Goal: Task Accomplishment & Management: Use online tool/utility

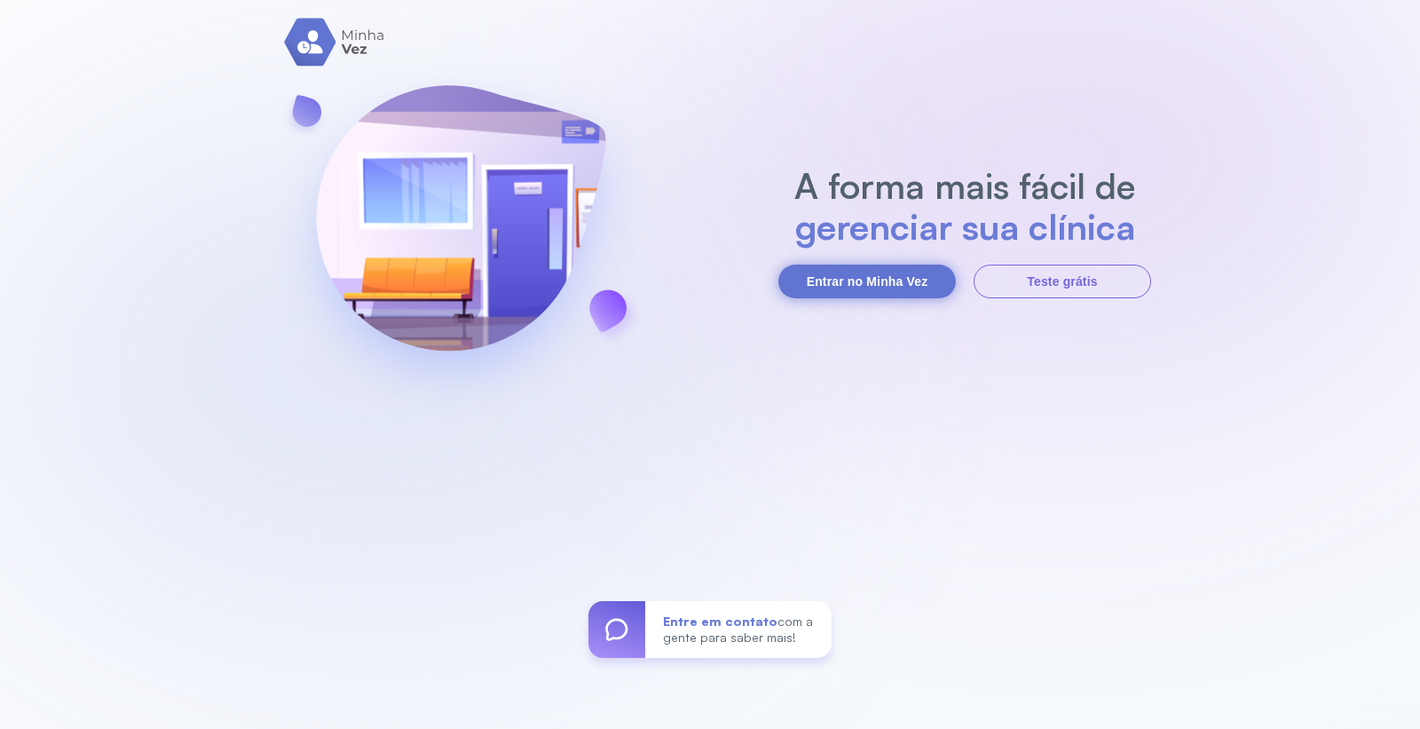
click at [925, 284] on button "Entrar no Minha Vez" at bounding box center [868, 282] width 178 height 34
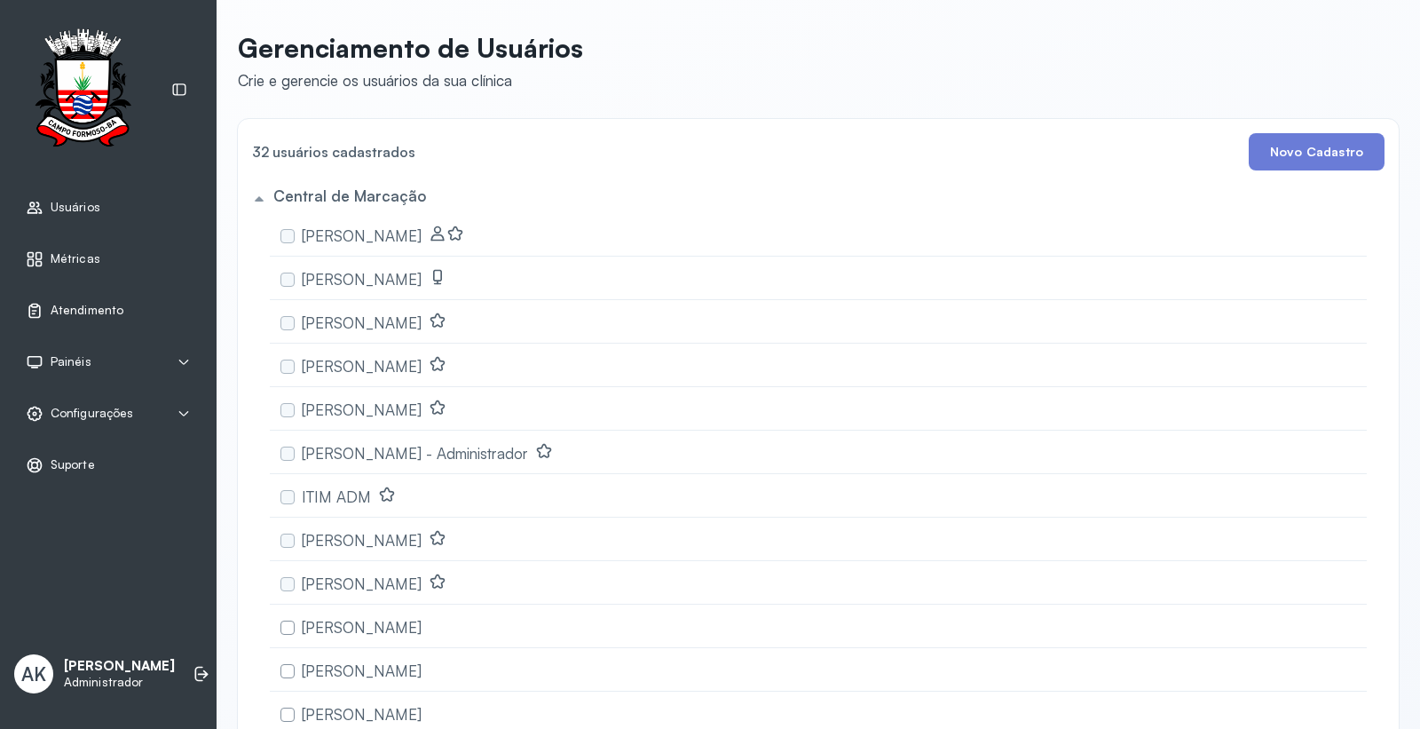
click at [126, 305] on link "Atendimento" at bounding box center [108, 311] width 165 height 18
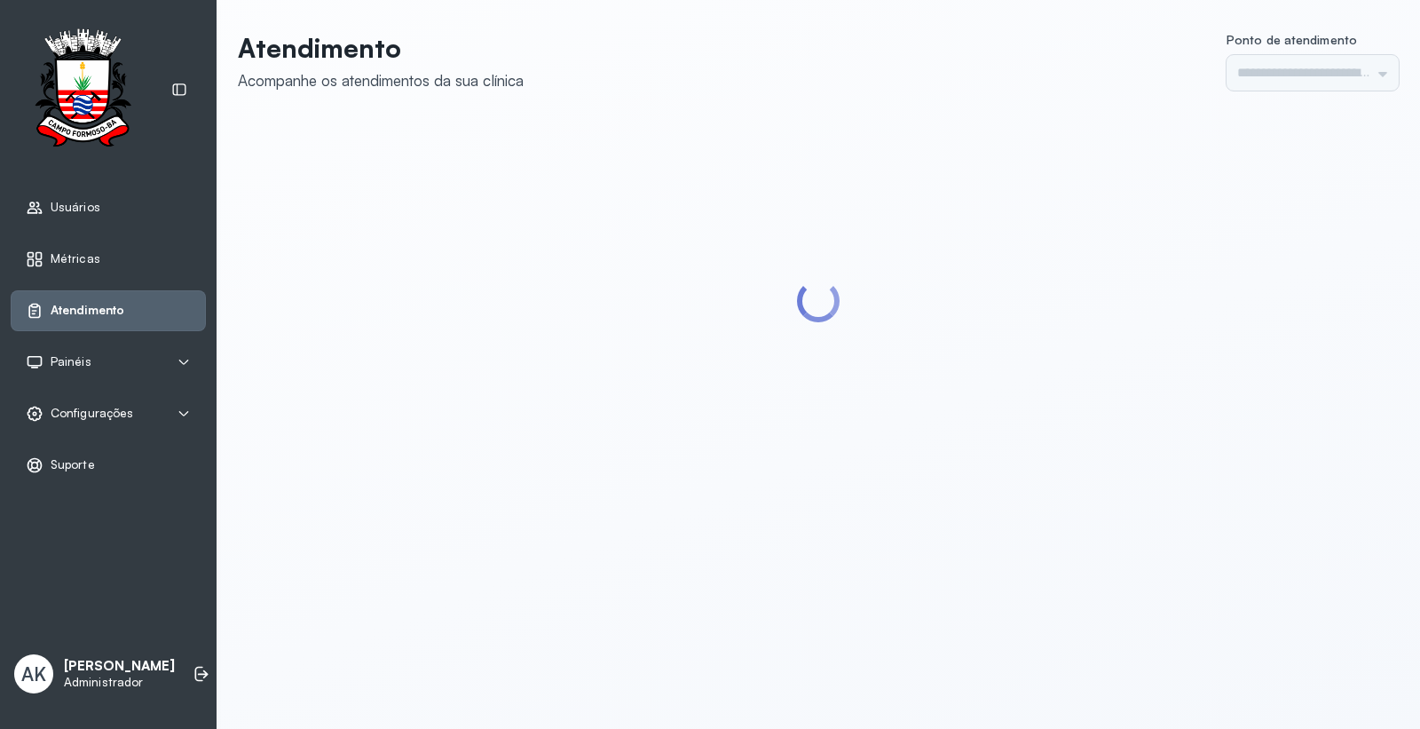
type input "*********"
click at [122, 426] on div "Configurações" at bounding box center [108, 413] width 195 height 41
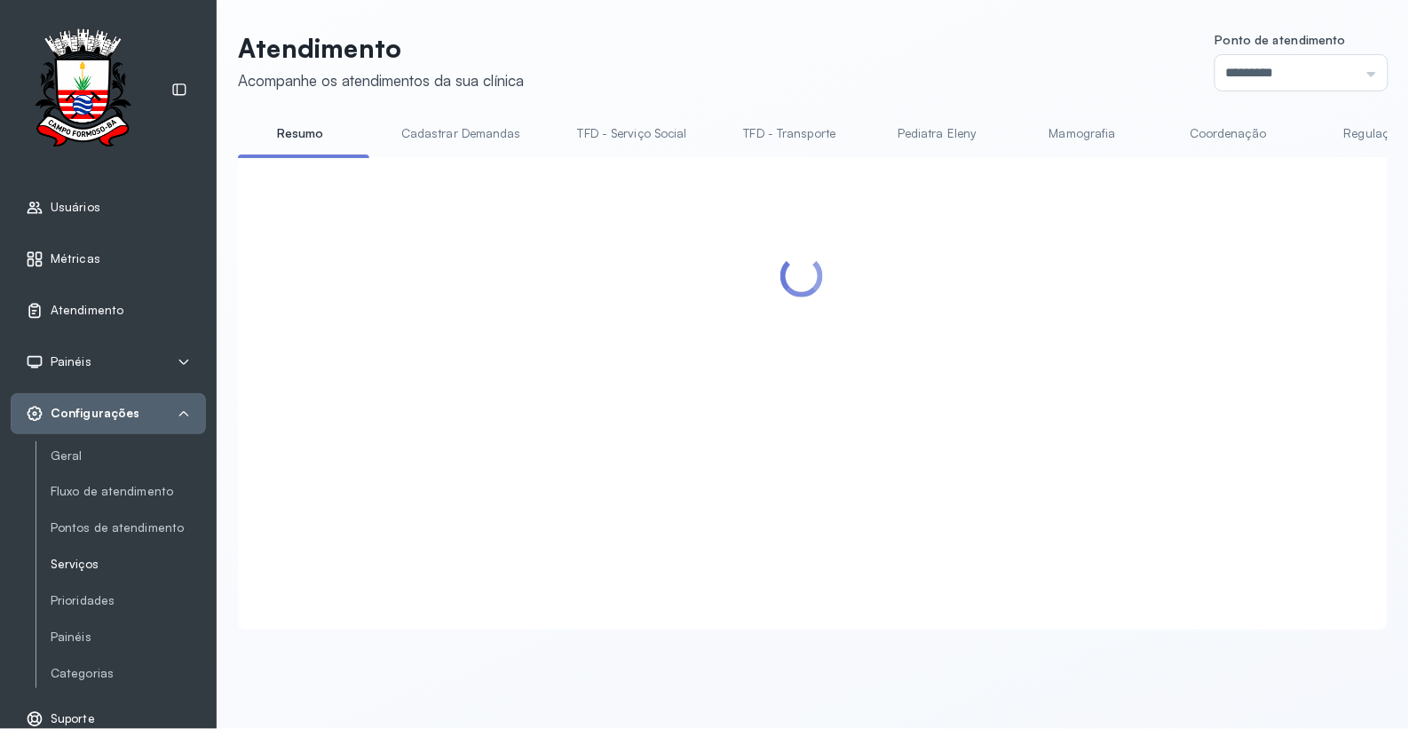
click at [107, 568] on link "Serviços" at bounding box center [128, 564] width 155 height 15
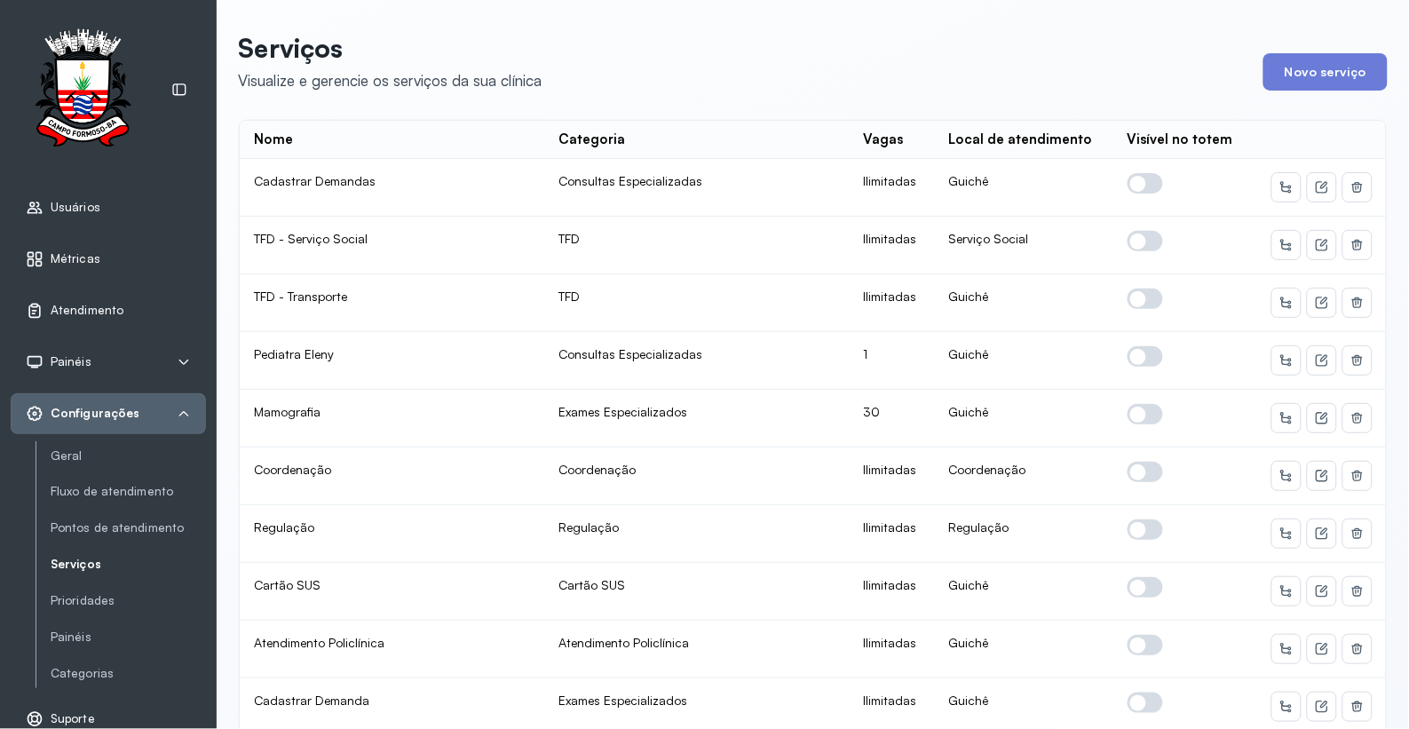
click at [181, 418] on icon at bounding box center [184, 414] width 14 height 14
click at [185, 408] on icon at bounding box center [184, 414] width 14 height 14
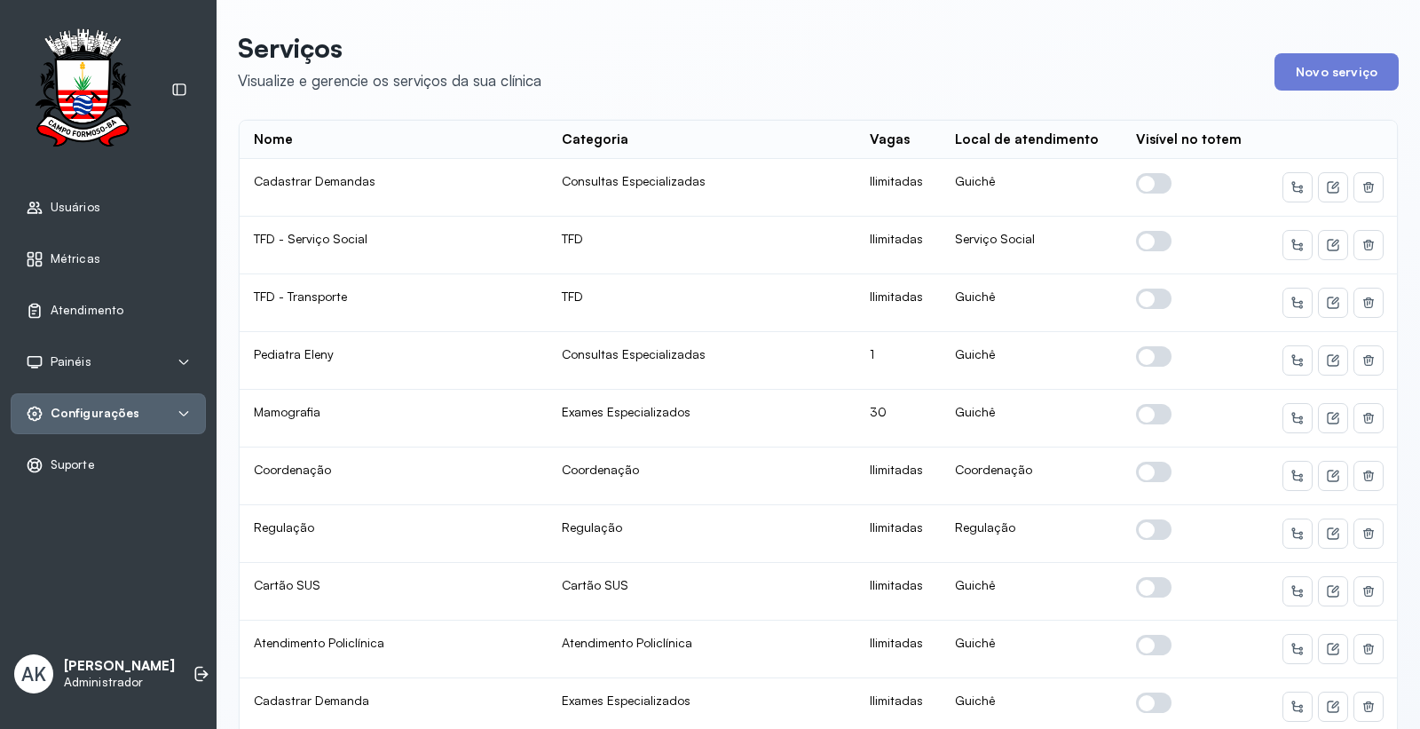
click at [68, 297] on div "Atendimento" at bounding box center [108, 310] width 195 height 41
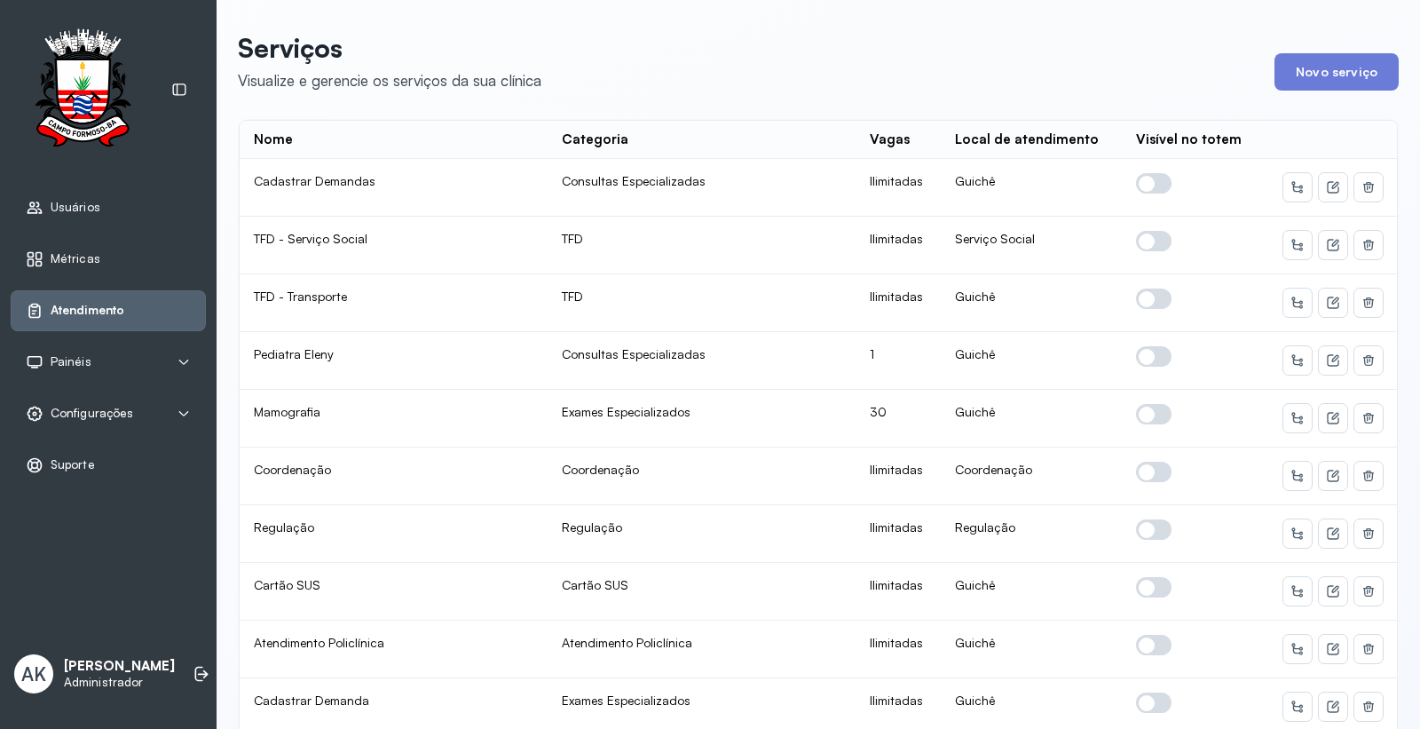
click at [96, 316] on span "Atendimento" at bounding box center [88, 310] width 74 height 15
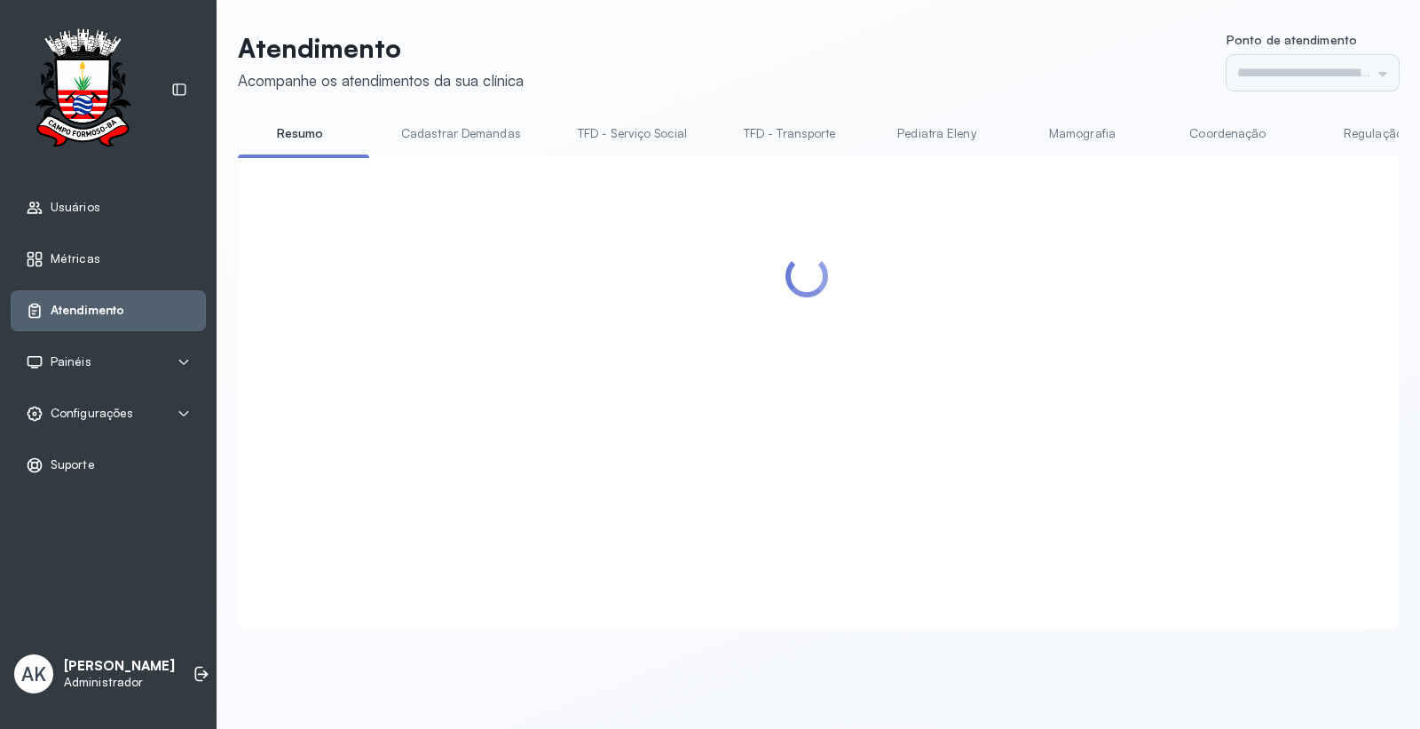
type input "*********"
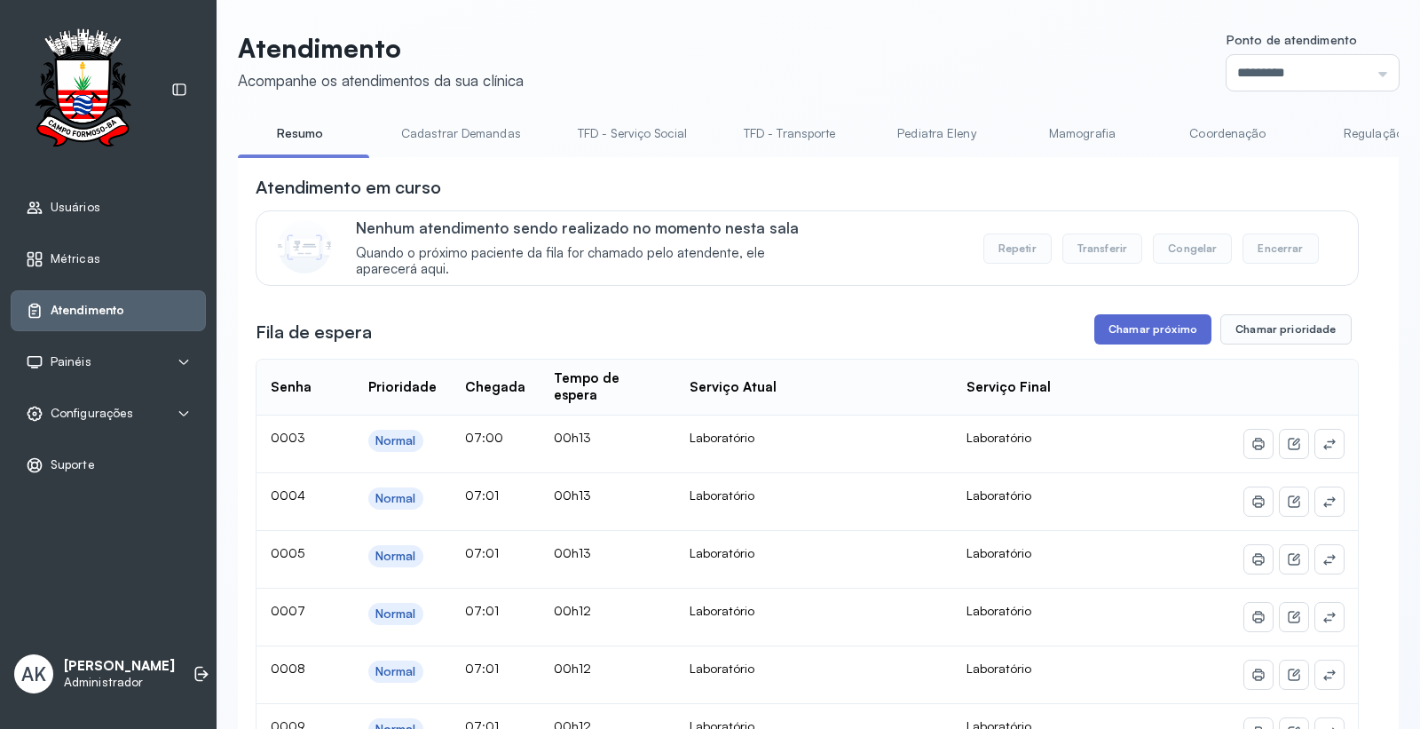
click at [1151, 330] on button "Chamar próximo" at bounding box center [1153, 329] width 117 height 30
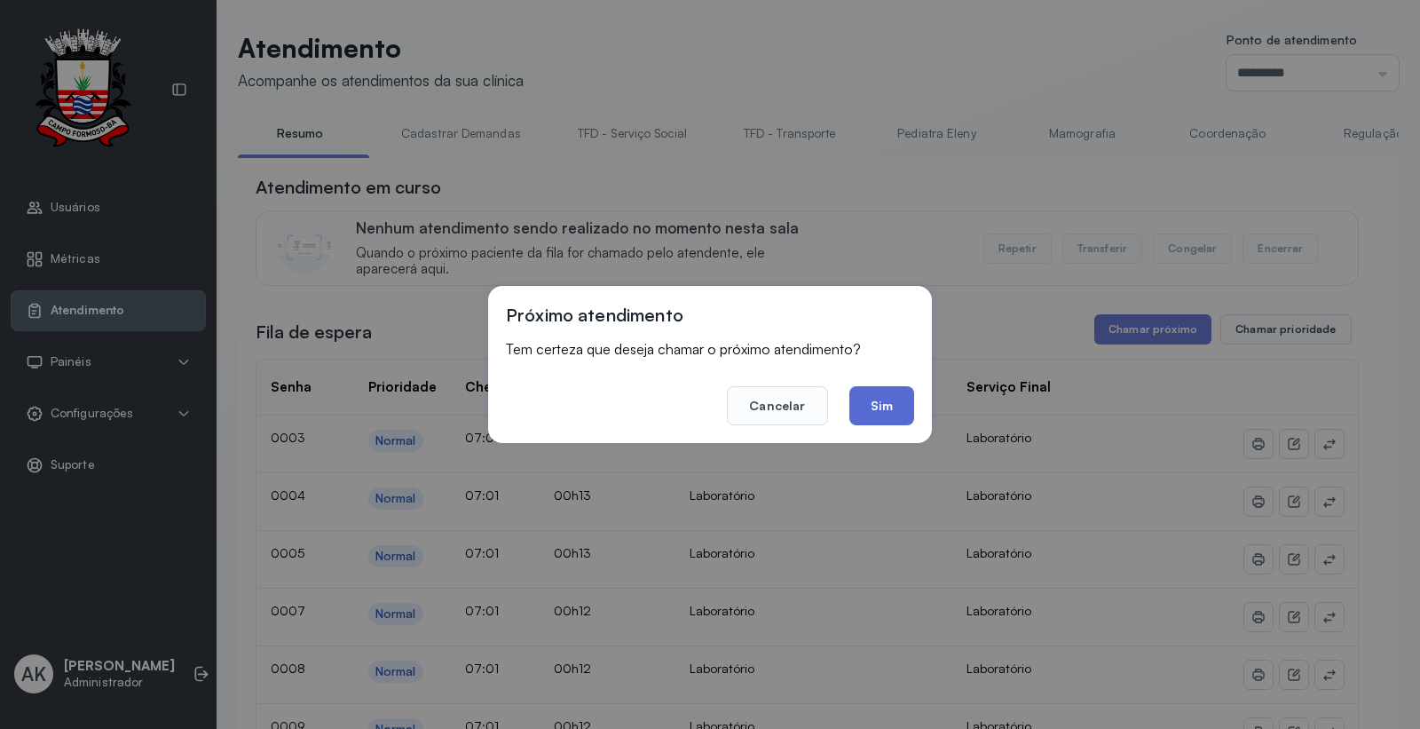
click at [906, 405] on button "Sim" at bounding box center [882, 405] width 65 height 39
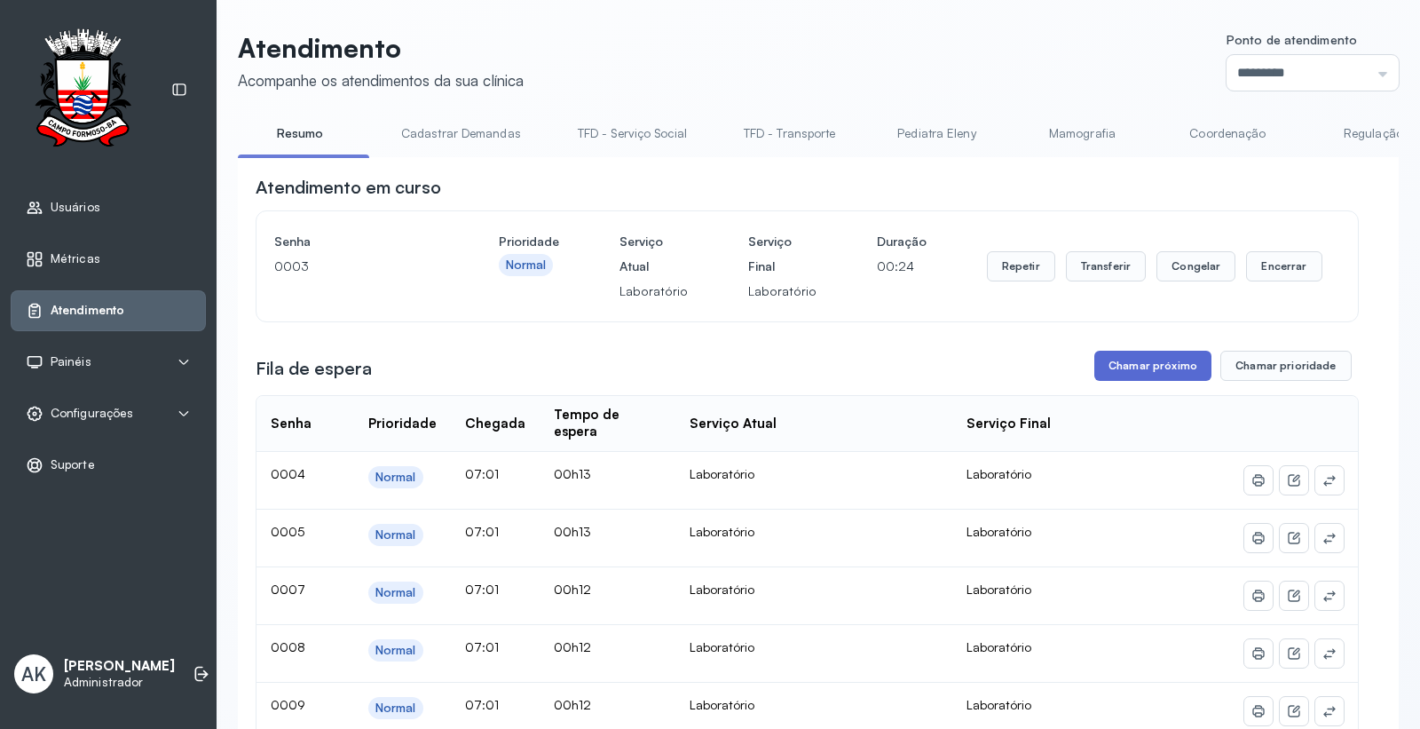
click at [1134, 366] on button "Chamar próximo" at bounding box center [1153, 366] width 117 height 30
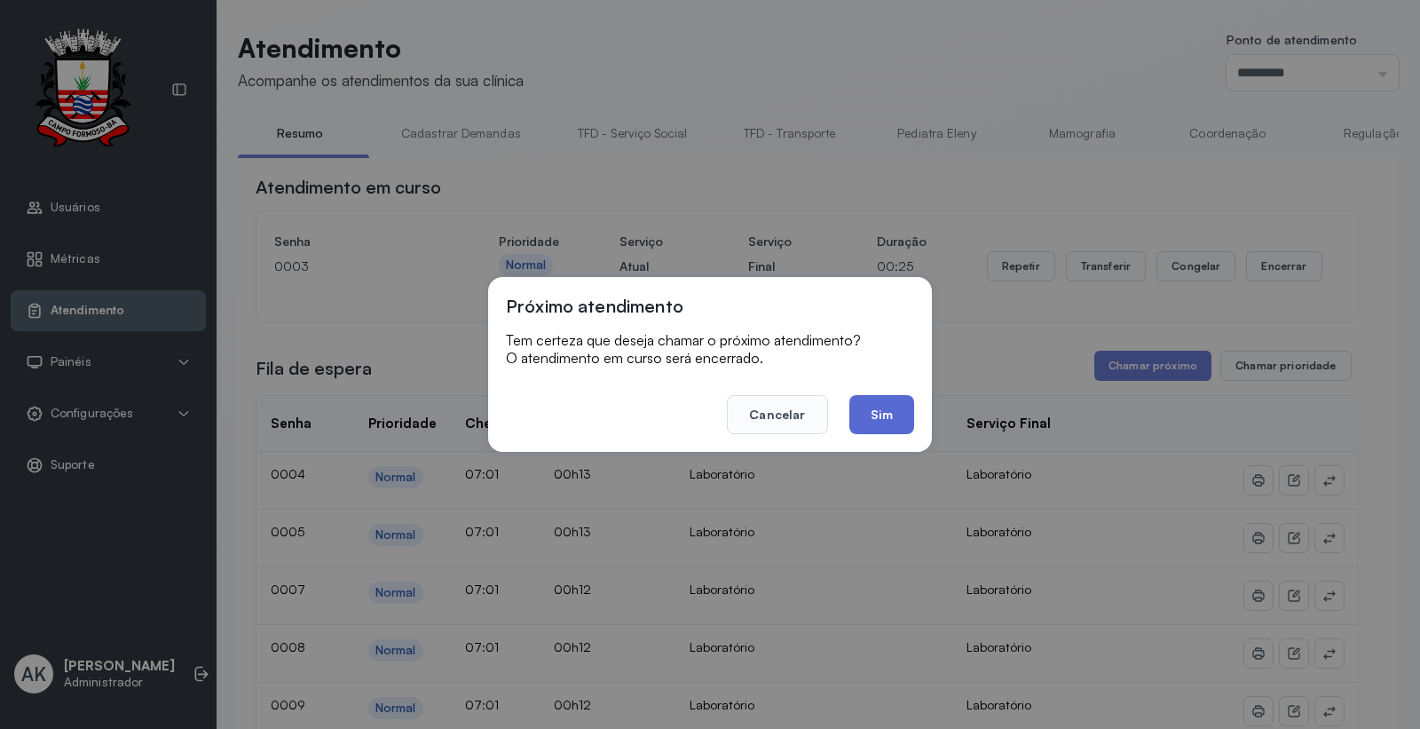
click at [902, 415] on button "Sim" at bounding box center [882, 414] width 65 height 39
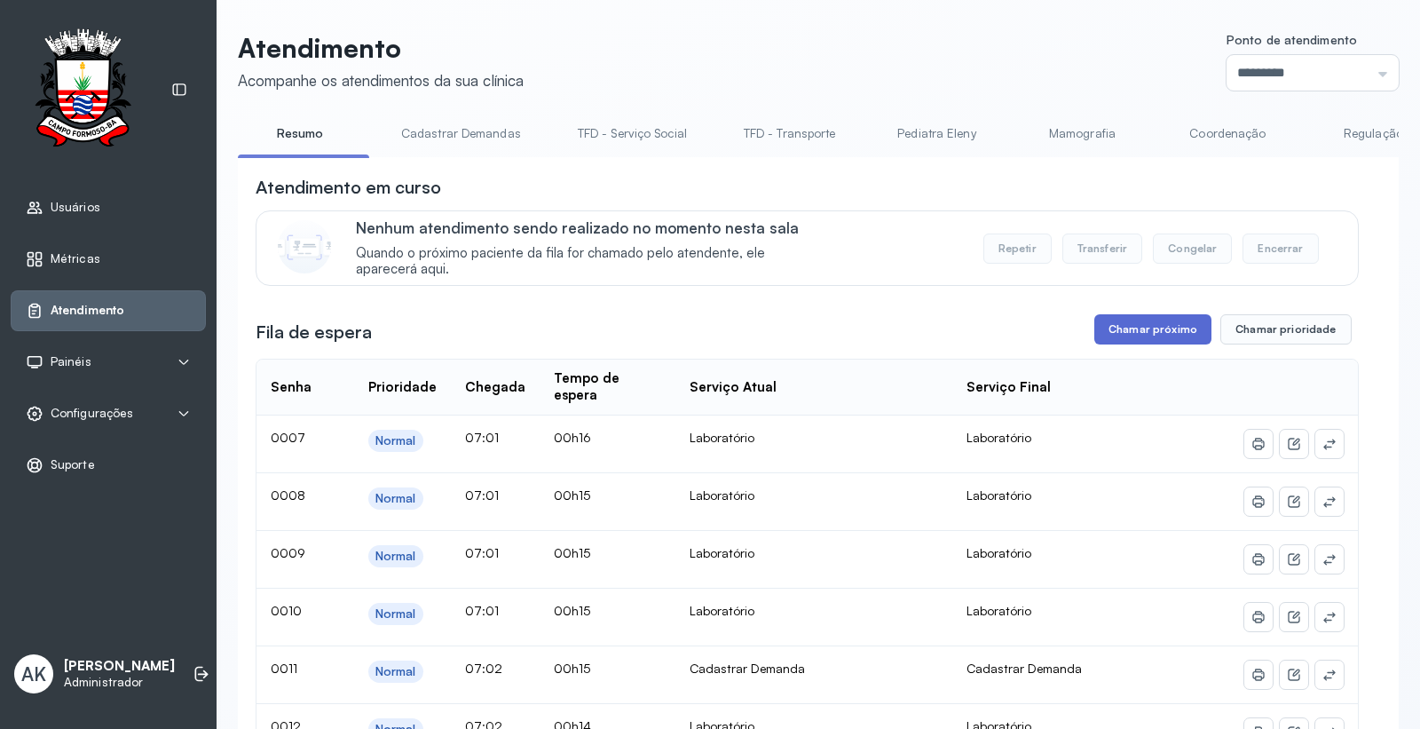
click at [1113, 333] on button "Chamar próximo" at bounding box center [1153, 329] width 117 height 30
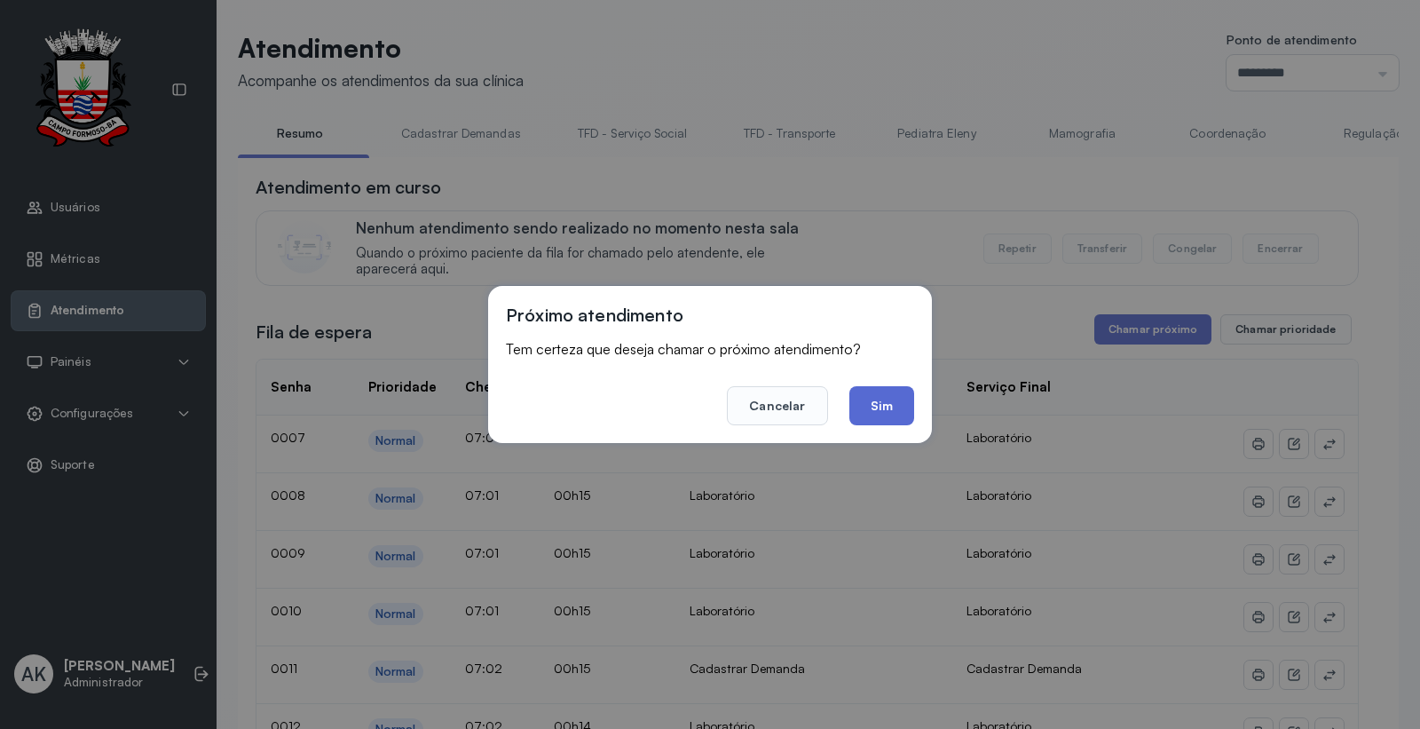
click at [889, 419] on button "Sim" at bounding box center [882, 405] width 65 height 39
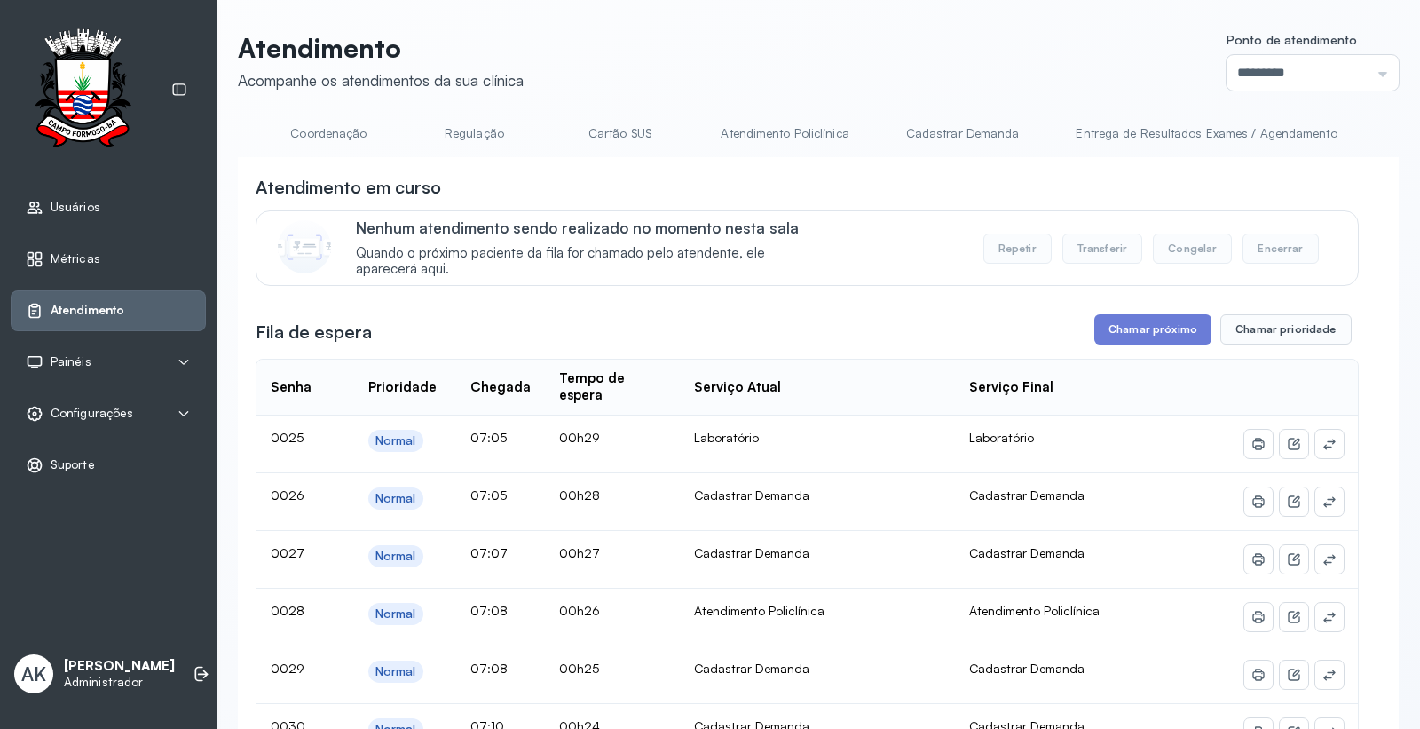
scroll to position [0, 922]
click at [719, 119] on link "Atendimento Policlínica" at bounding box center [762, 133] width 163 height 29
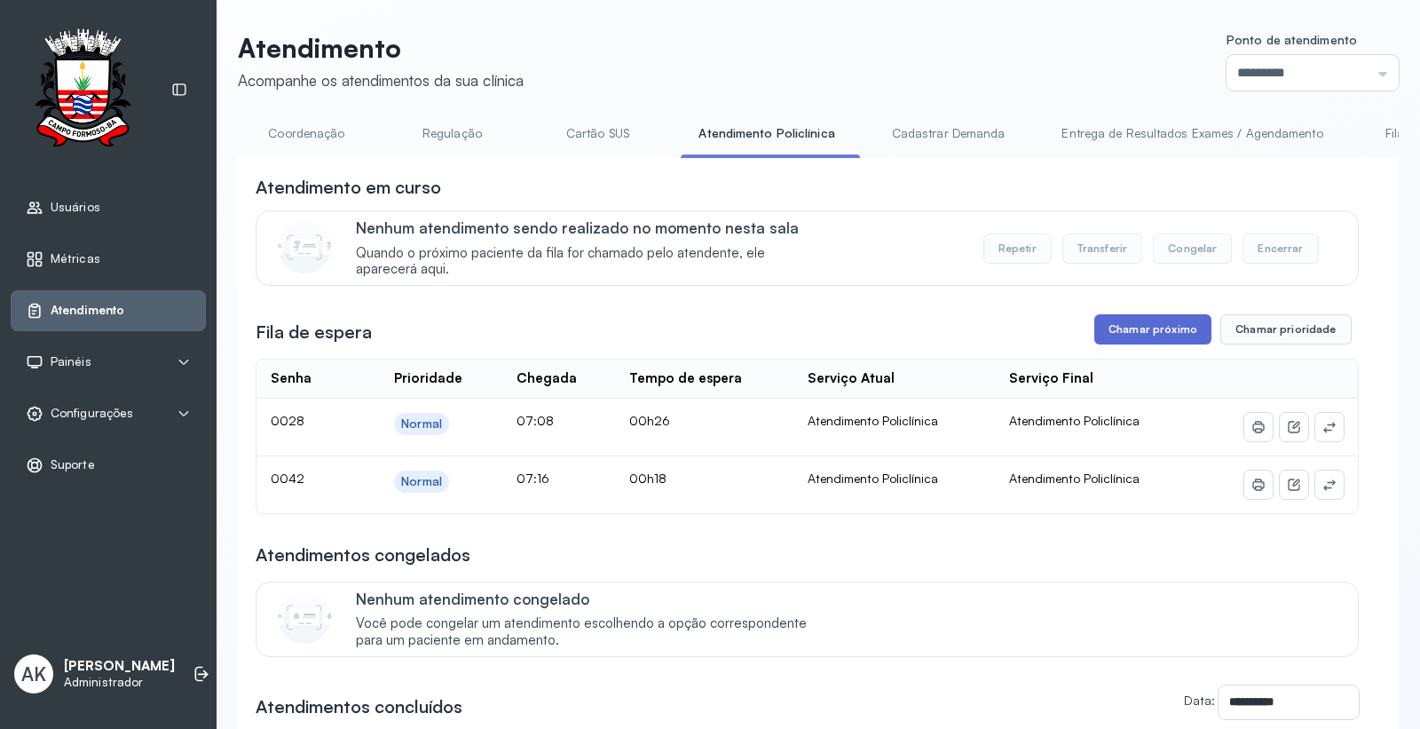
click at [1123, 331] on button "Chamar próximo" at bounding box center [1153, 329] width 117 height 30
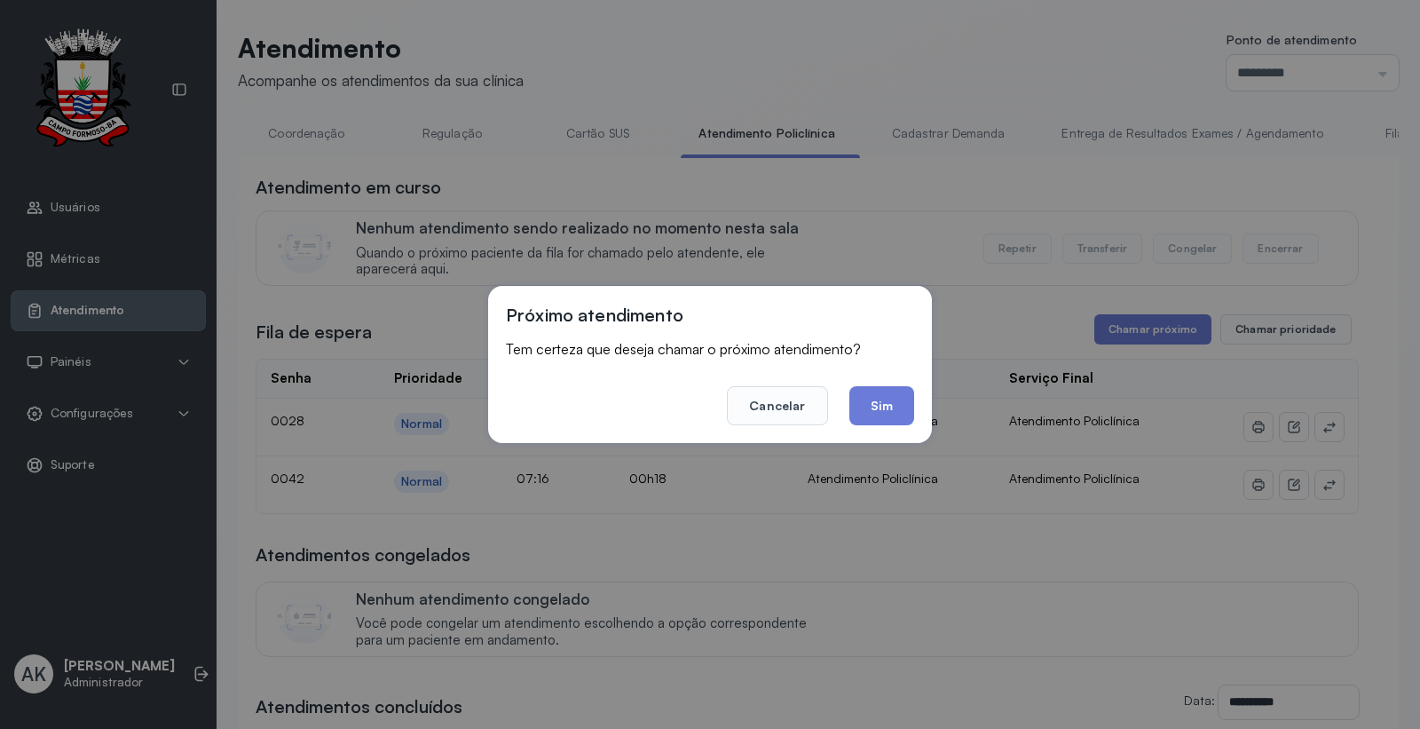
click at [897, 410] on button "Sim" at bounding box center [882, 405] width 65 height 39
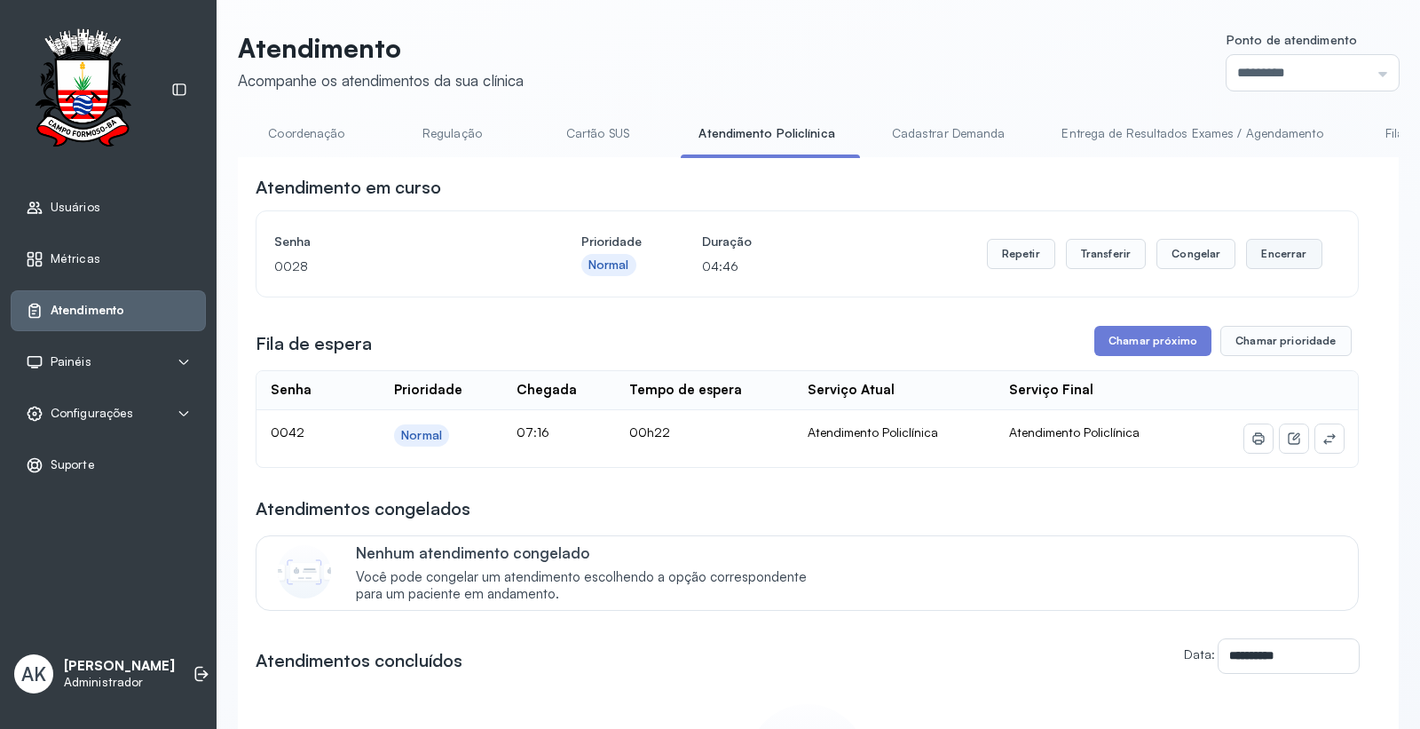
click at [1274, 246] on button "Encerrar" at bounding box center [1283, 254] width 75 height 30
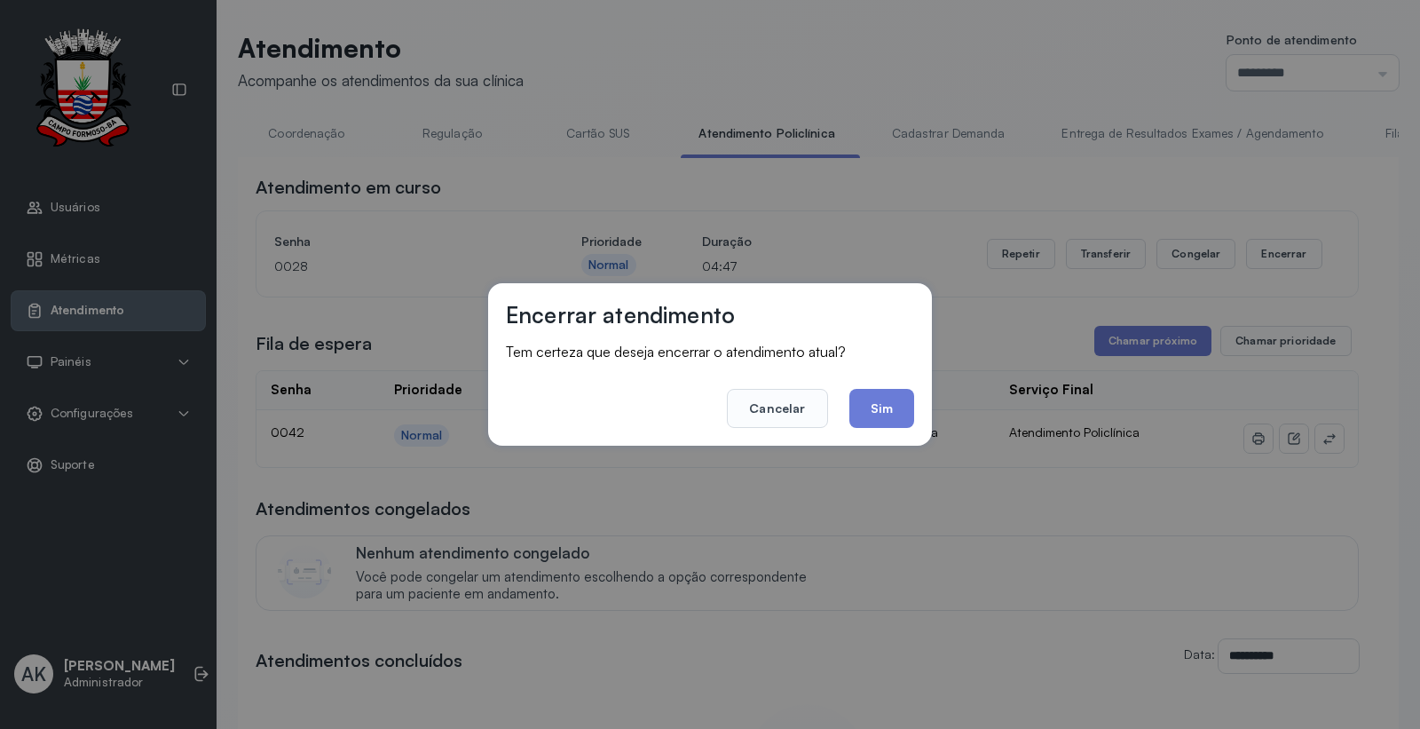
click at [902, 403] on button "Sim" at bounding box center [882, 408] width 65 height 39
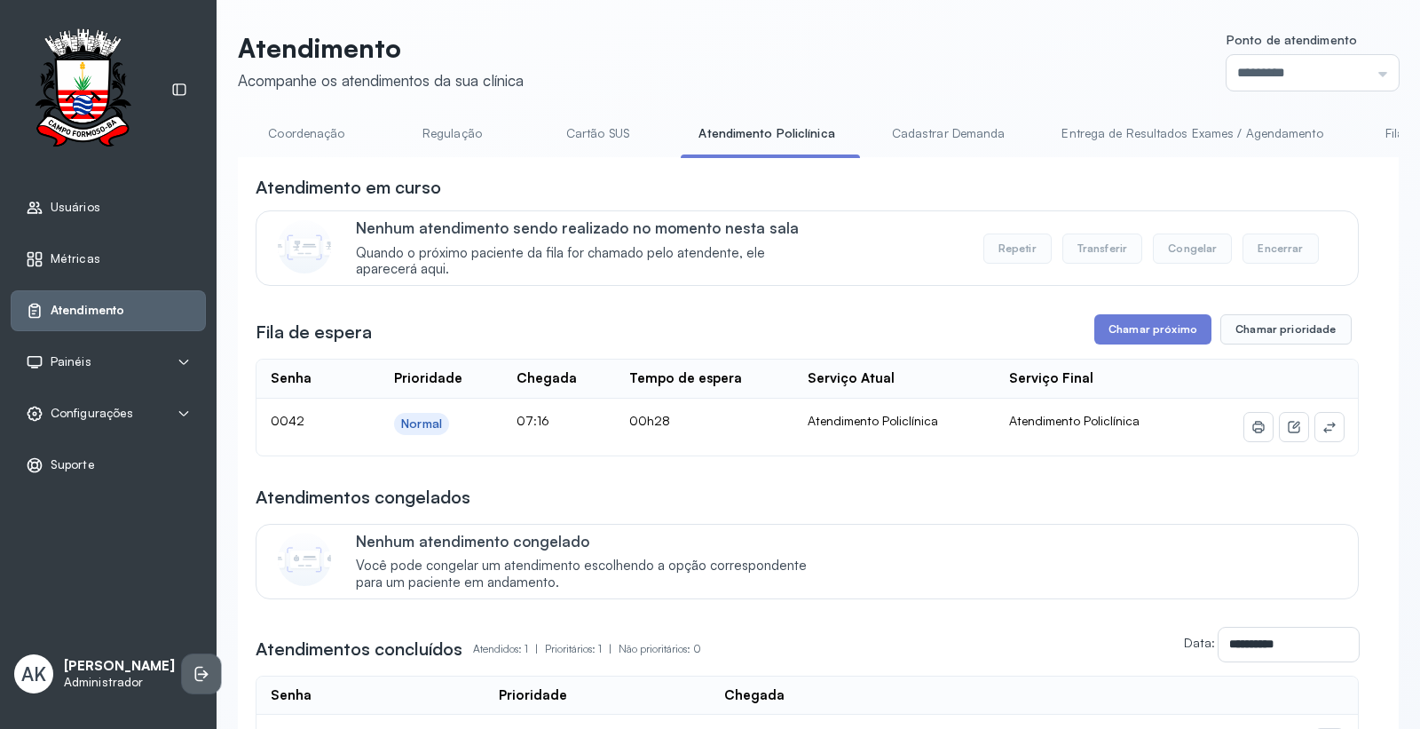
click at [193, 668] on icon at bounding box center [202, 674] width 18 height 18
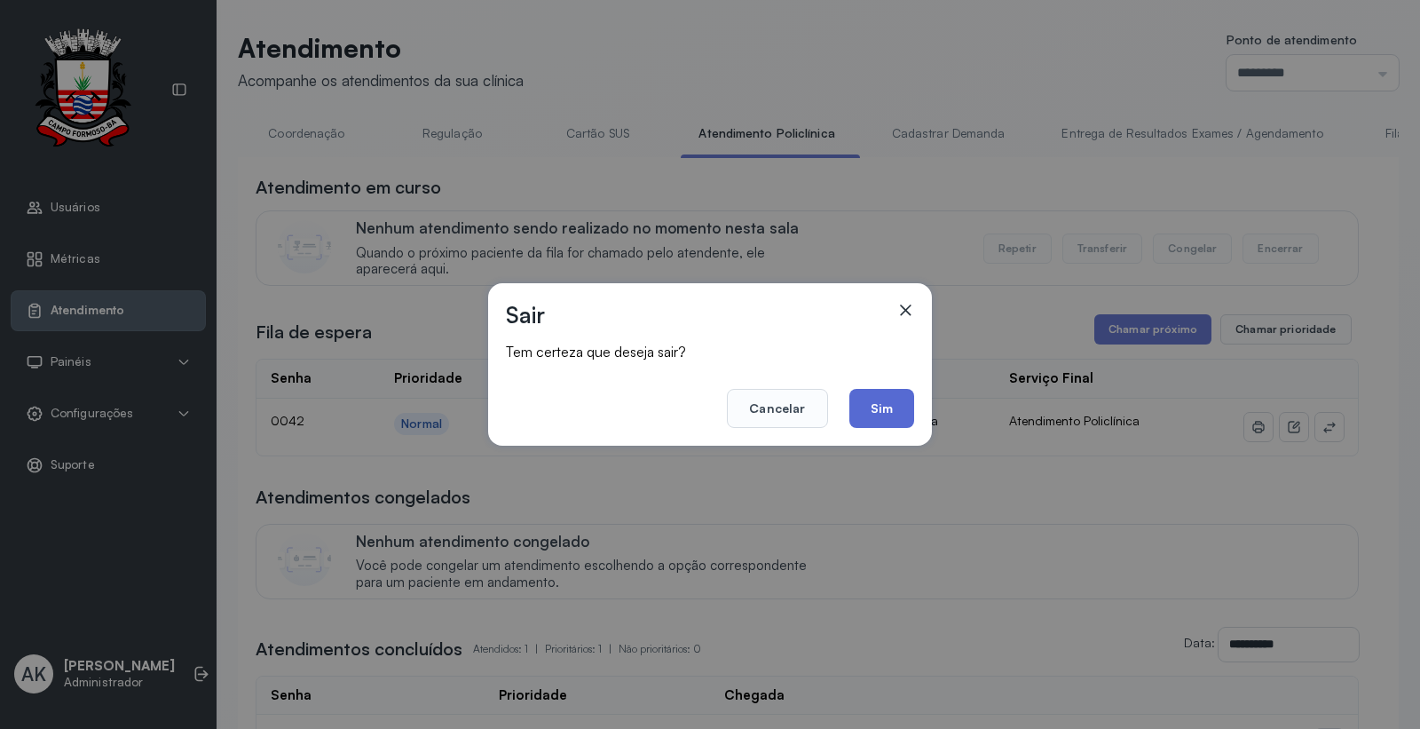
click at [889, 409] on button "Sim" at bounding box center [882, 408] width 65 height 39
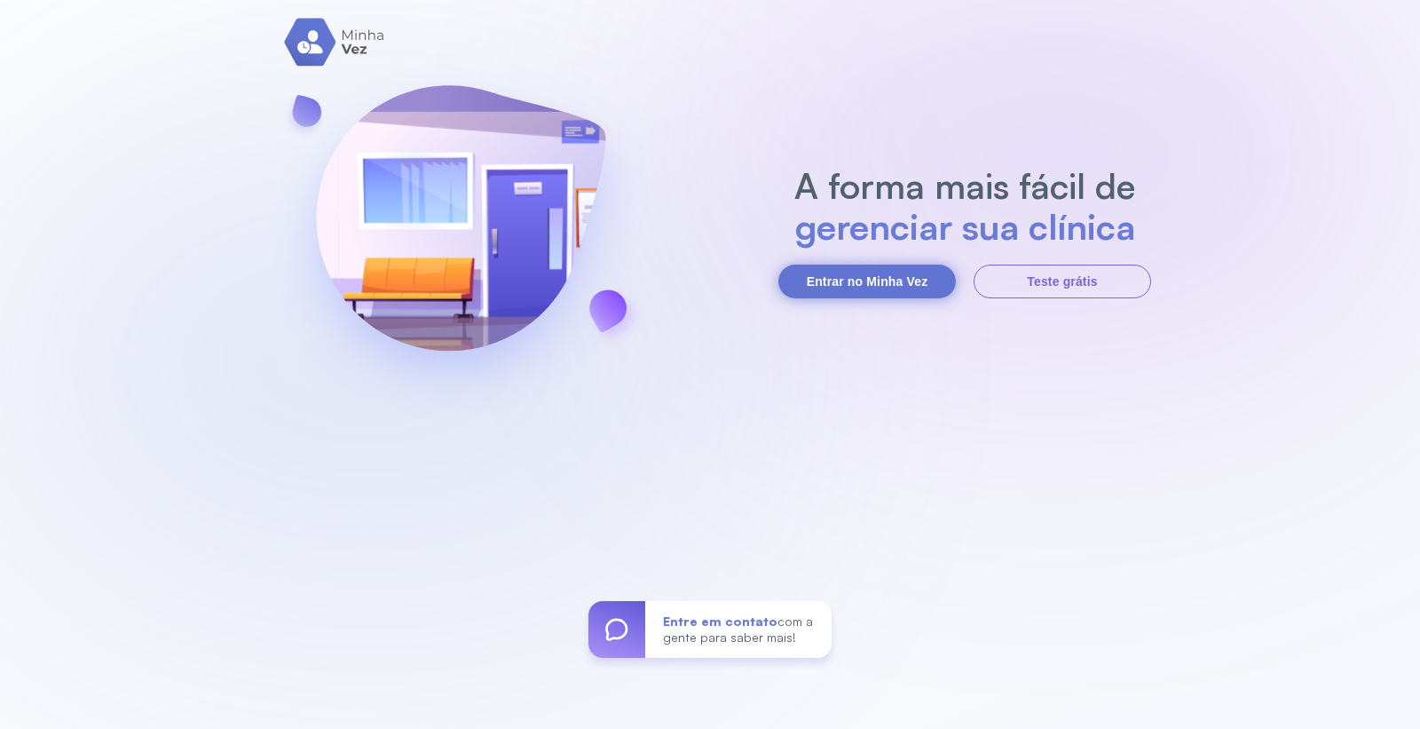
click at [882, 279] on button "Entrar no Minha Vez" at bounding box center [868, 282] width 178 height 34
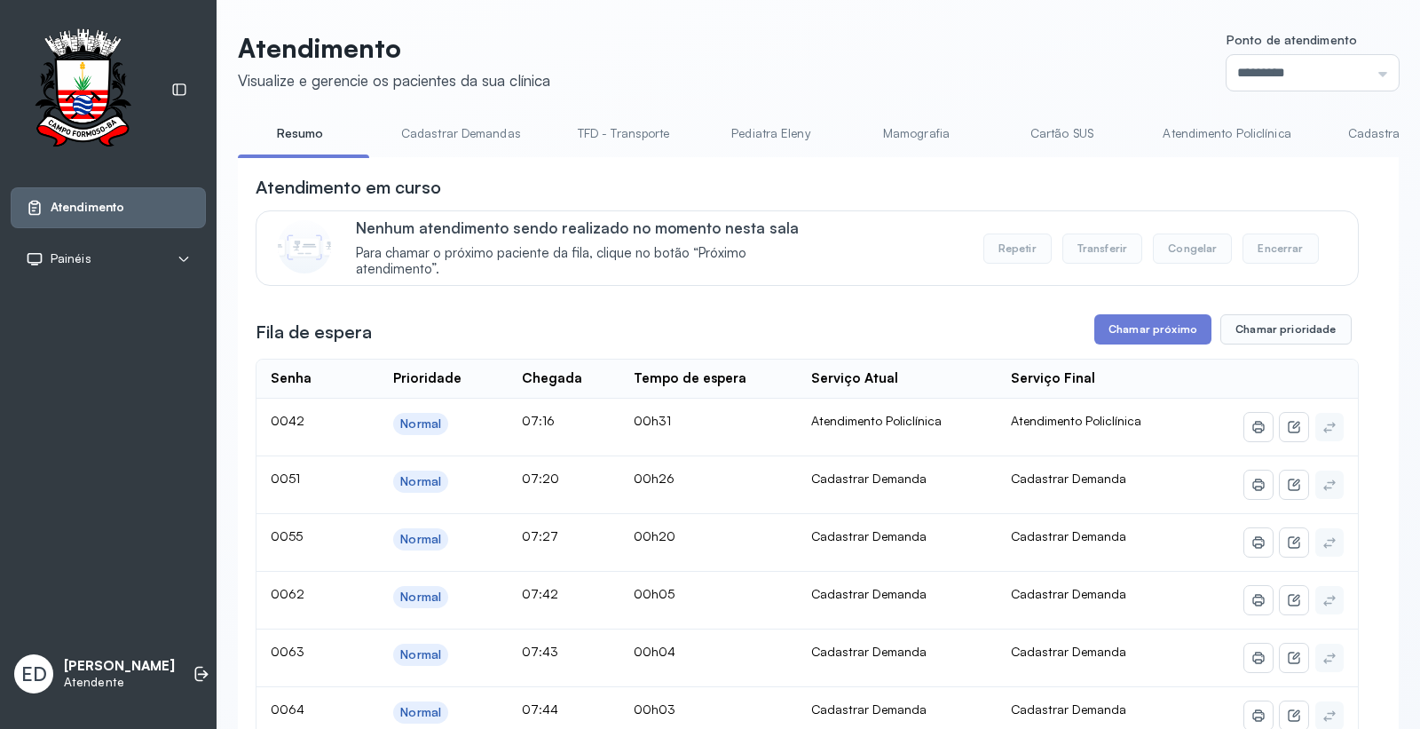
click at [1027, 47] on header "Atendimento Visualize e gerencie os pacientes da sua clínica Ponto de atendimen…" at bounding box center [818, 61] width 1161 height 59
click at [995, 78] on header "Atendimento Visualize e gerencie os pacientes da sua clínica Ponto de atendimen…" at bounding box center [818, 61] width 1161 height 59
click at [1060, 46] on header "Atendimento Visualize e gerencie os pacientes da sua clínica Ponto de atendimen…" at bounding box center [818, 61] width 1161 height 59
click at [1046, 54] on header "Atendimento Visualize e gerencie os pacientes da sua clínica Ponto de atendimen…" at bounding box center [818, 61] width 1161 height 59
click at [1046, 53] on header "Atendimento Visualize e gerencie os pacientes da sua clínica Ponto de atendimen…" at bounding box center [818, 61] width 1161 height 59
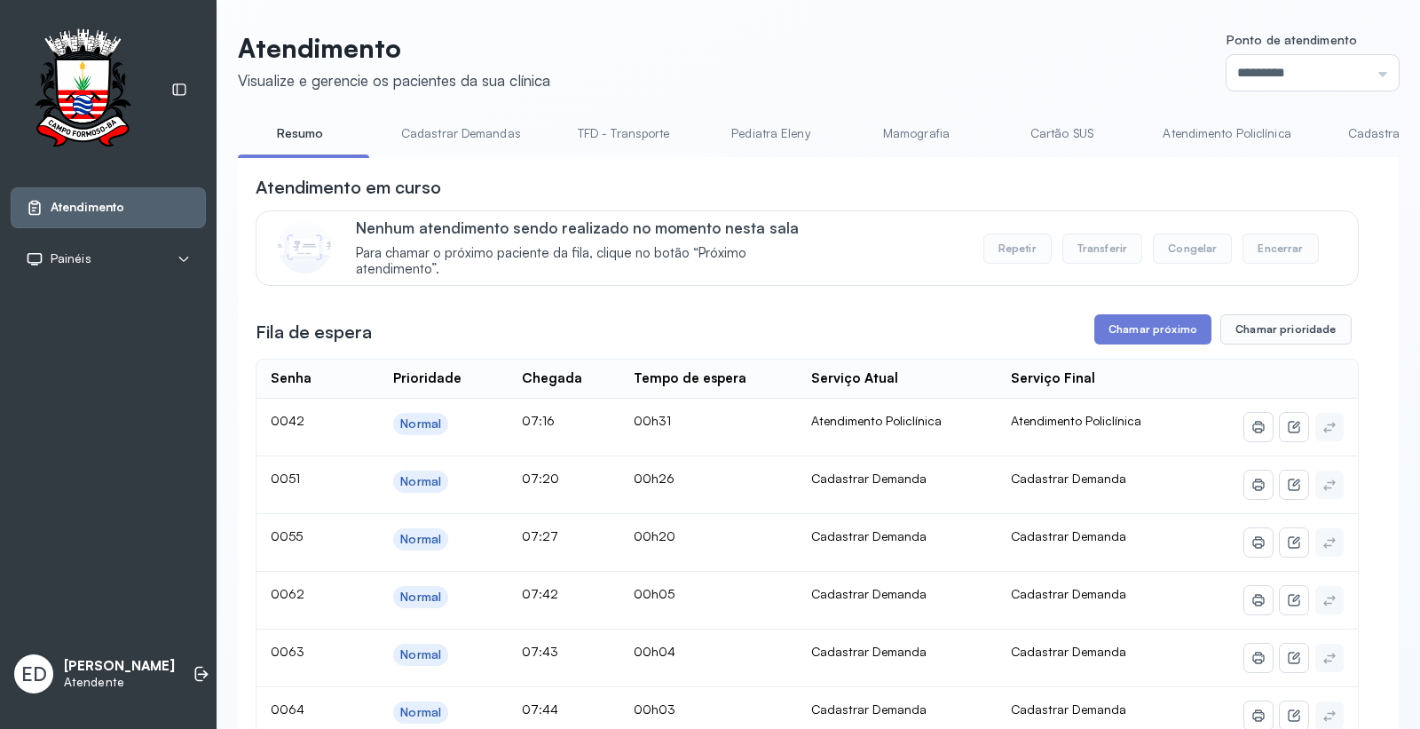
click at [970, 33] on header "Atendimento Visualize e gerencie os pacientes da sua clínica Ponto de atendimen…" at bounding box center [818, 61] width 1161 height 59
click at [974, 36] on header "Atendimento Visualize e gerencie os pacientes da sua clínica Ponto de atendimen…" at bounding box center [818, 61] width 1161 height 59
click at [1133, 330] on button "Chamar próximo" at bounding box center [1153, 329] width 117 height 30
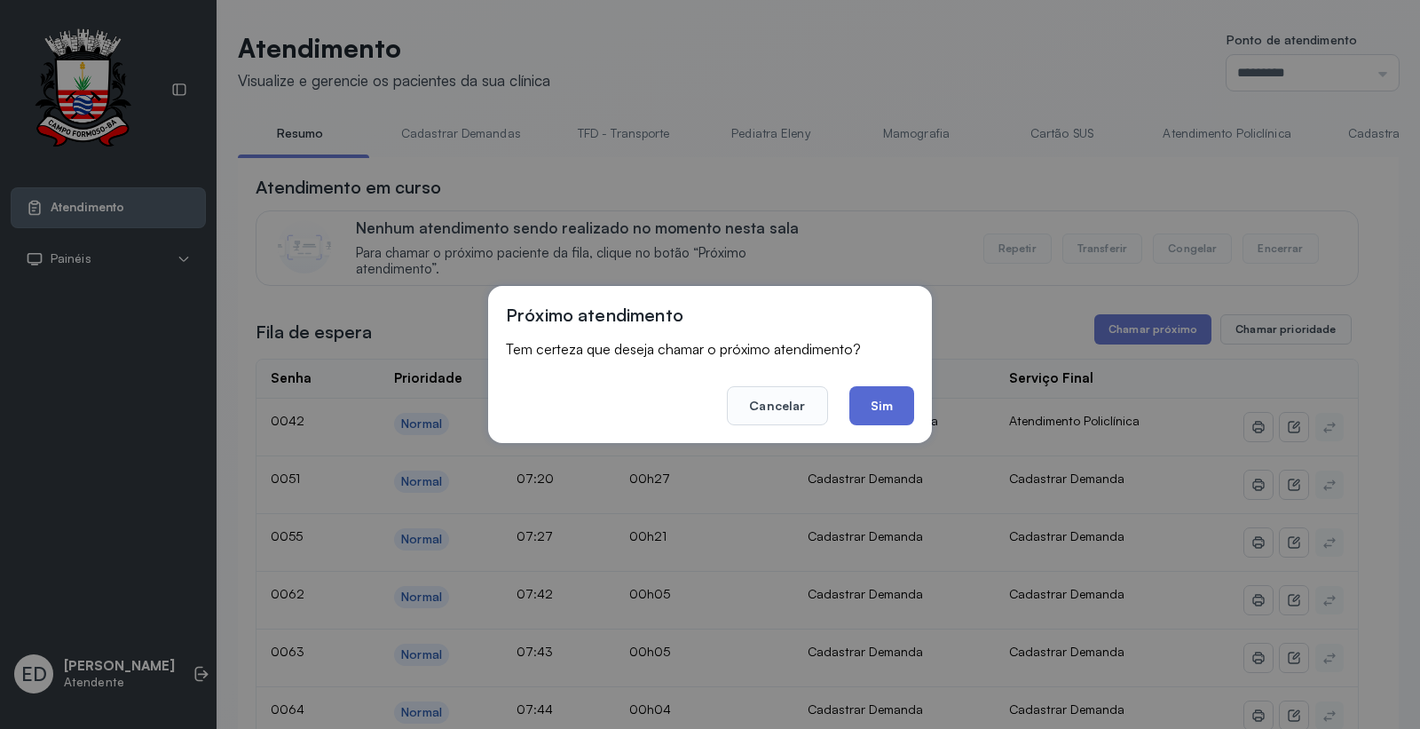
click at [875, 400] on button "Sim" at bounding box center [882, 405] width 65 height 39
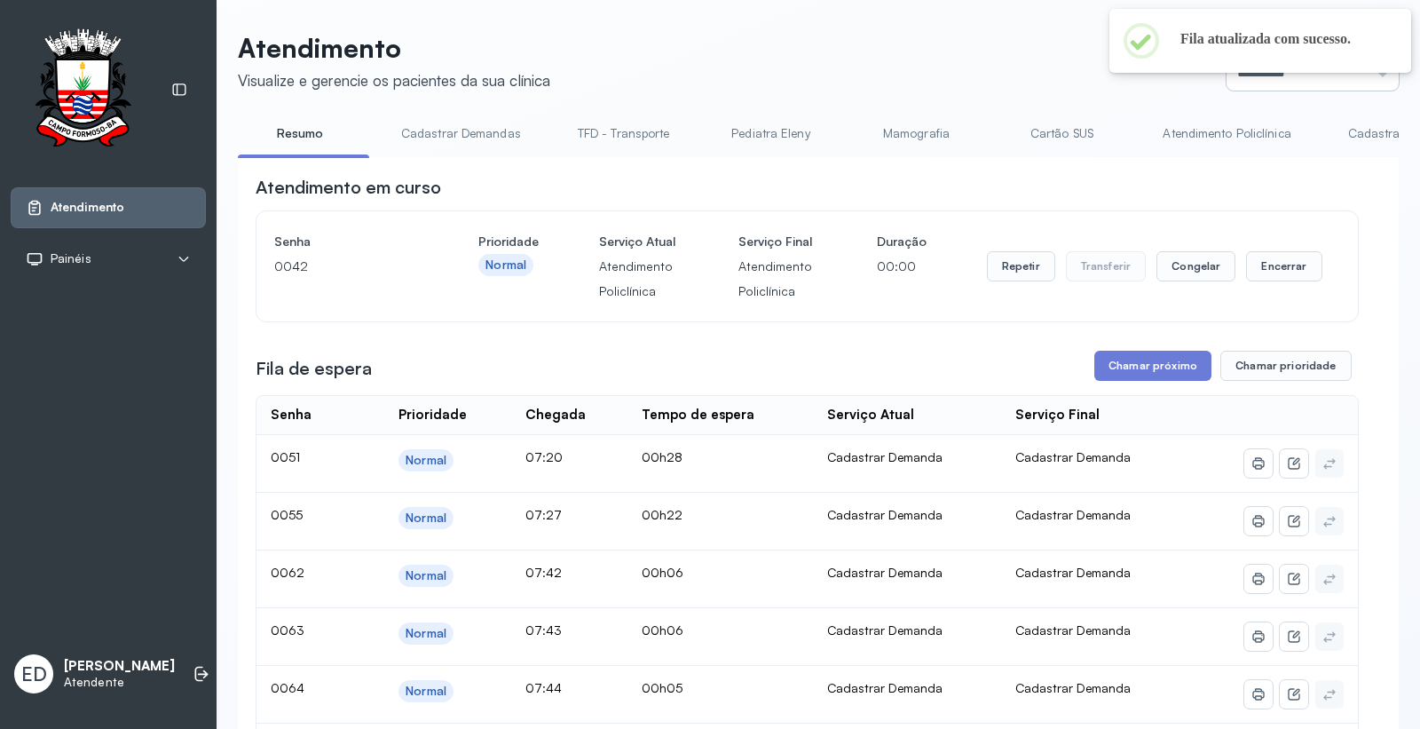
click at [1292, 75] on input "*********" at bounding box center [1313, 73] width 172 height 36
type input "*********"
click at [1235, 304] on div "Atendimento Visualize e gerencie os pacientes da sua clínica Ponto de atendimen…" at bounding box center [818, 695] width 1161 height 1327
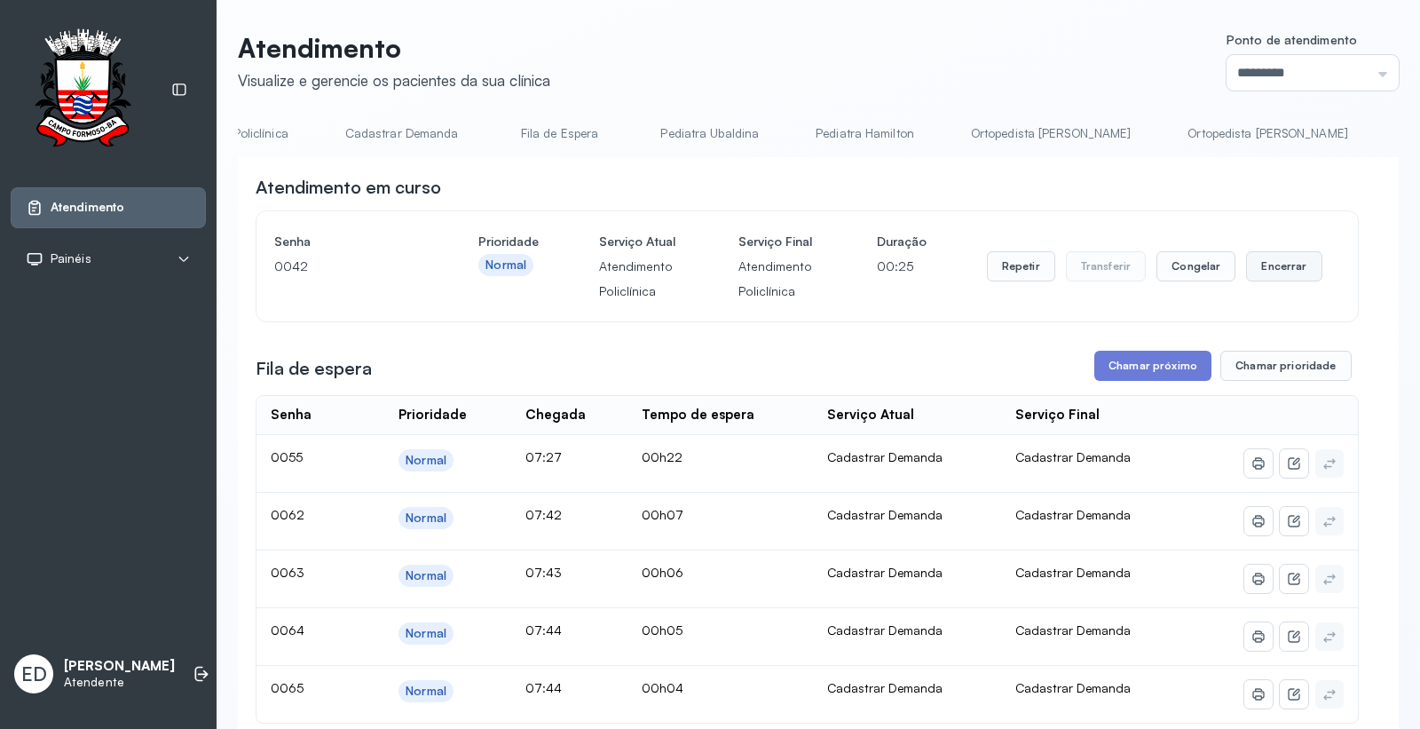
click at [1284, 266] on button "Encerrar" at bounding box center [1283, 266] width 75 height 30
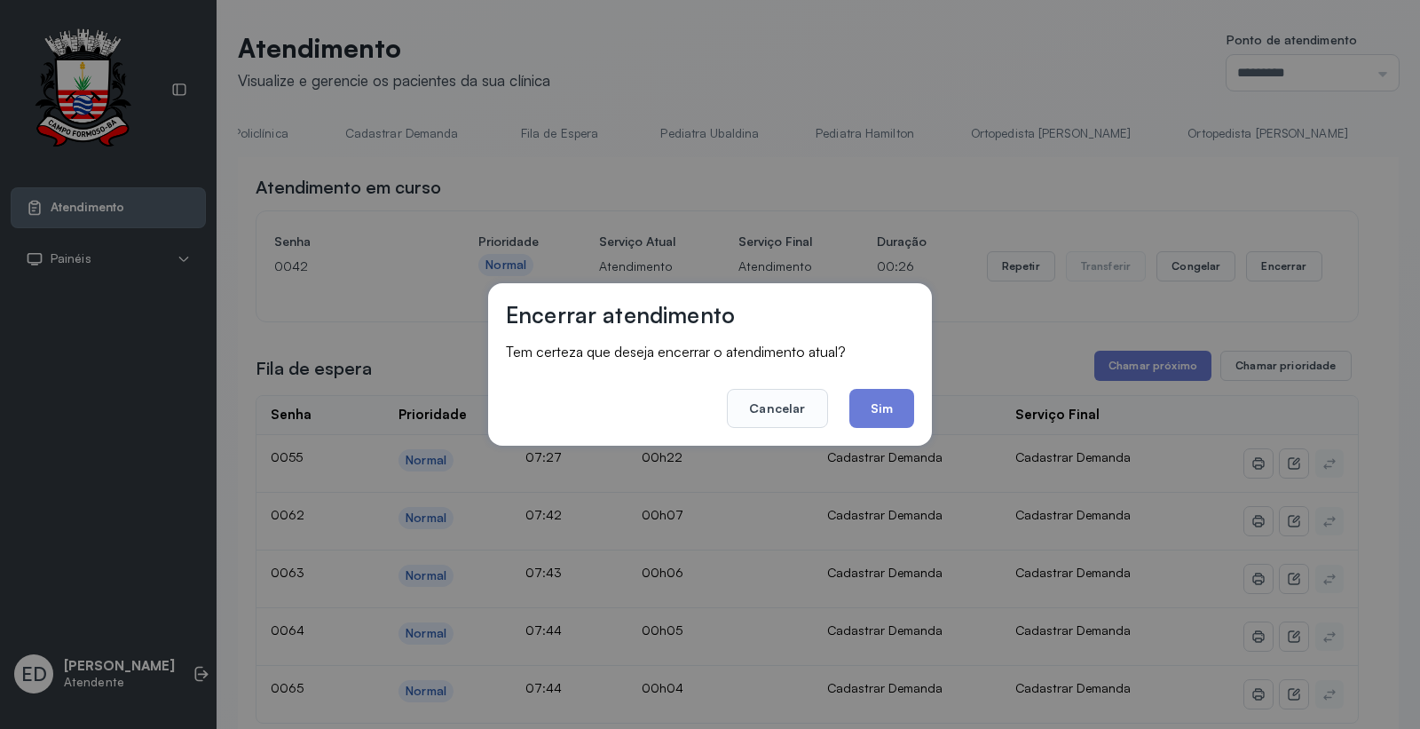
click at [904, 404] on button "Sim" at bounding box center [882, 408] width 65 height 39
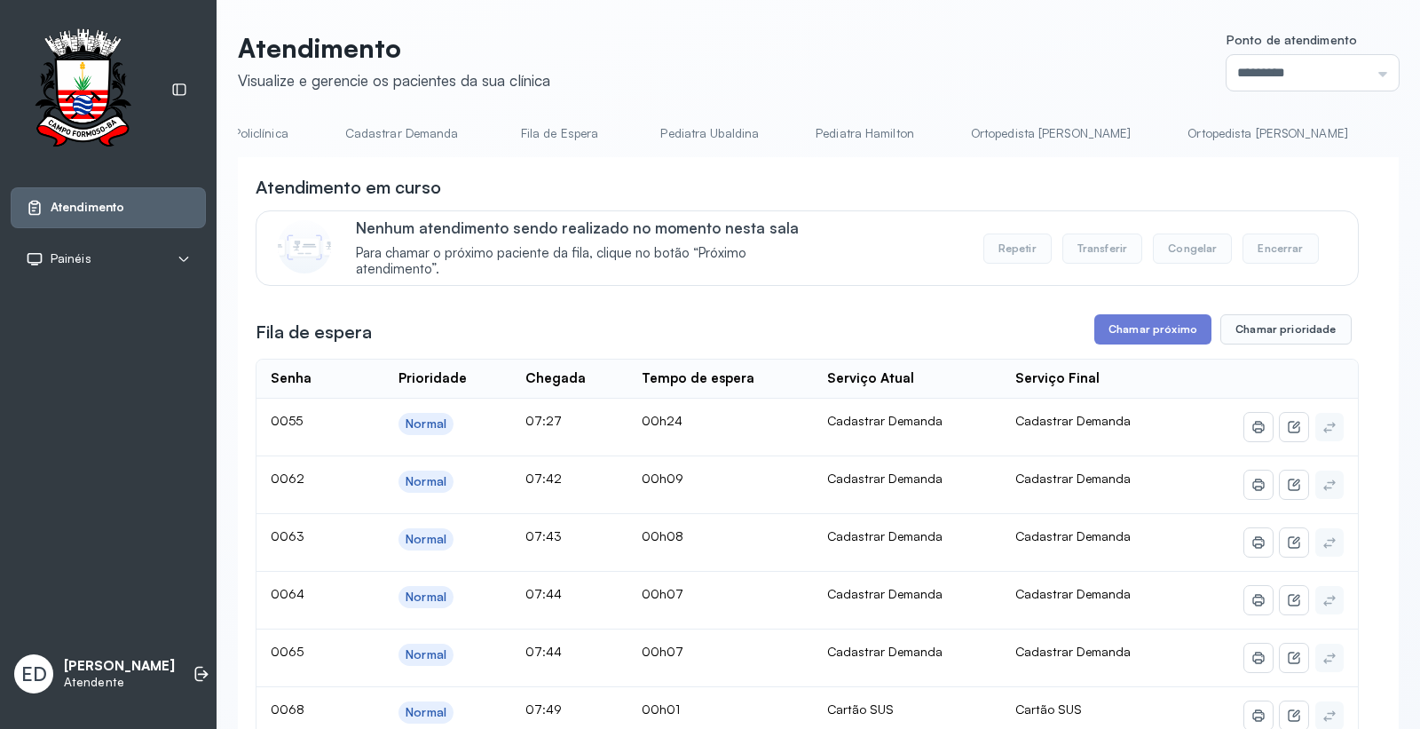
click at [1003, 23] on div "Atendimento Visualize e gerencie os pacientes da sua clínica Ponto de atendimen…" at bounding box center [819, 741] width 1204 height 1482
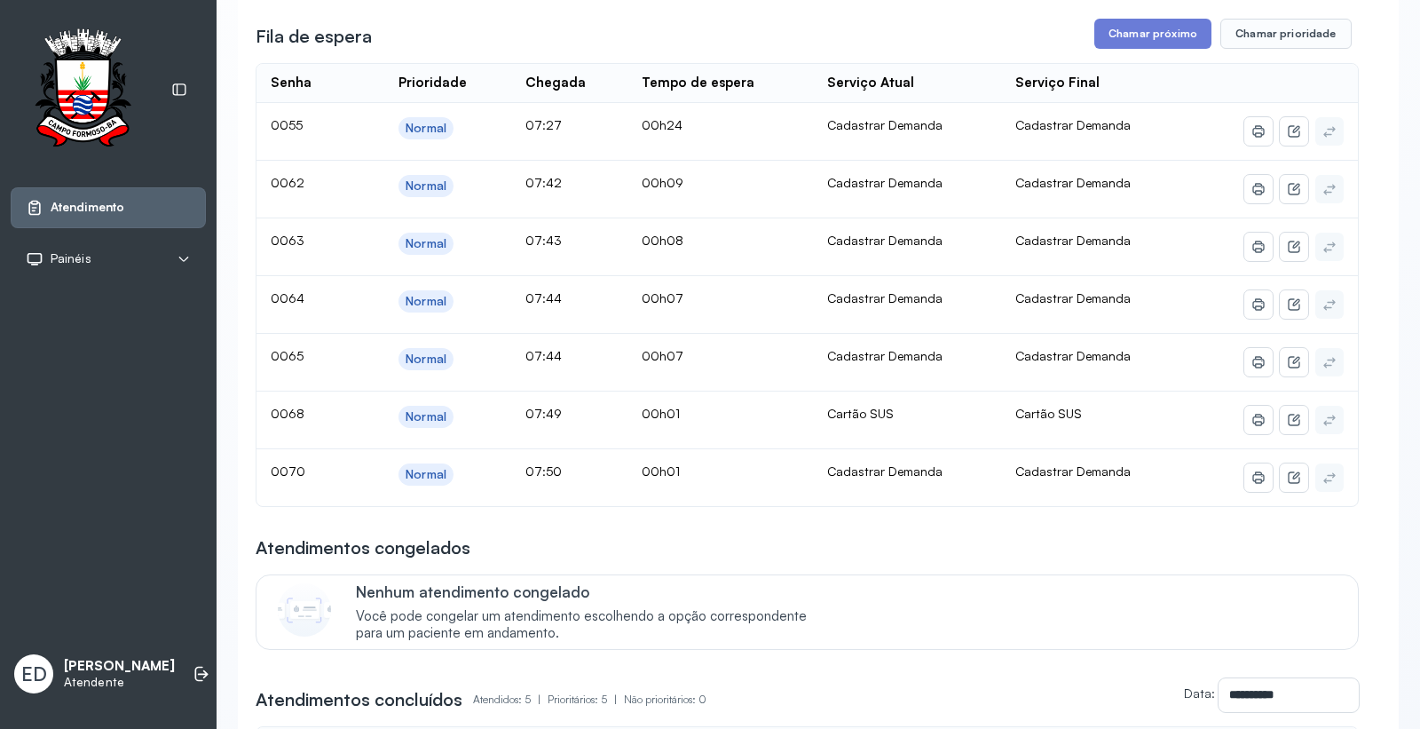
click at [257, 380] on td "0065" at bounding box center [302, 363] width 91 height 58
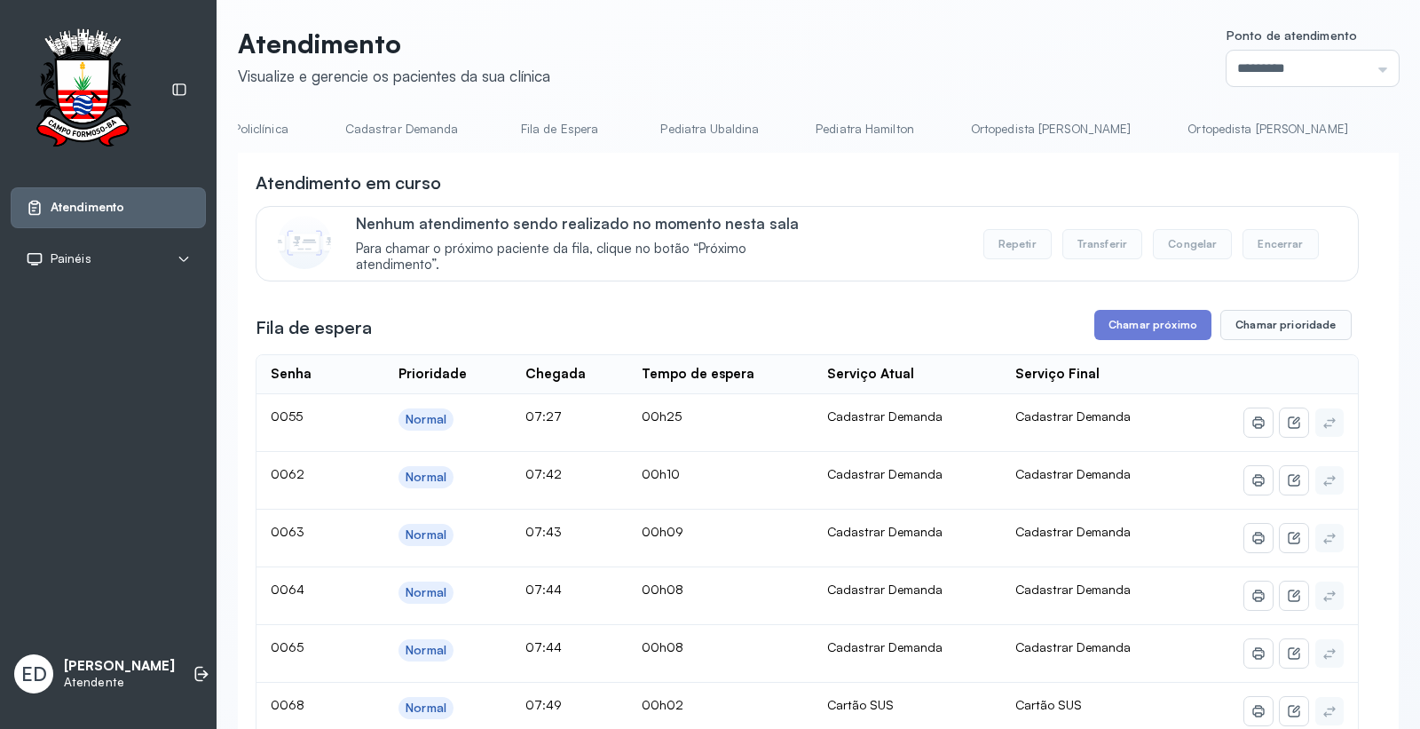
scroll to position [0, 0]
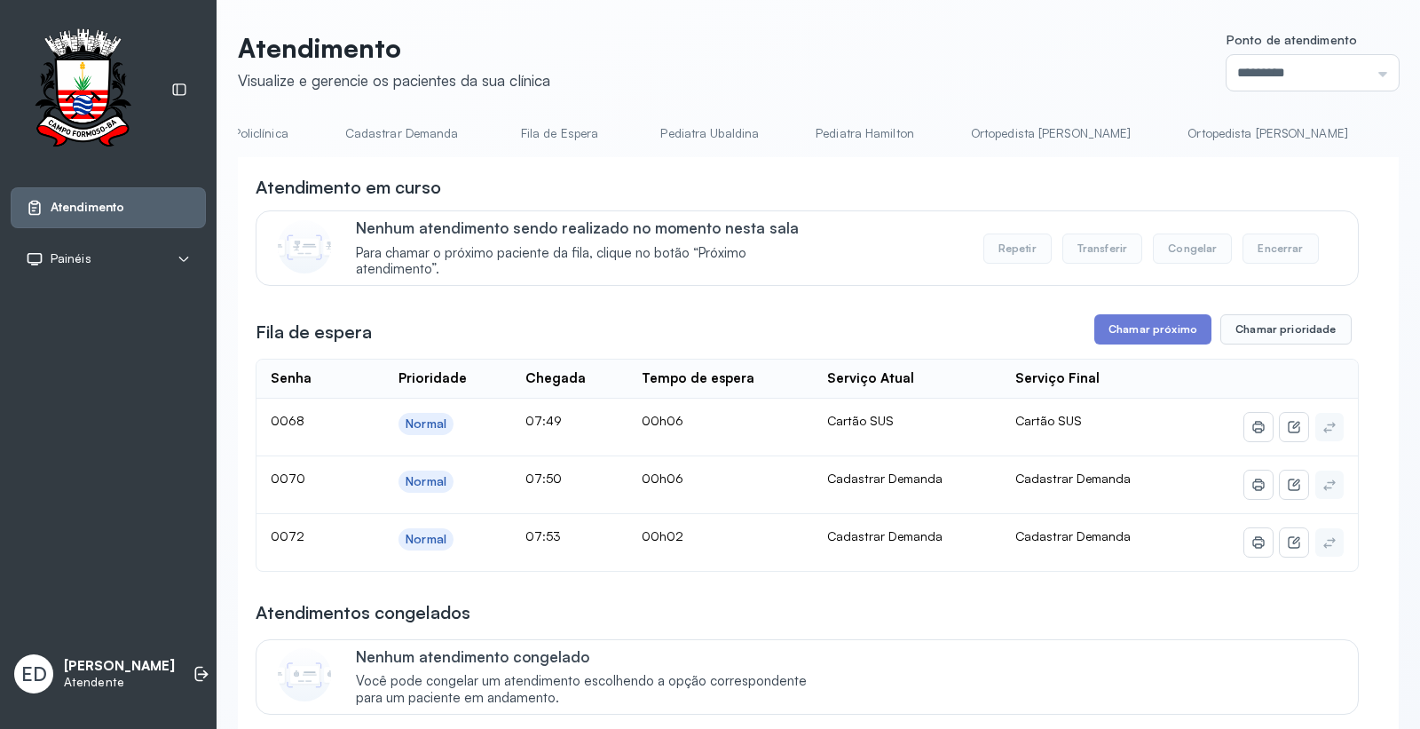
drag, startPoint x: 1143, startPoint y: 320, endPoint x: 871, endPoint y: 492, distance: 321.2
click at [1080, 367] on div "**********" at bounding box center [807, 631] width 1103 height 912
click at [1186, 338] on button "Chamar próximo" at bounding box center [1153, 329] width 117 height 30
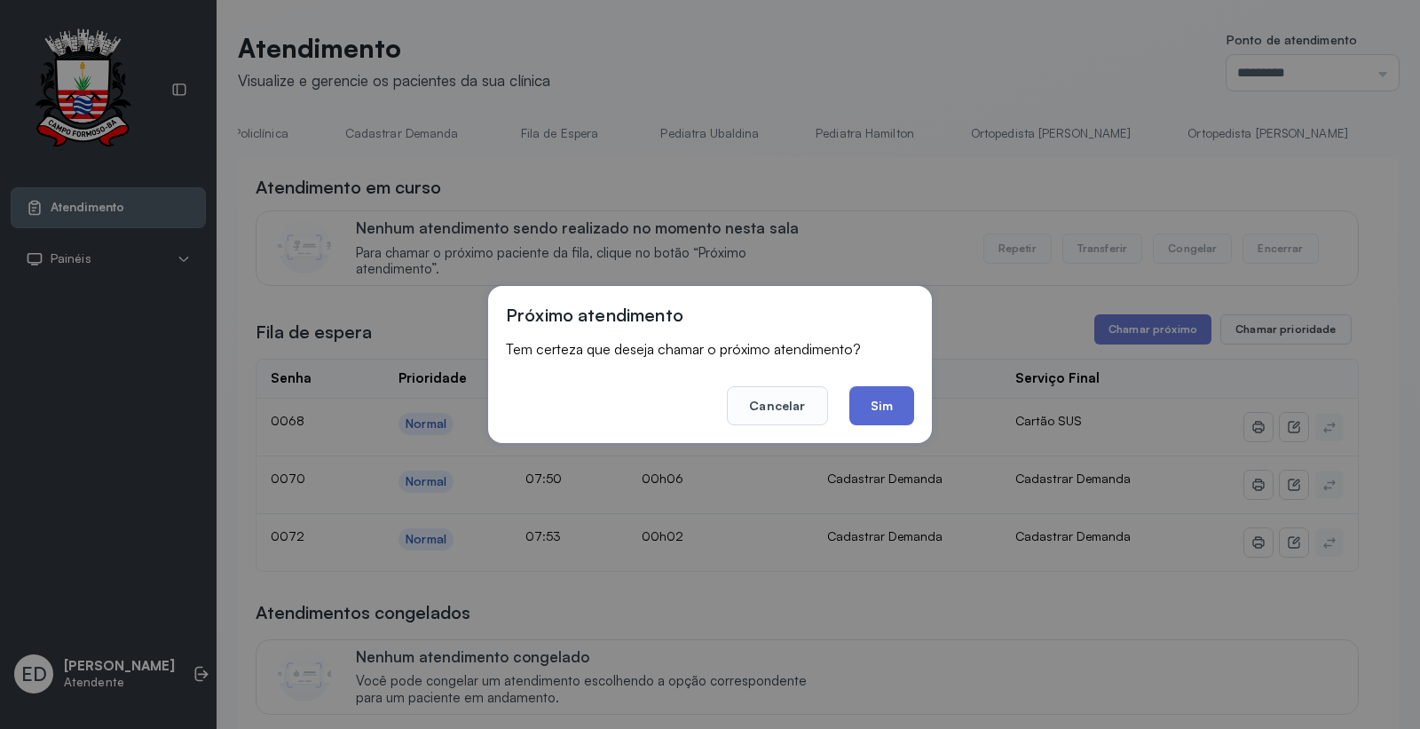
click at [894, 407] on button "Sim" at bounding box center [882, 405] width 65 height 39
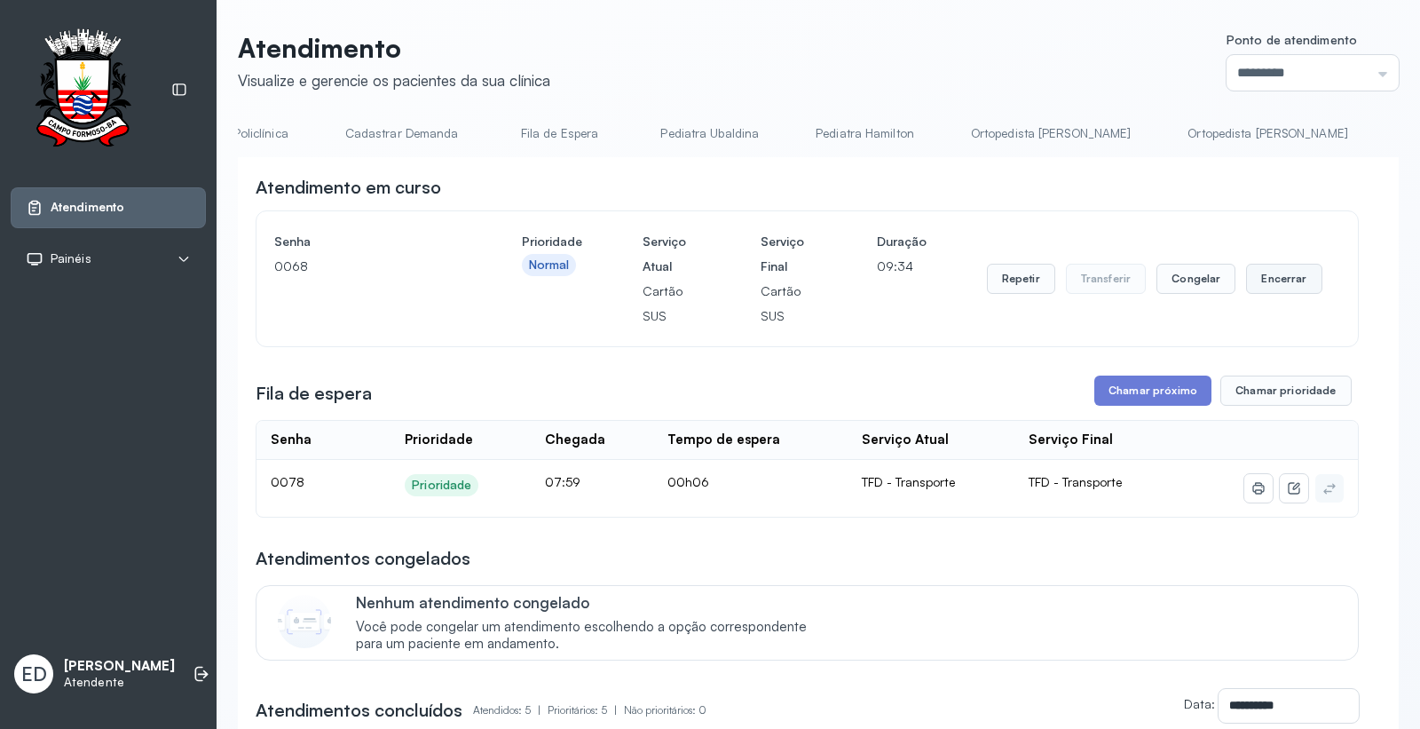
click at [1267, 288] on button "Encerrar" at bounding box center [1283, 279] width 75 height 30
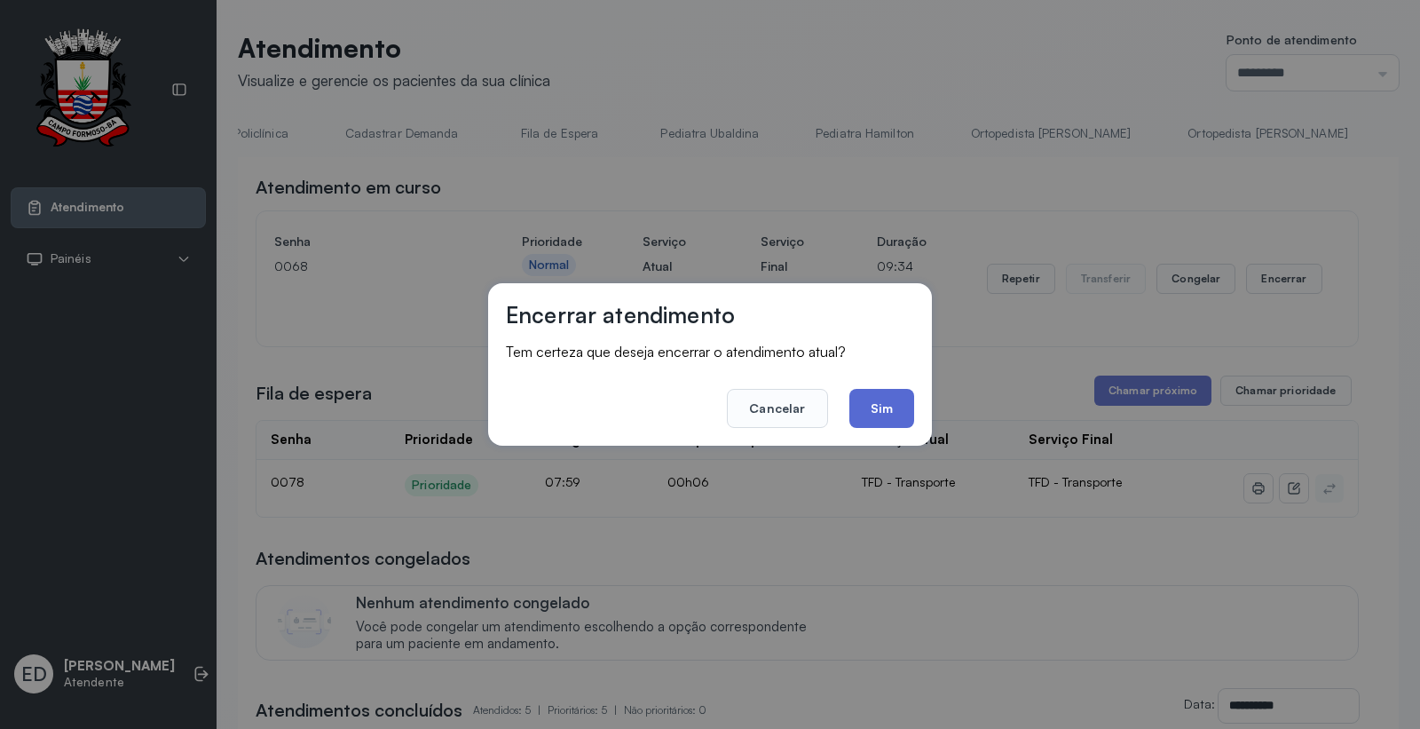
click at [885, 419] on button "Sim" at bounding box center [882, 408] width 65 height 39
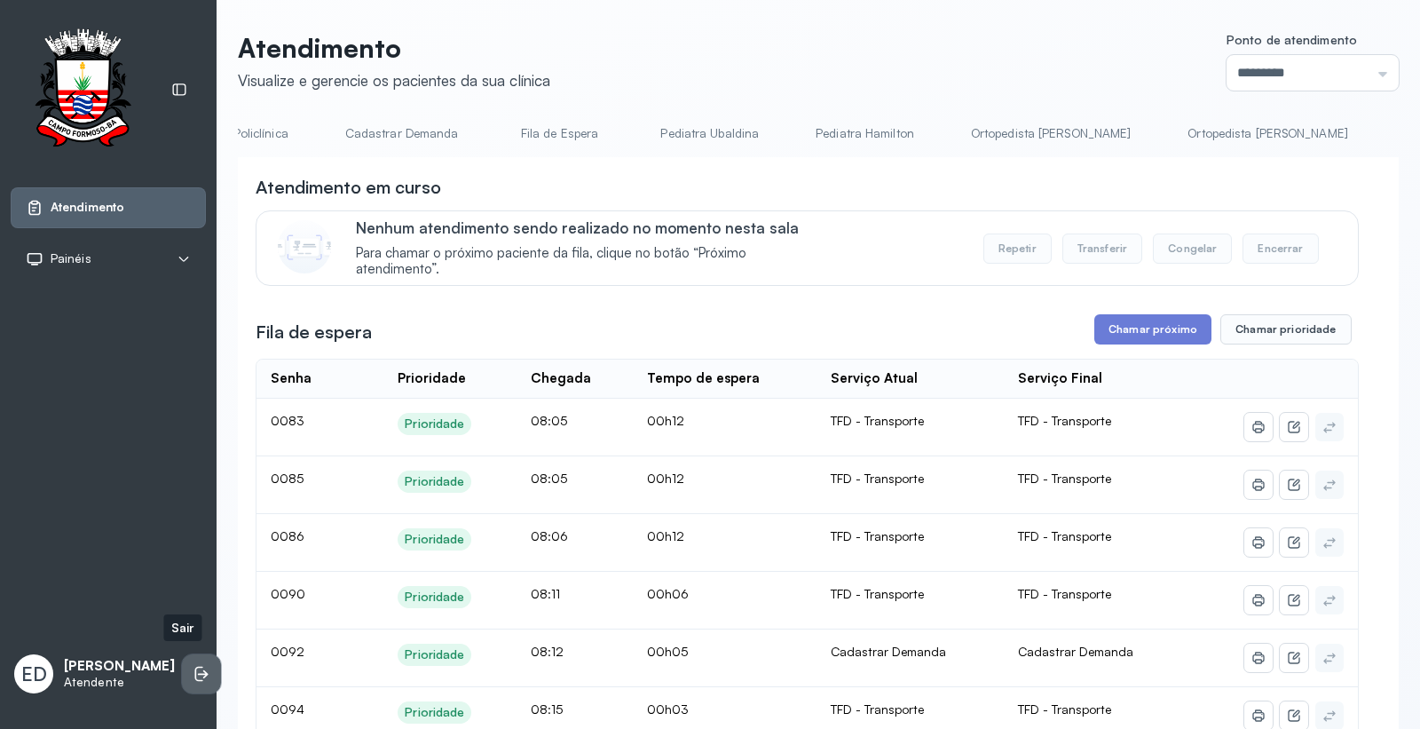
click at [195, 667] on icon at bounding box center [199, 674] width 8 height 15
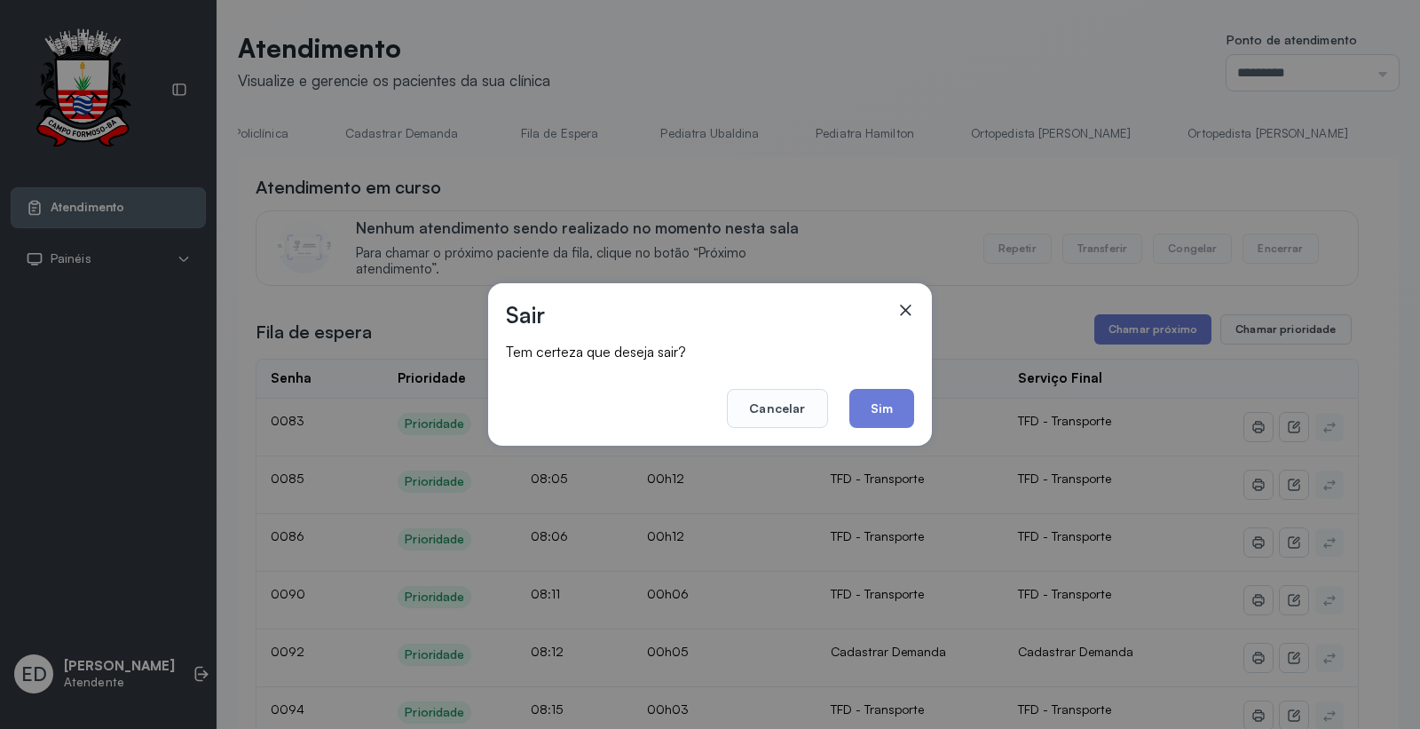
click at [894, 394] on button "Sim" at bounding box center [882, 408] width 65 height 39
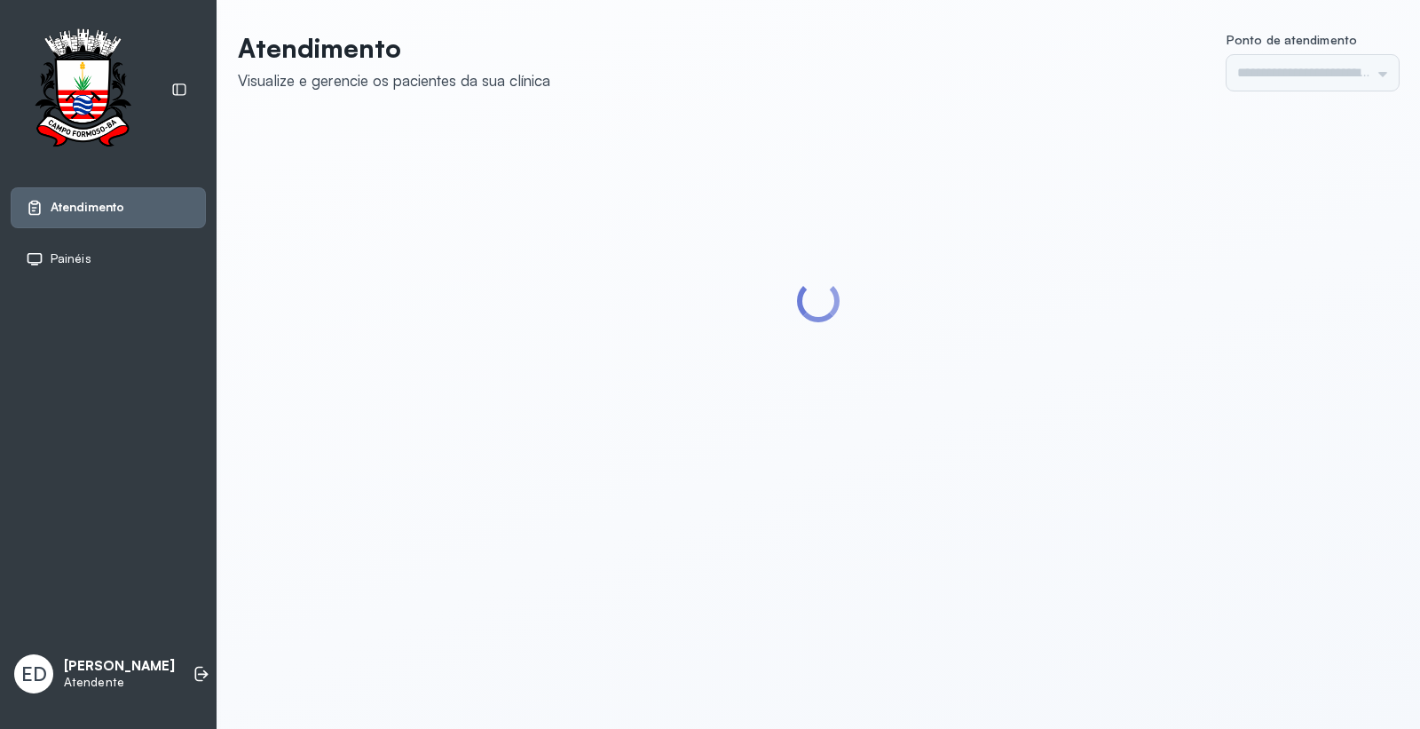
type input "*********"
click at [201, 670] on li at bounding box center [201, 673] width 39 height 39
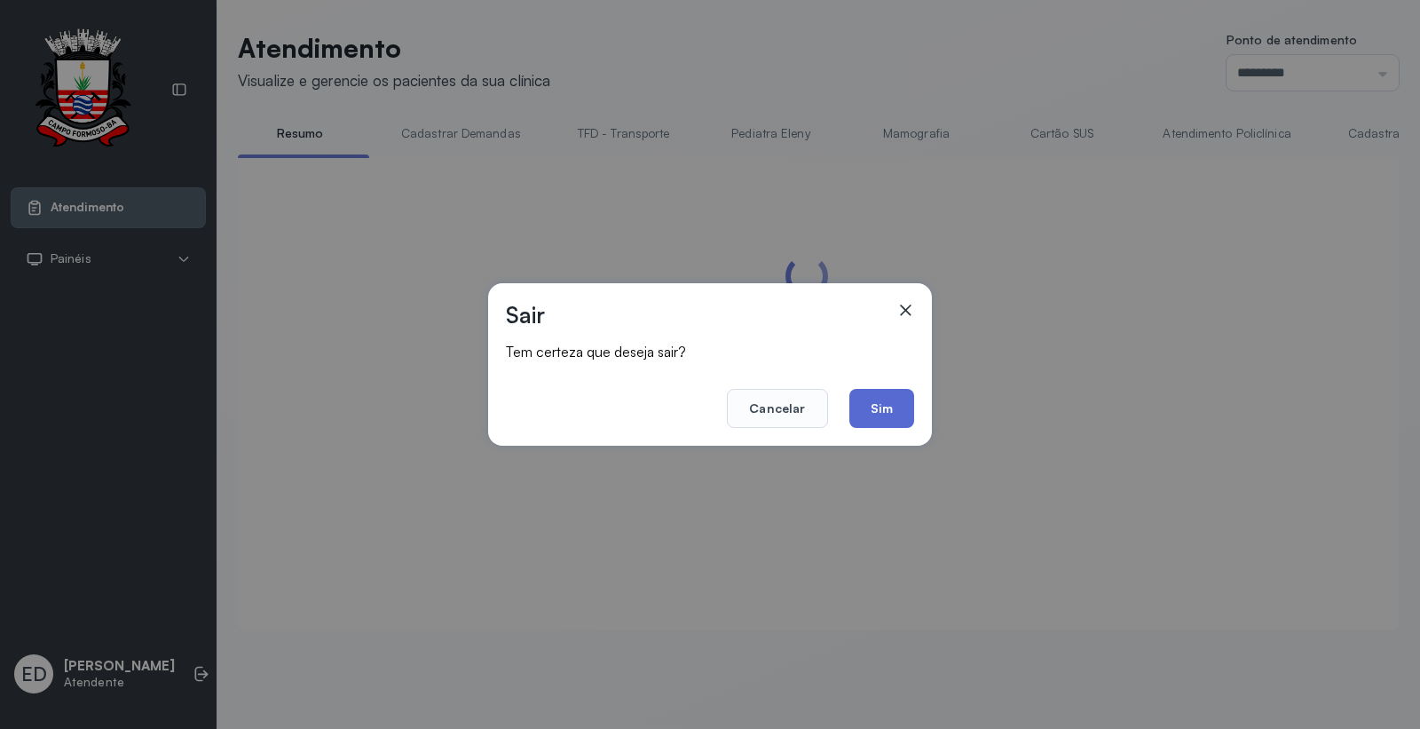
click at [907, 418] on button "Sim" at bounding box center [882, 408] width 65 height 39
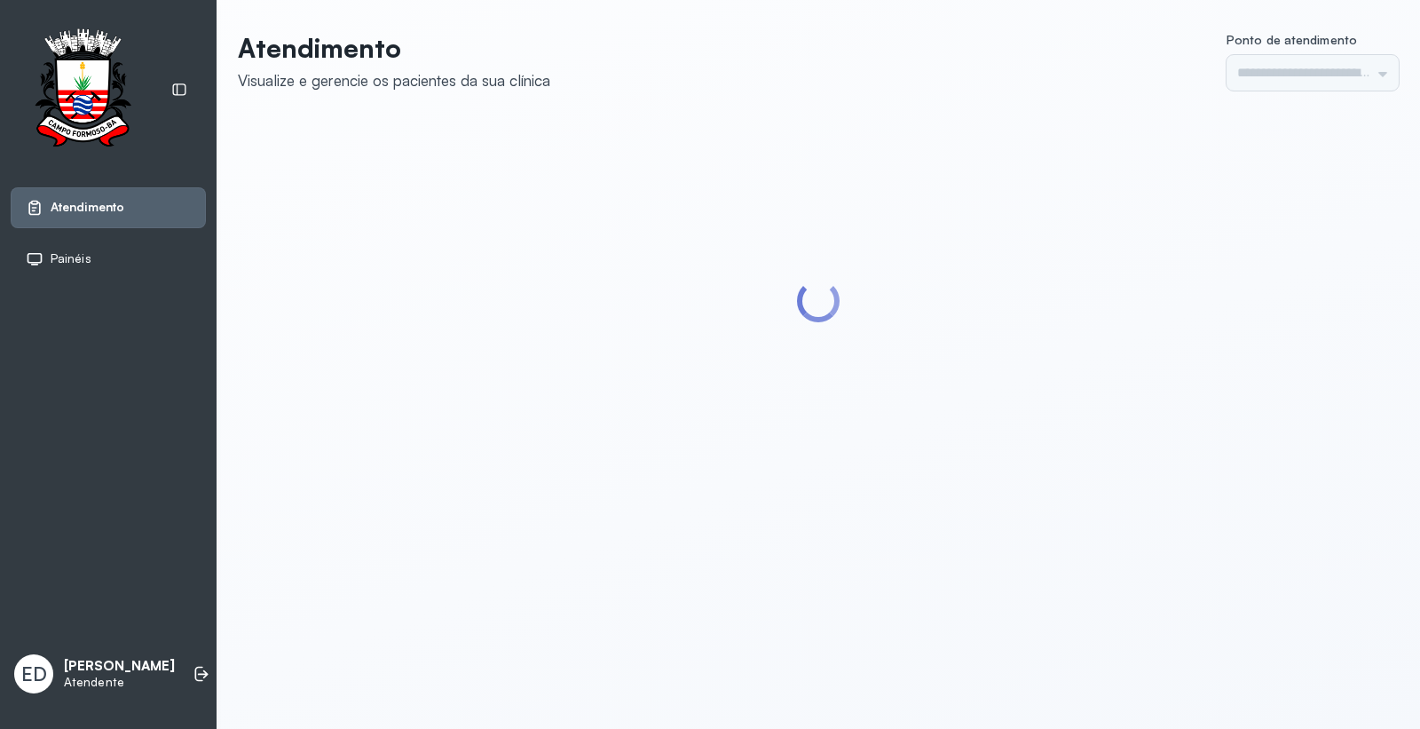
type input "*********"
click at [182, 668] on li at bounding box center [201, 673] width 39 height 39
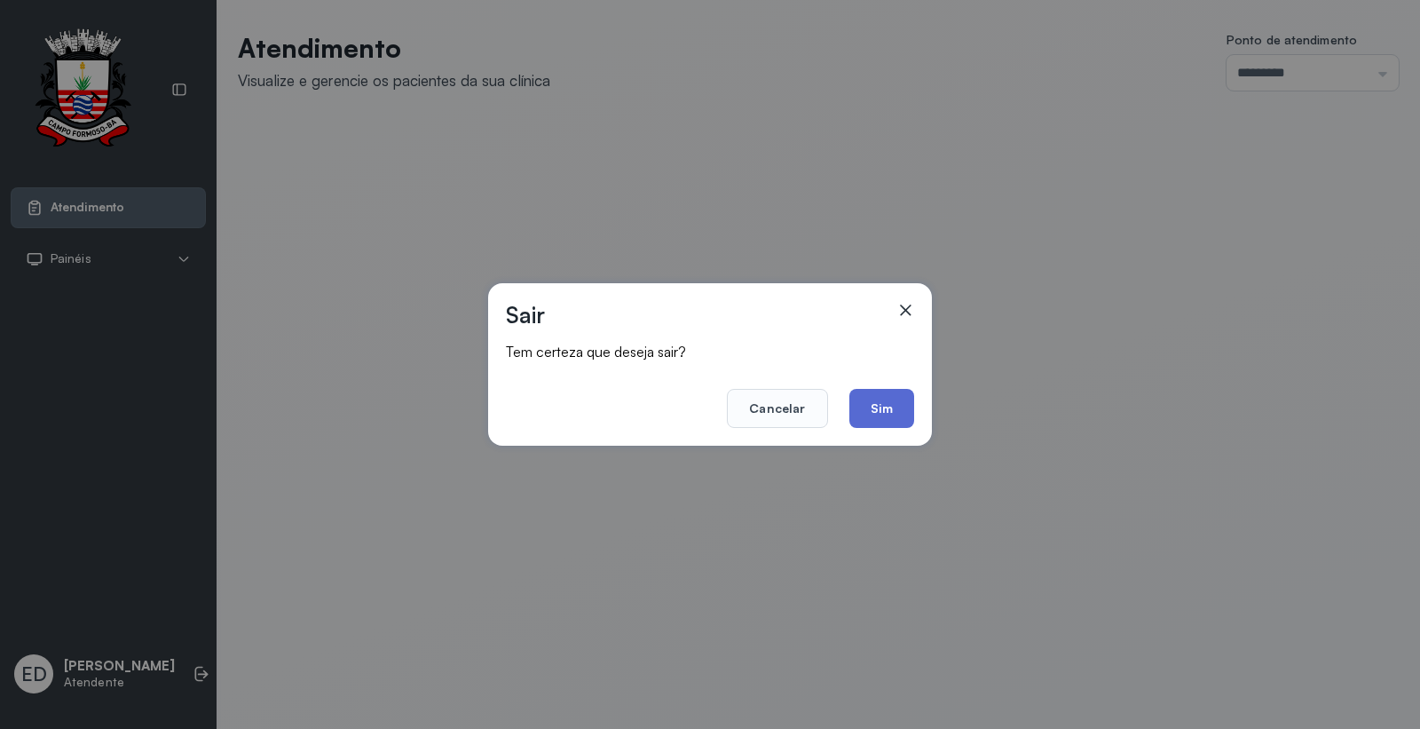
click at [884, 420] on button "Sim" at bounding box center [882, 408] width 65 height 39
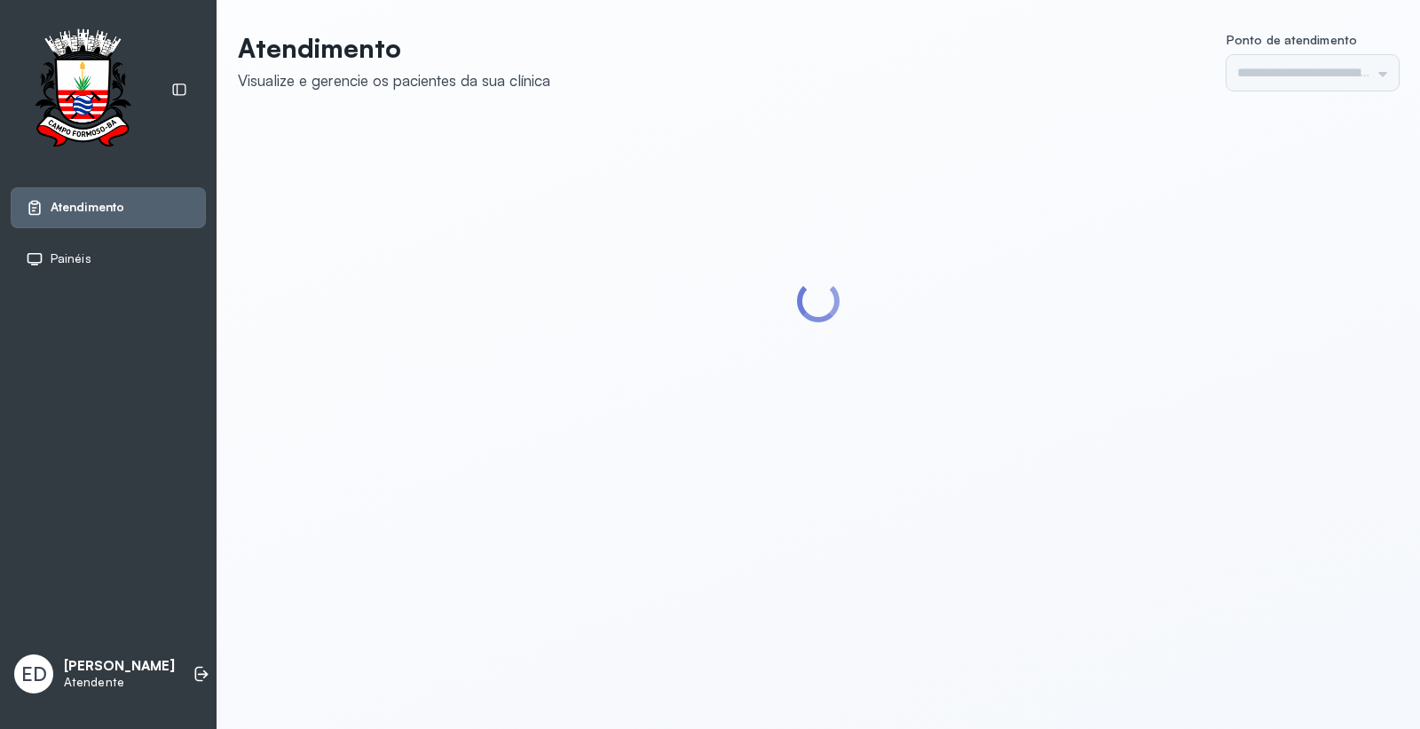
type input "*********"
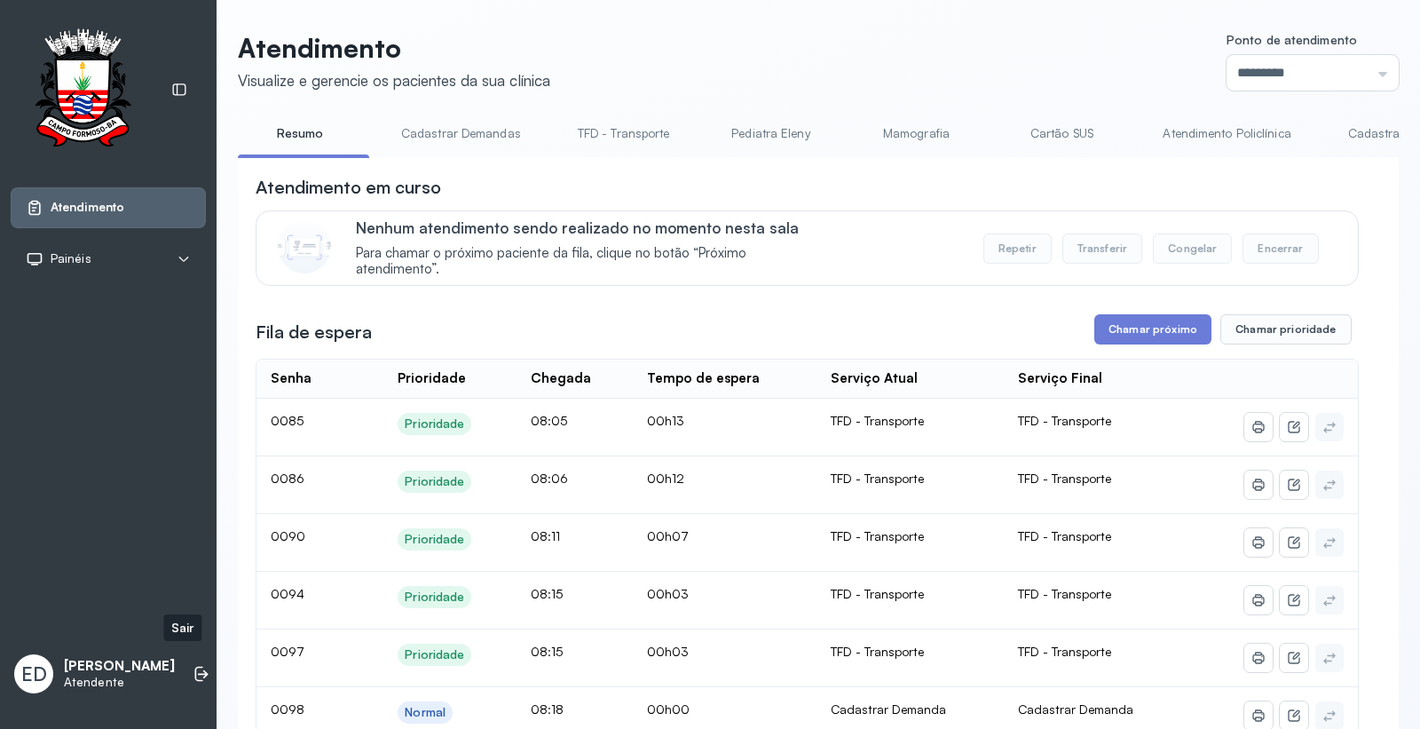
click at [161, 662] on div "ED [PERSON_NAME]" at bounding box center [108, 673] width 195 height 53
click at [193, 665] on icon at bounding box center [202, 674] width 18 height 18
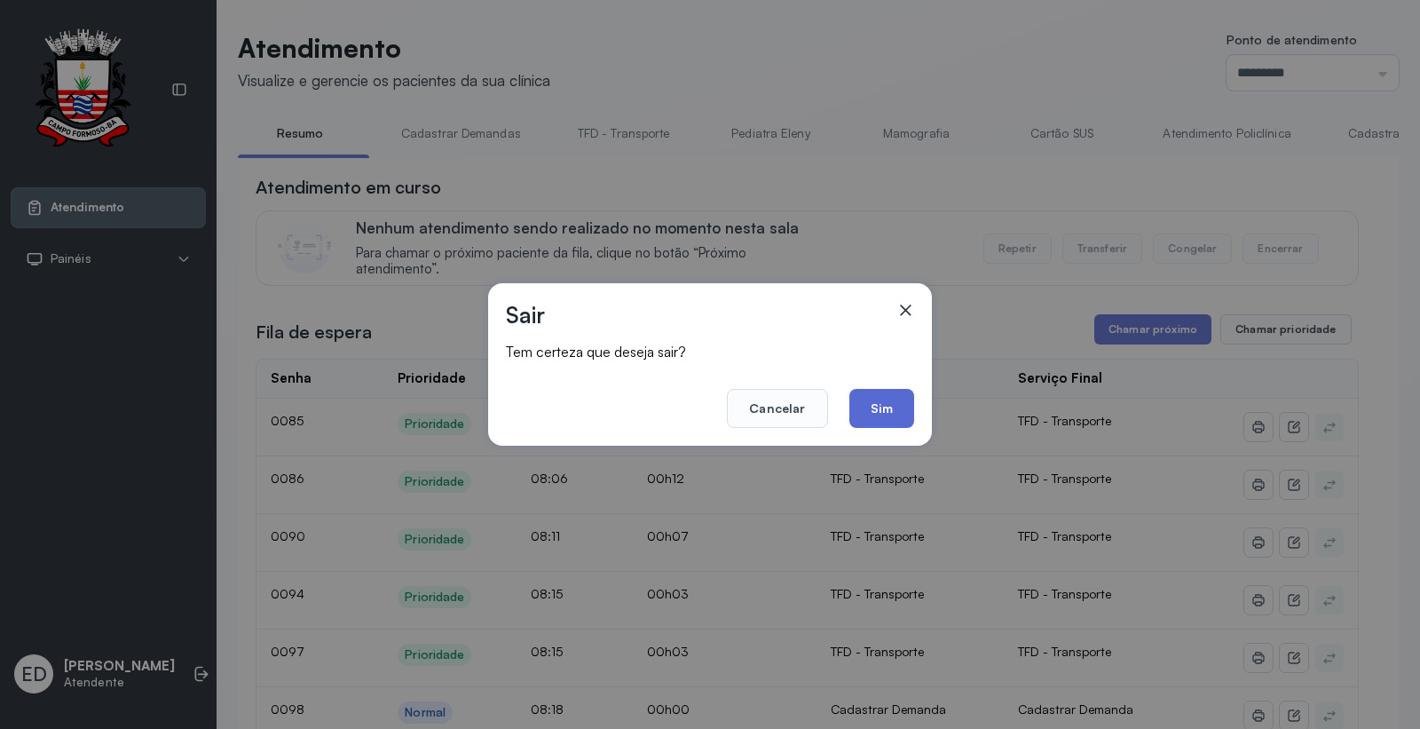
click at [898, 404] on button "Sim" at bounding box center [882, 408] width 65 height 39
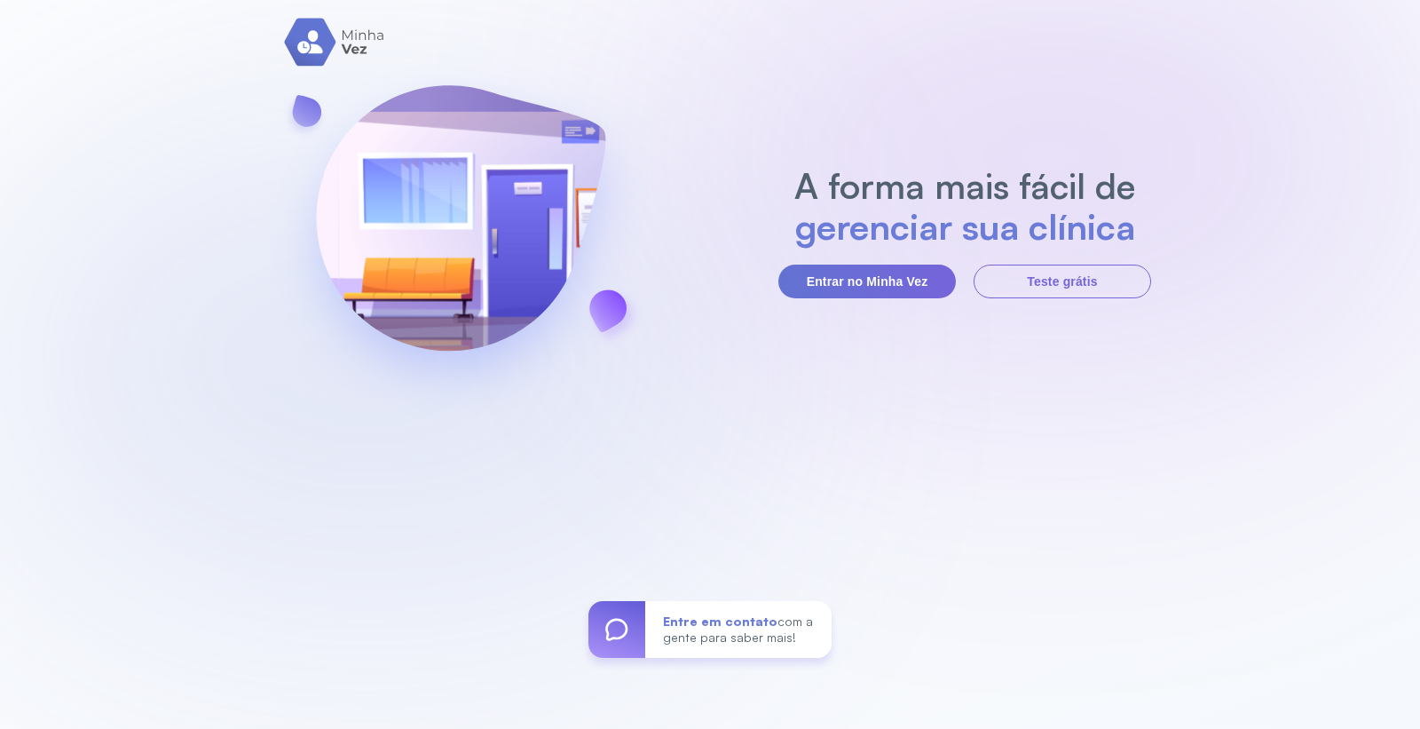
click at [850, 259] on section "A forma mais fácil de gerenciar sua clínica Entrar no Minha Vez Teste grátis" at bounding box center [965, 231] width 373 height 133
click at [850, 282] on button "Entrar no Minha Vez" at bounding box center [868, 282] width 178 height 34
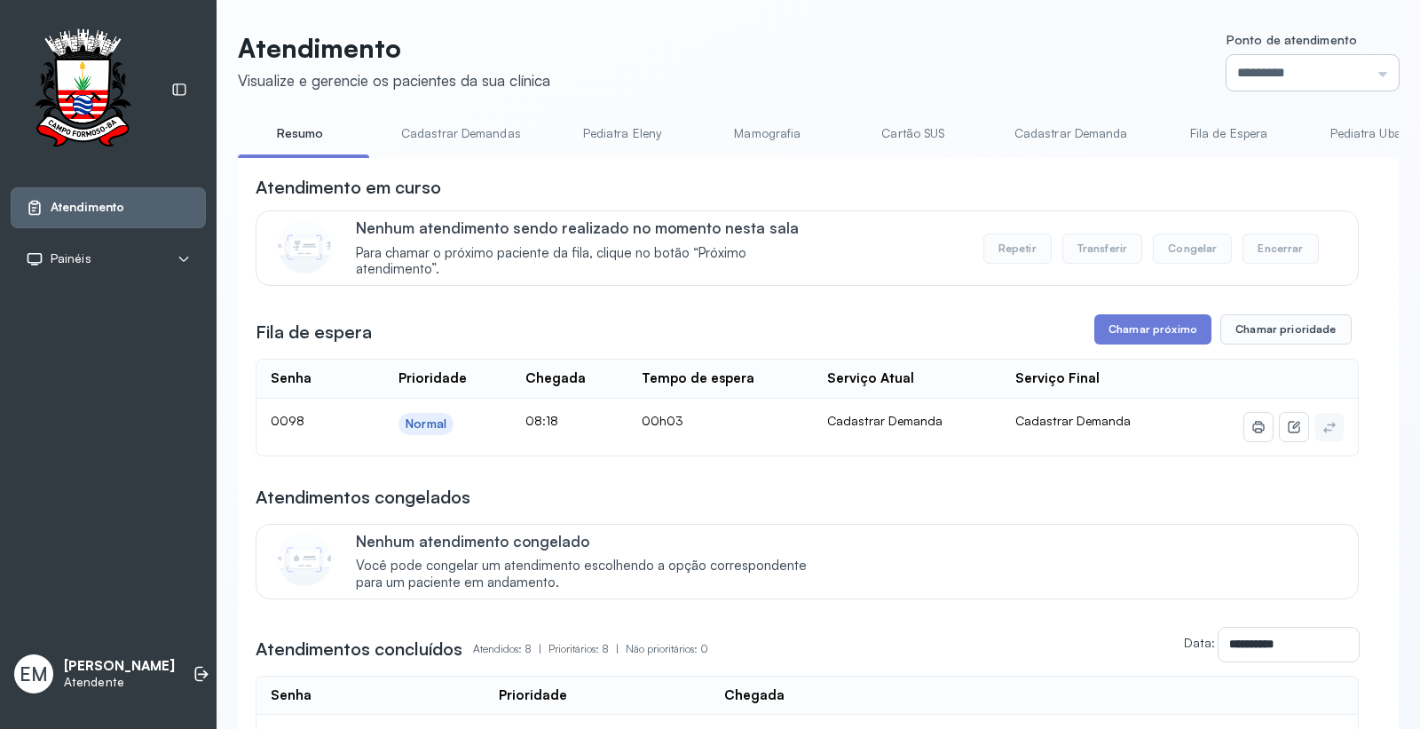
click at [1301, 68] on input "*********" at bounding box center [1313, 73] width 172 height 36
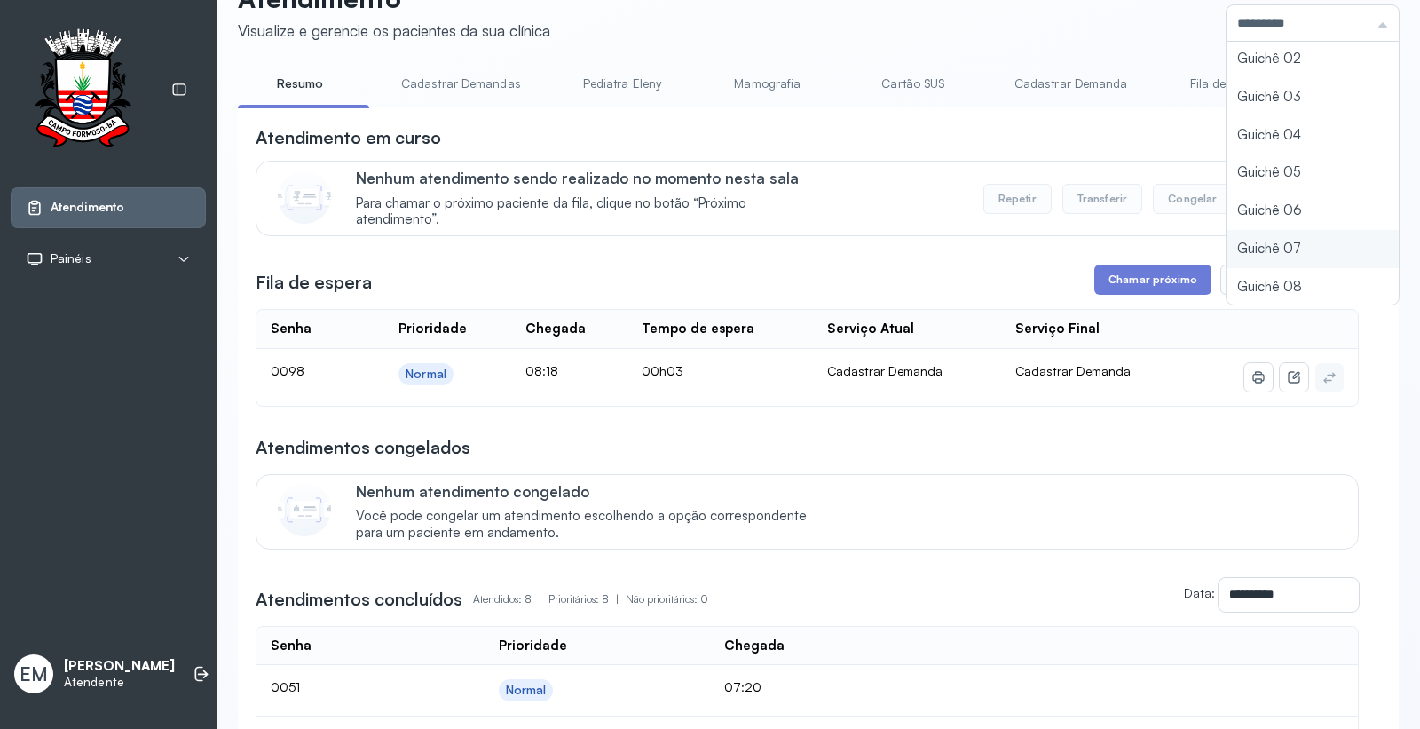
scroll to position [99, 0]
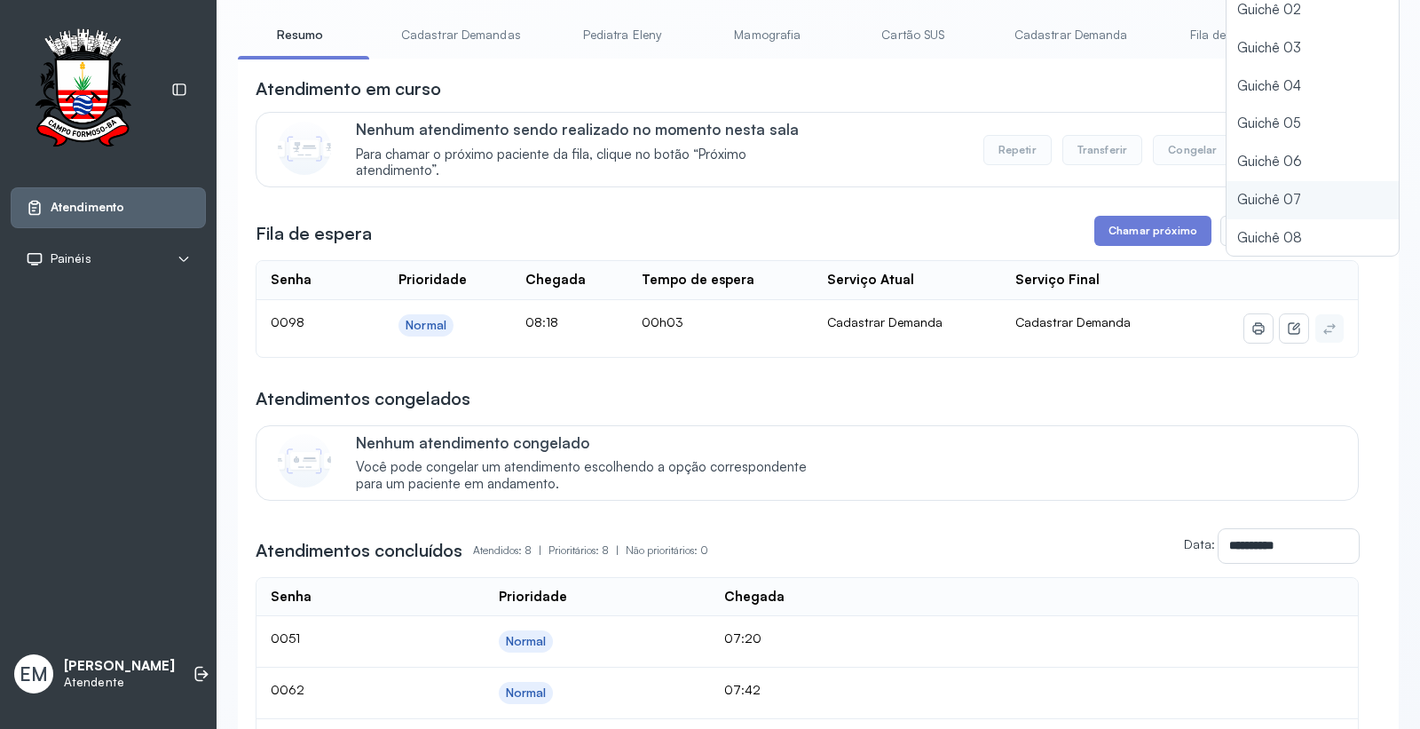
type input "*********"
click at [1232, 193] on div "Atendimento Visualize e gerencie os pacientes da sua clínica Ponto de atendimen…" at bounding box center [818, 536] width 1161 height 1207
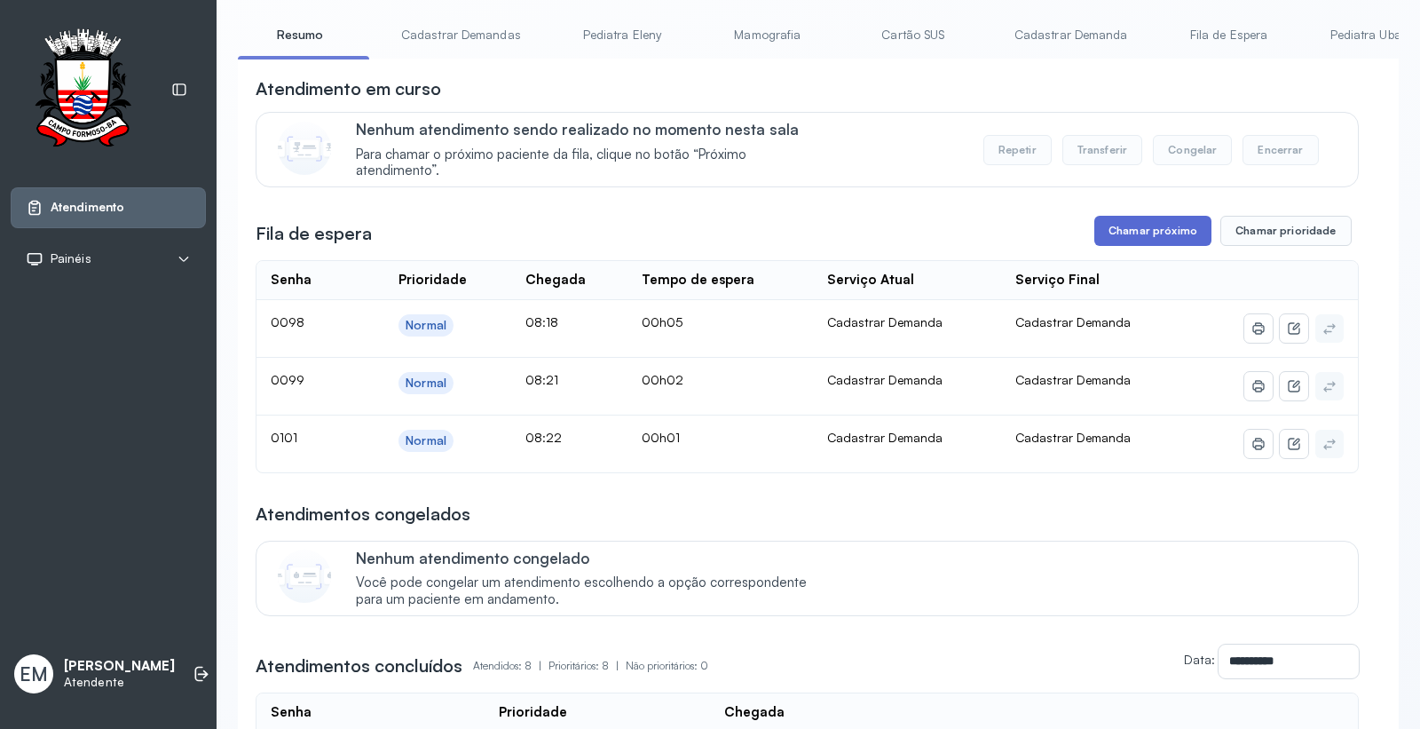
click at [1133, 236] on button "Chamar próximo" at bounding box center [1153, 231] width 117 height 30
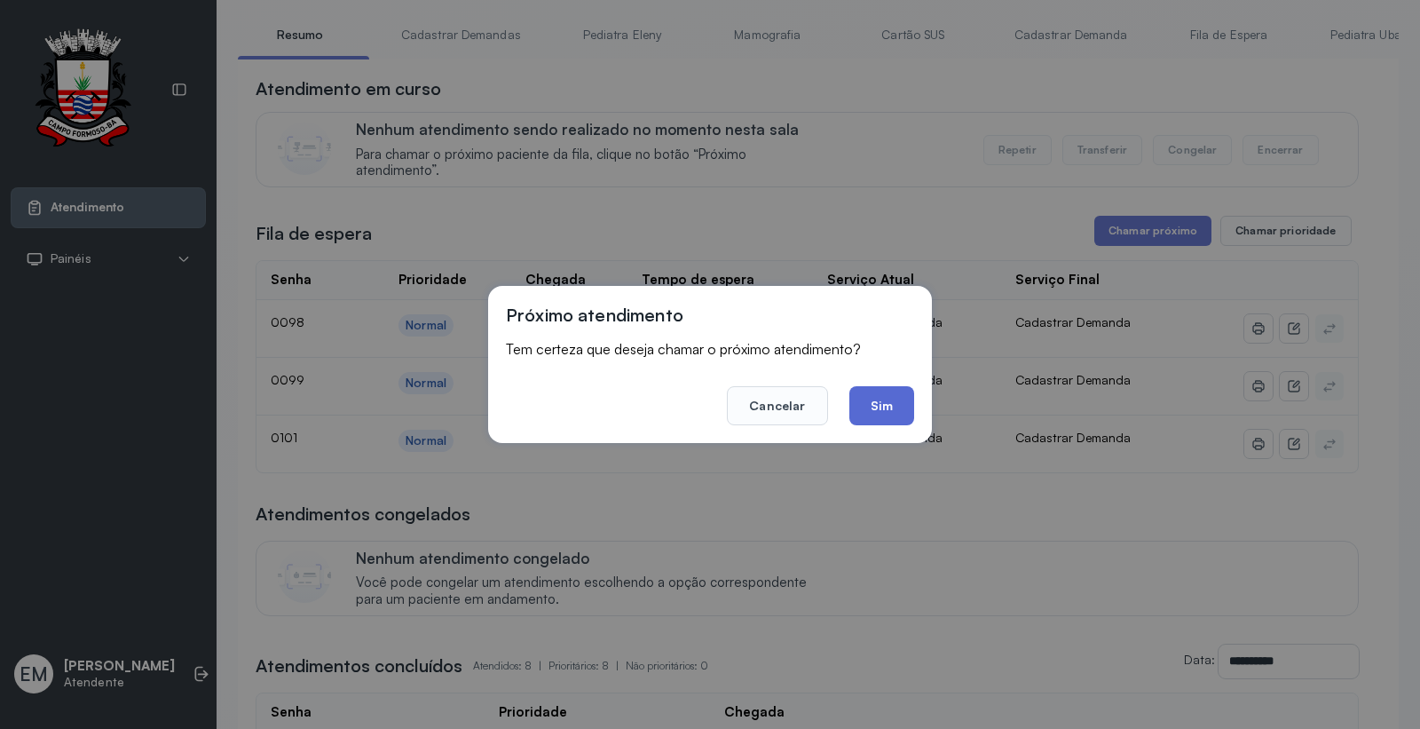
click at [903, 417] on button "Sim" at bounding box center [882, 405] width 65 height 39
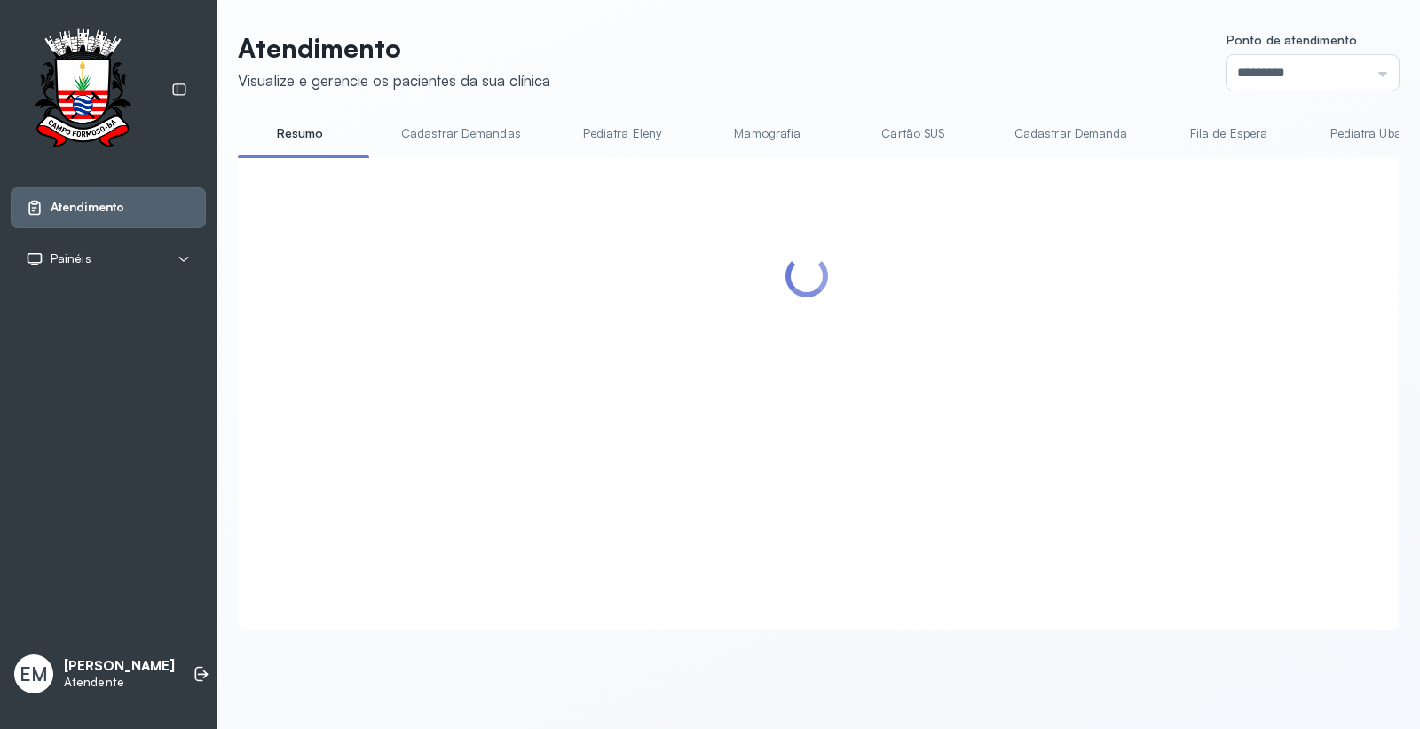
scroll to position [0, 0]
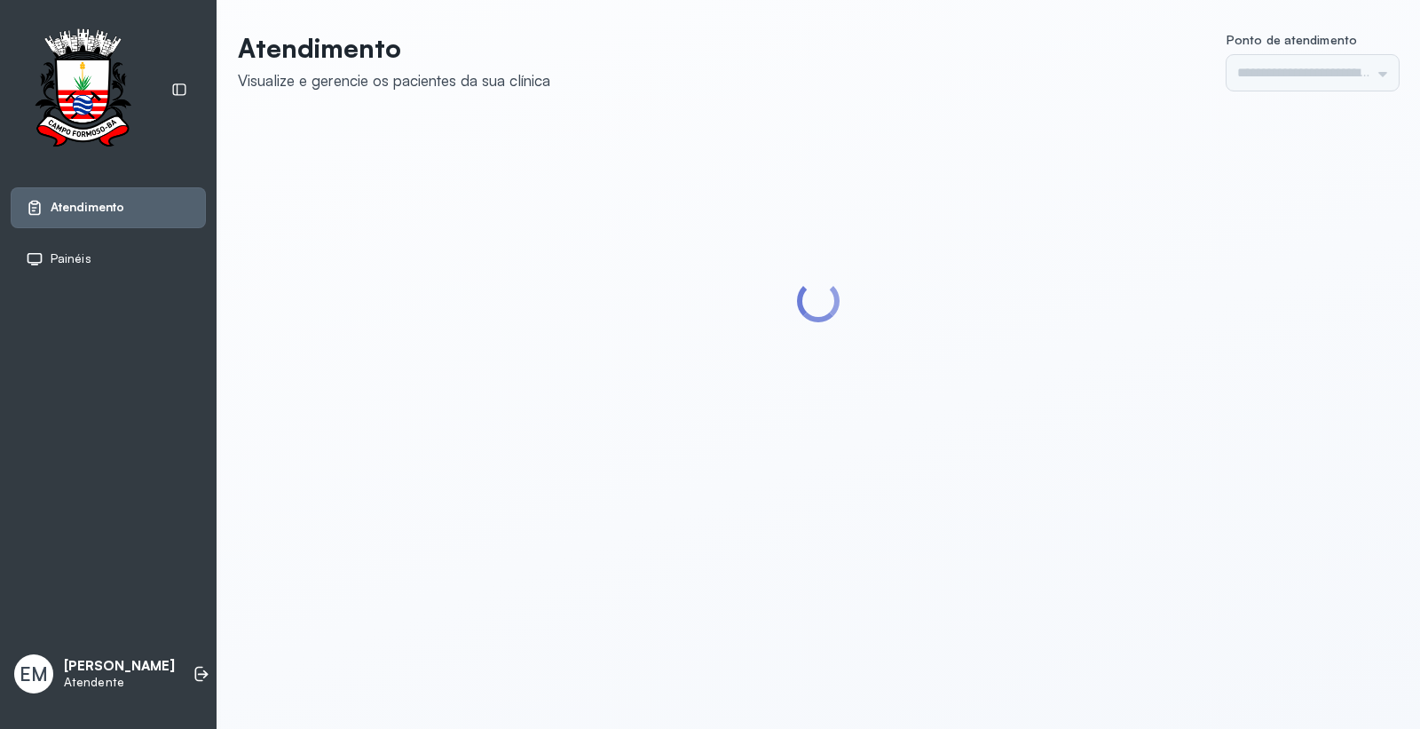
type input "*********"
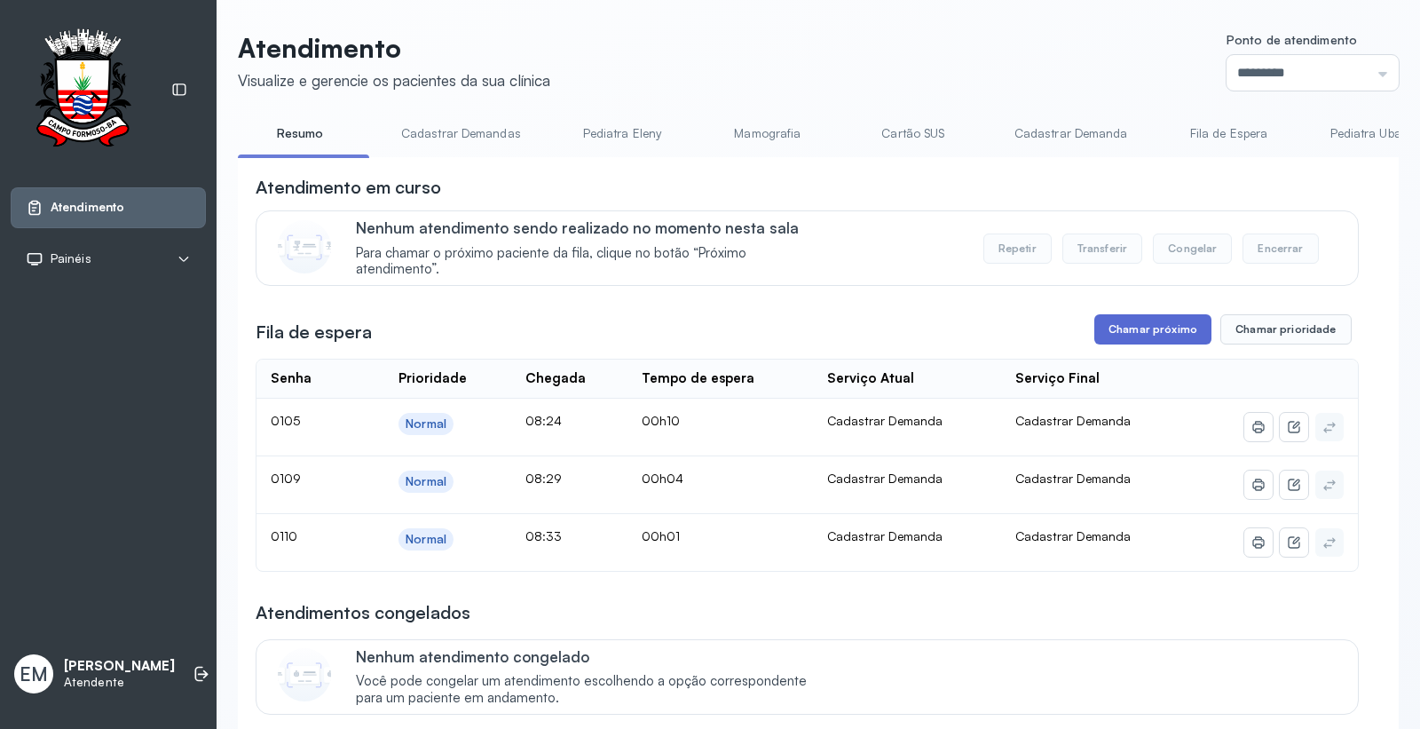
click at [1169, 338] on button "Chamar próximo" at bounding box center [1153, 329] width 117 height 30
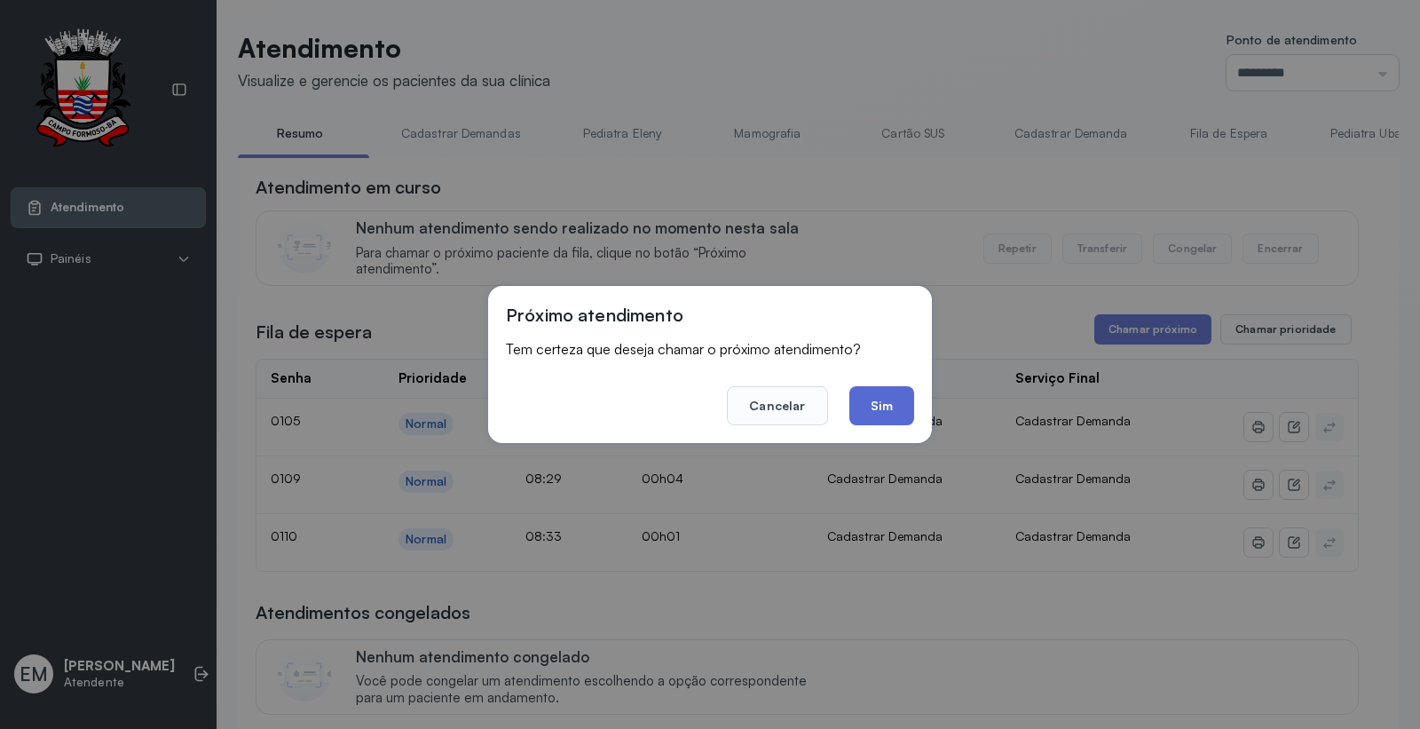
click at [868, 405] on button "Sim" at bounding box center [882, 405] width 65 height 39
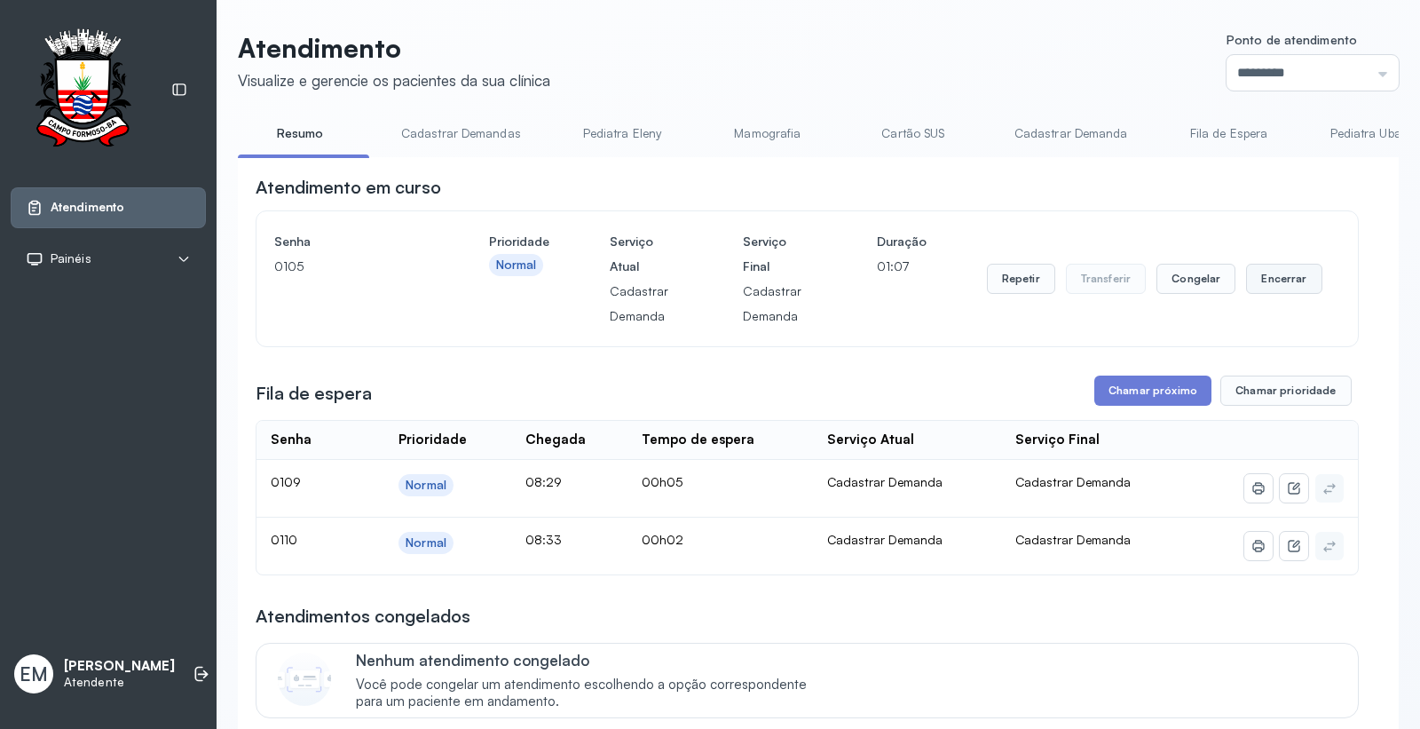
click at [1284, 281] on button "Encerrar" at bounding box center [1283, 279] width 75 height 30
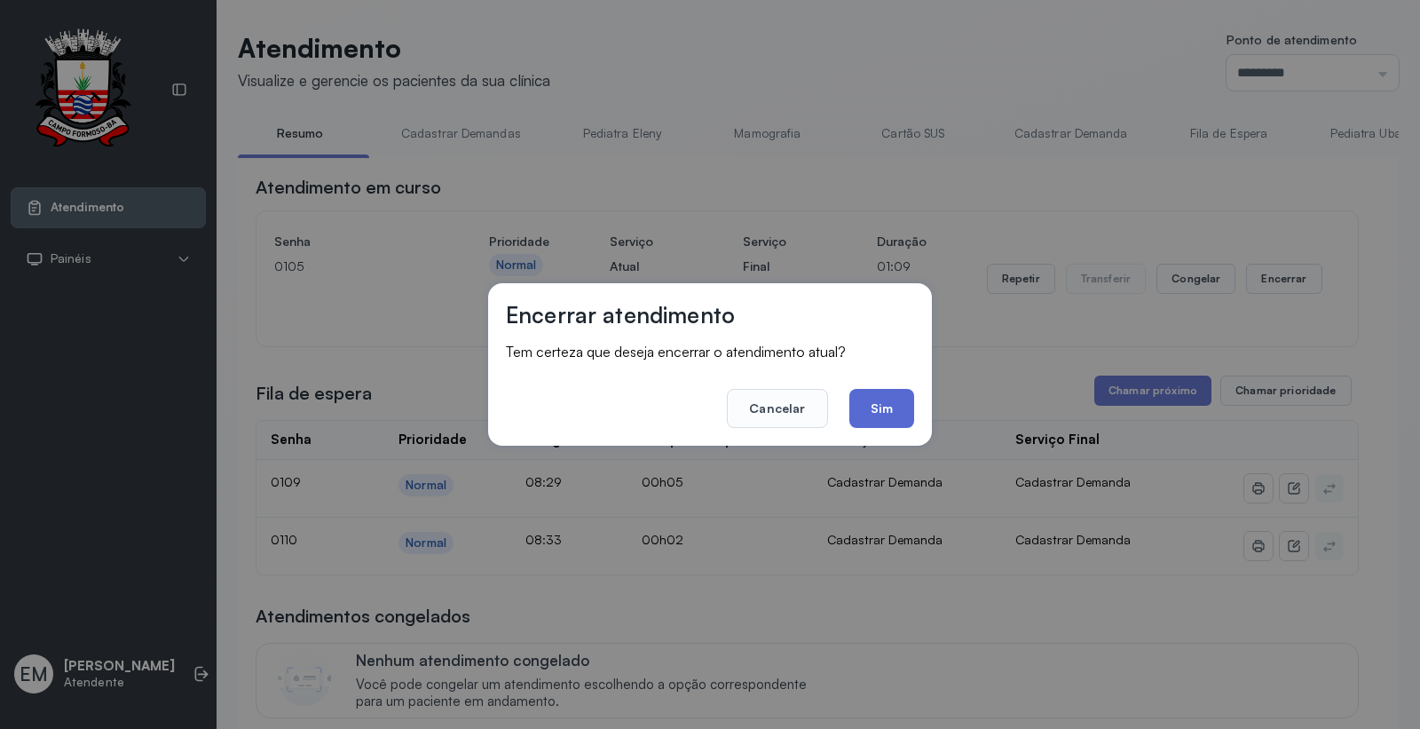
click at [890, 395] on button "Sim" at bounding box center [882, 408] width 65 height 39
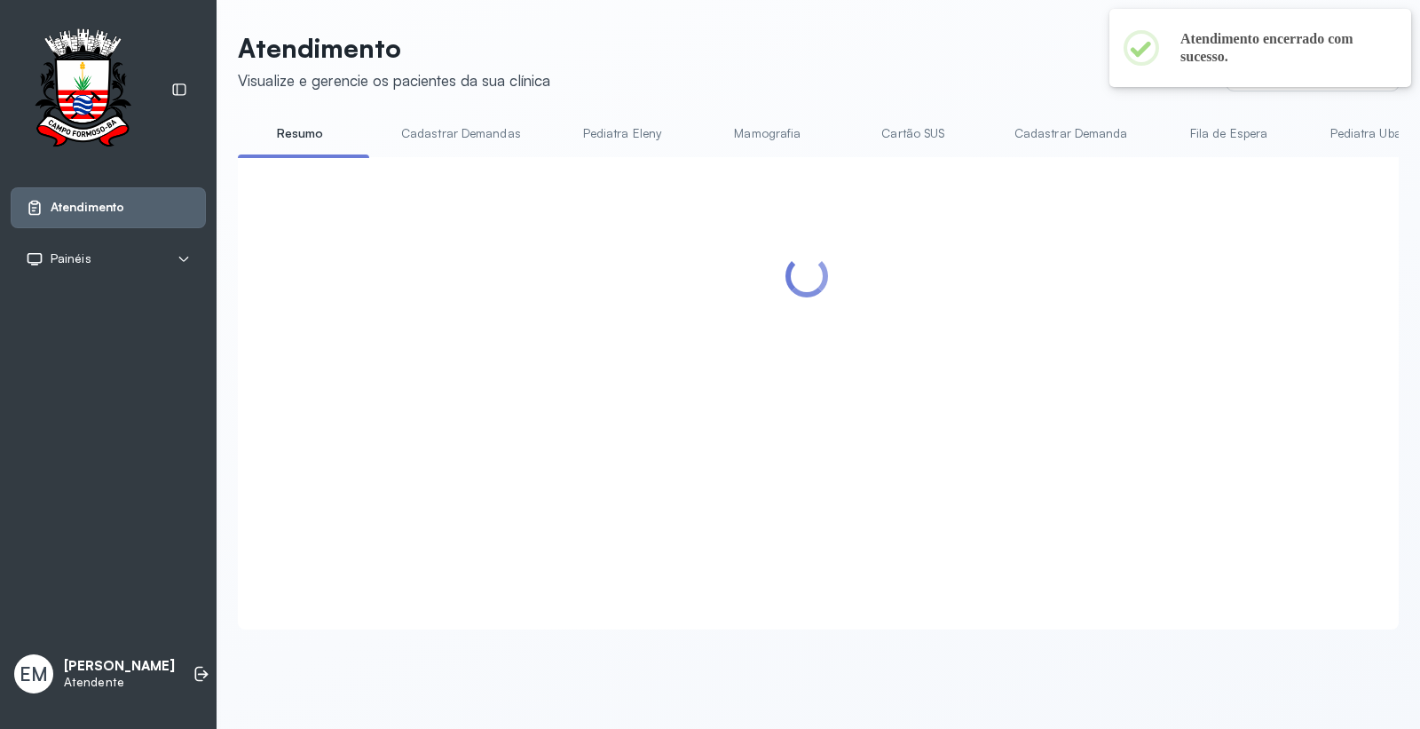
click at [915, 51] on header "Atendimento Visualize e gerencie os pacientes da sua clínica Ponto de atendimen…" at bounding box center [818, 61] width 1161 height 59
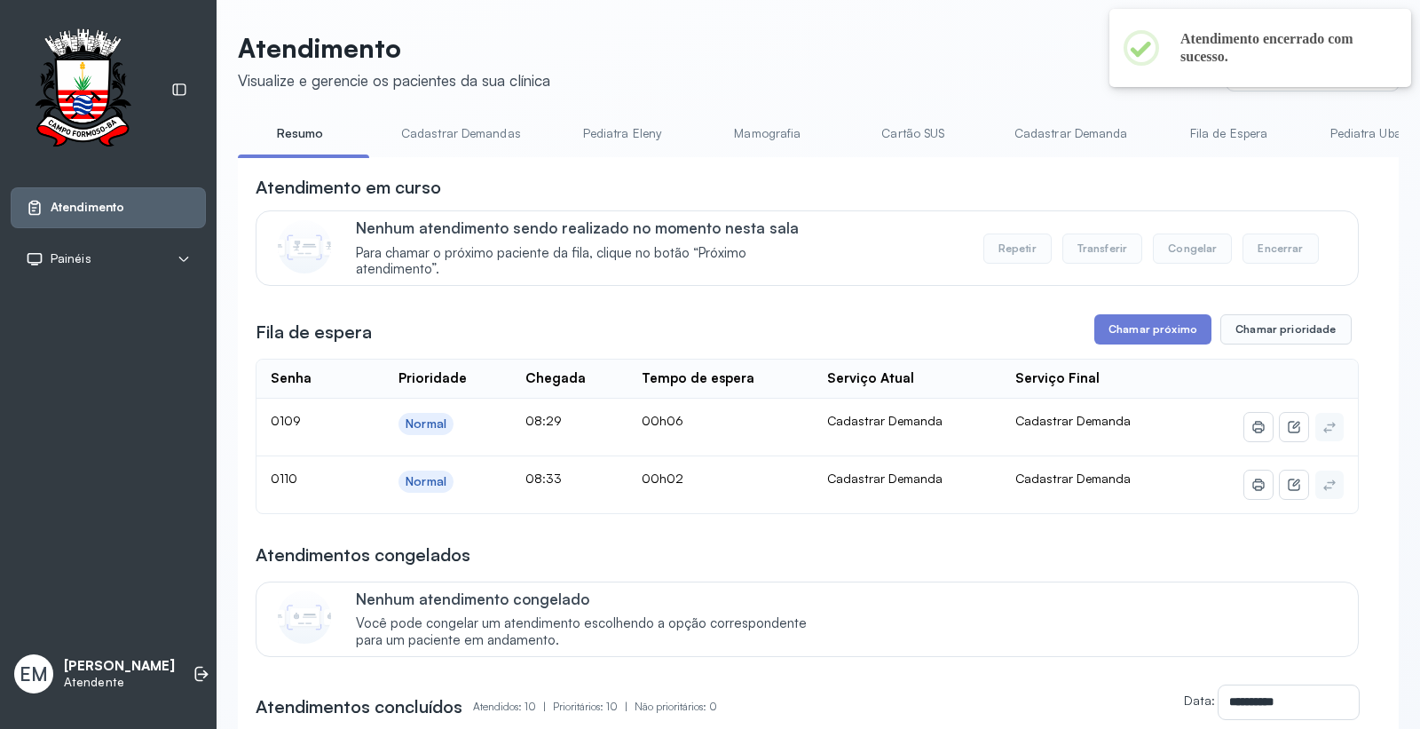
click at [918, 50] on header "Atendimento Visualize e gerencie os pacientes da sua clínica Ponto de atendimen…" at bounding box center [818, 61] width 1161 height 59
click at [1128, 325] on button "Chamar próximo" at bounding box center [1153, 329] width 117 height 30
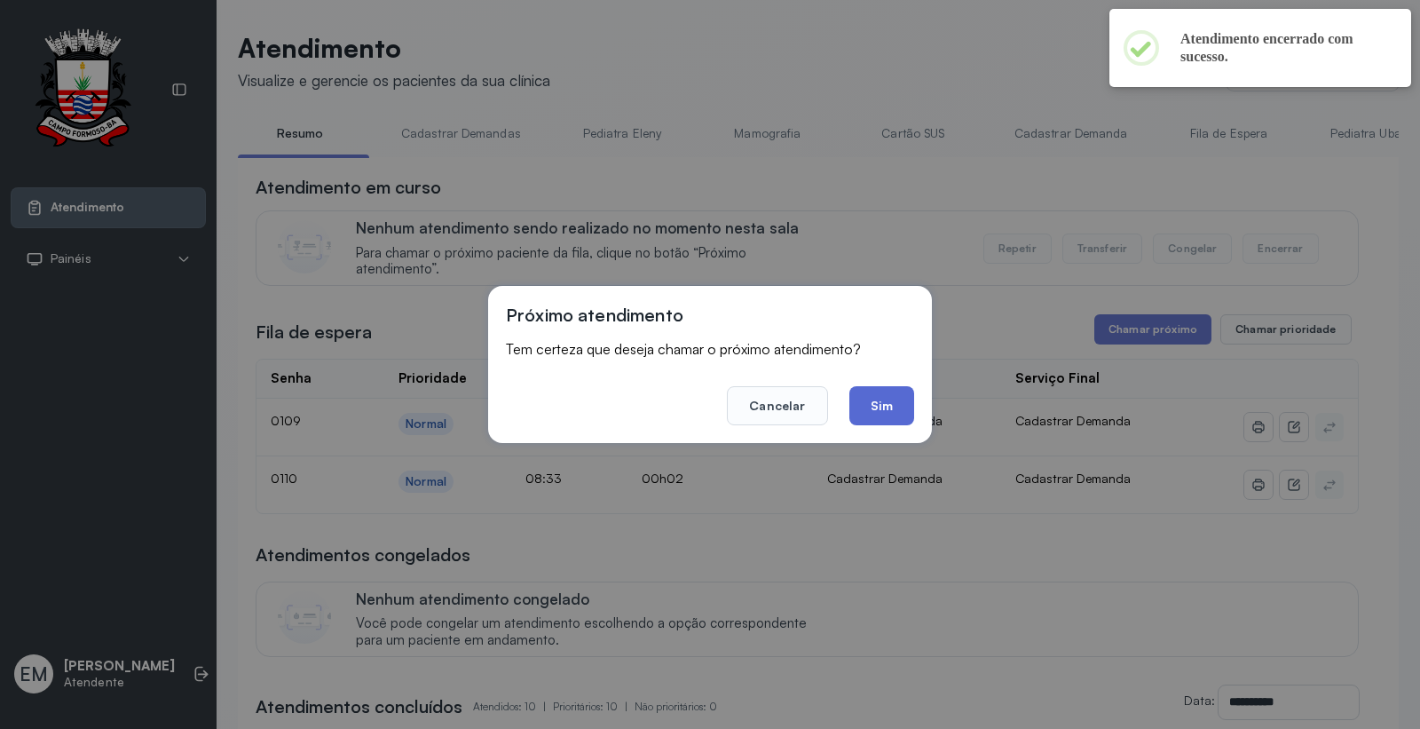
click at [885, 406] on button "Sim" at bounding box center [882, 405] width 65 height 39
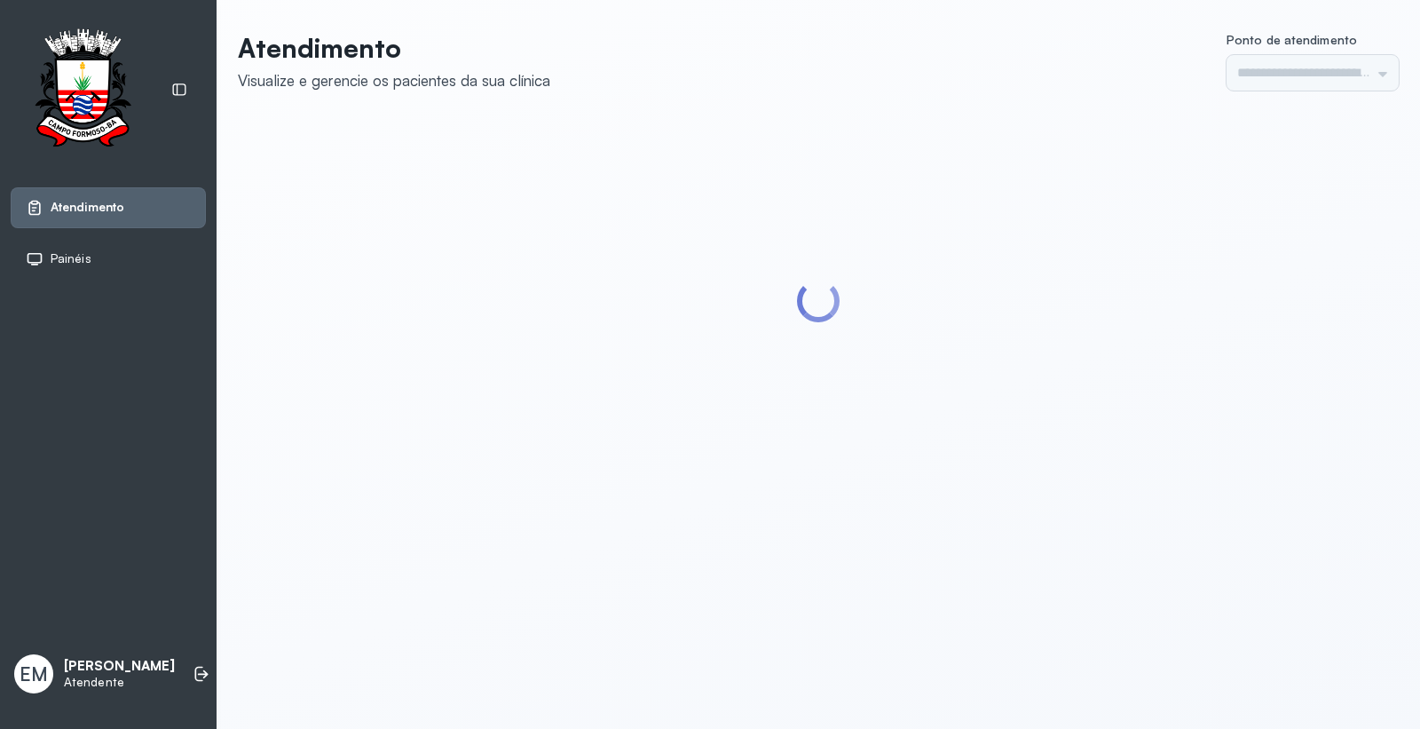
type input "*********"
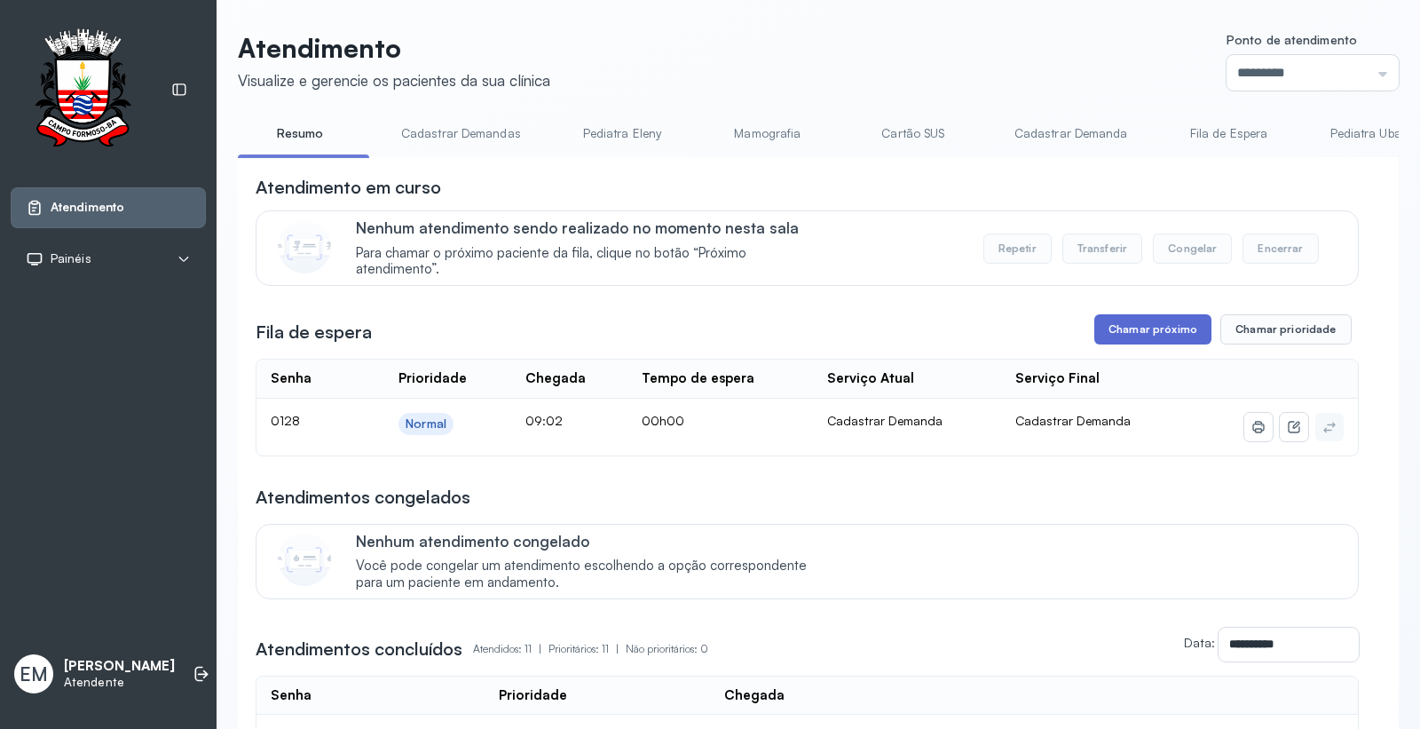
click at [1132, 340] on button "Chamar próximo" at bounding box center [1153, 329] width 117 height 30
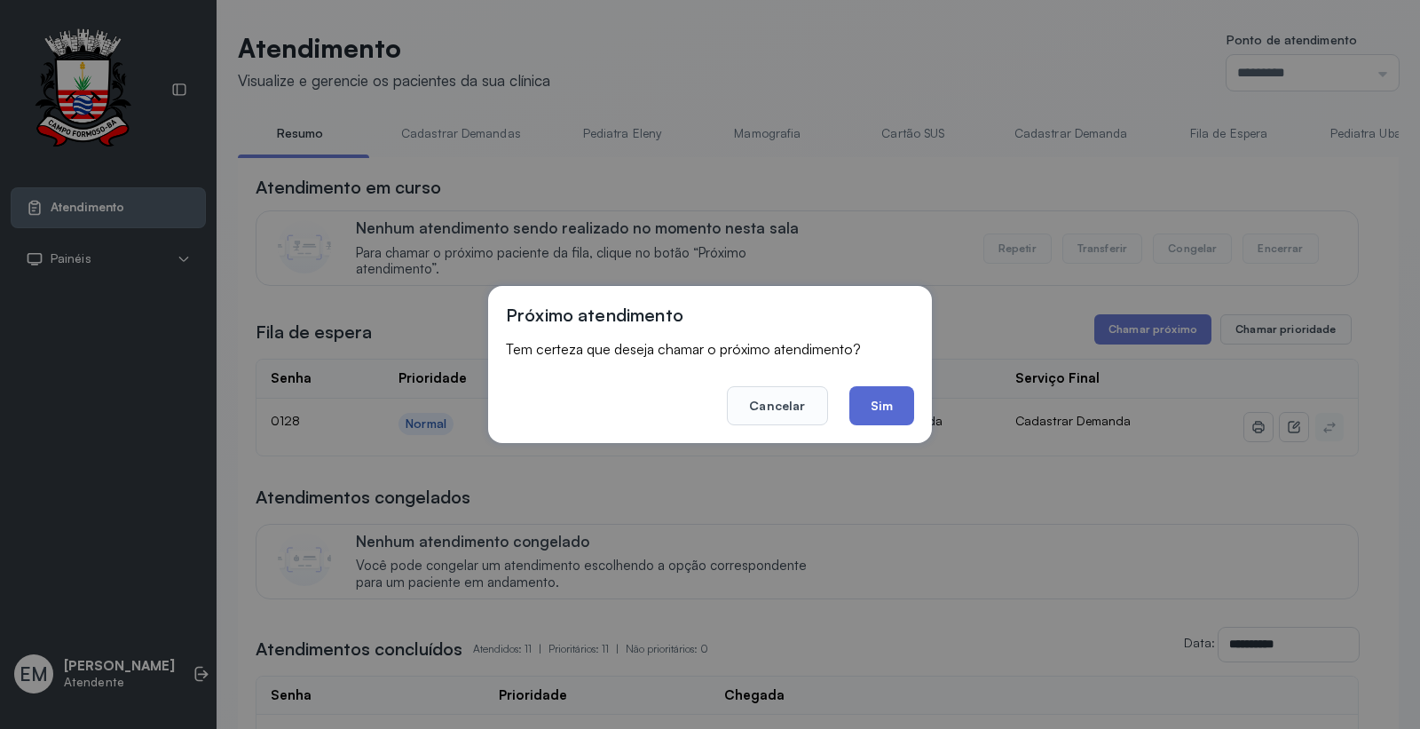
click at [894, 404] on button "Sim" at bounding box center [882, 405] width 65 height 39
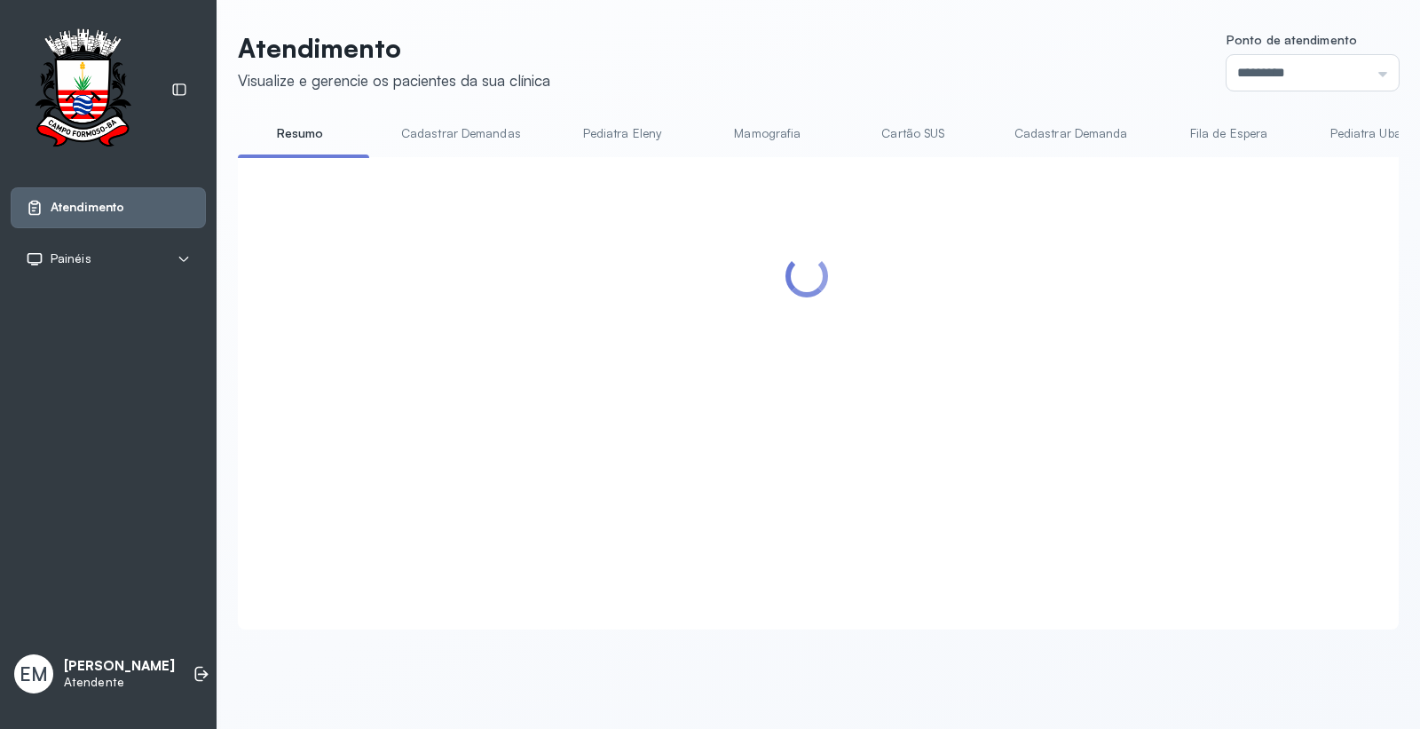
click at [890, 75] on header "Atendimento Visualize e gerencie os pacientes da sua clínica Ponto de atendimen…" at bounding box center [818, 61] width 1161 height 59
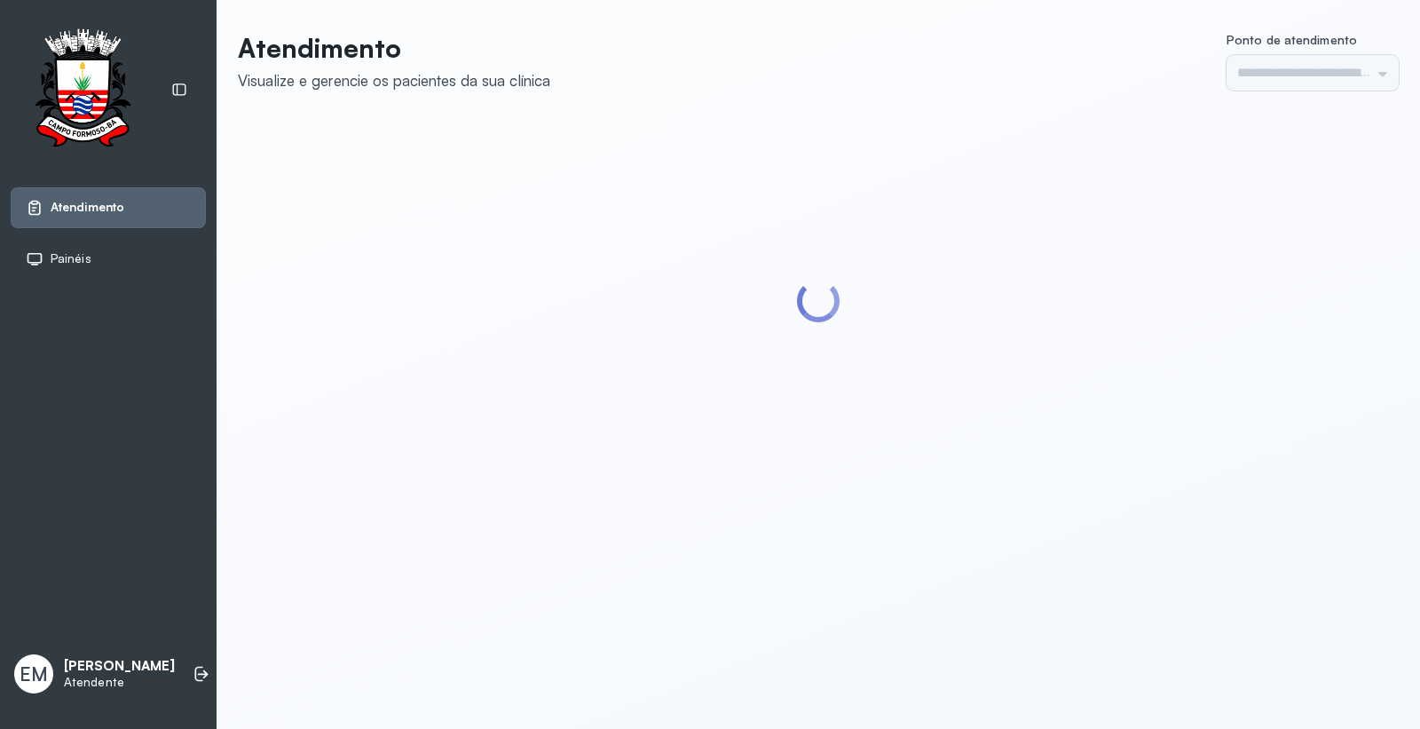
type input "*********"
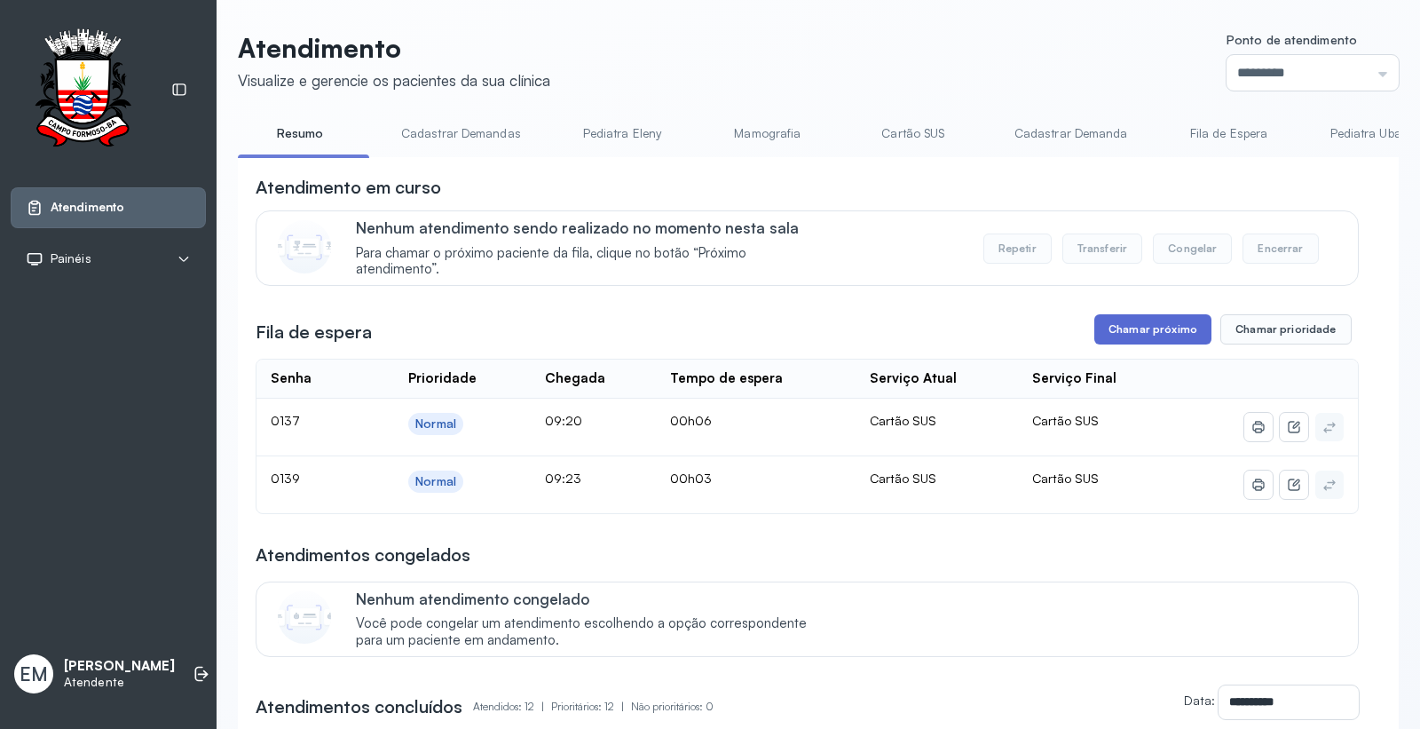
click at [1113, 340] on button "Chamar próximo" at bounding box center [1153, 329] width 117 height 30
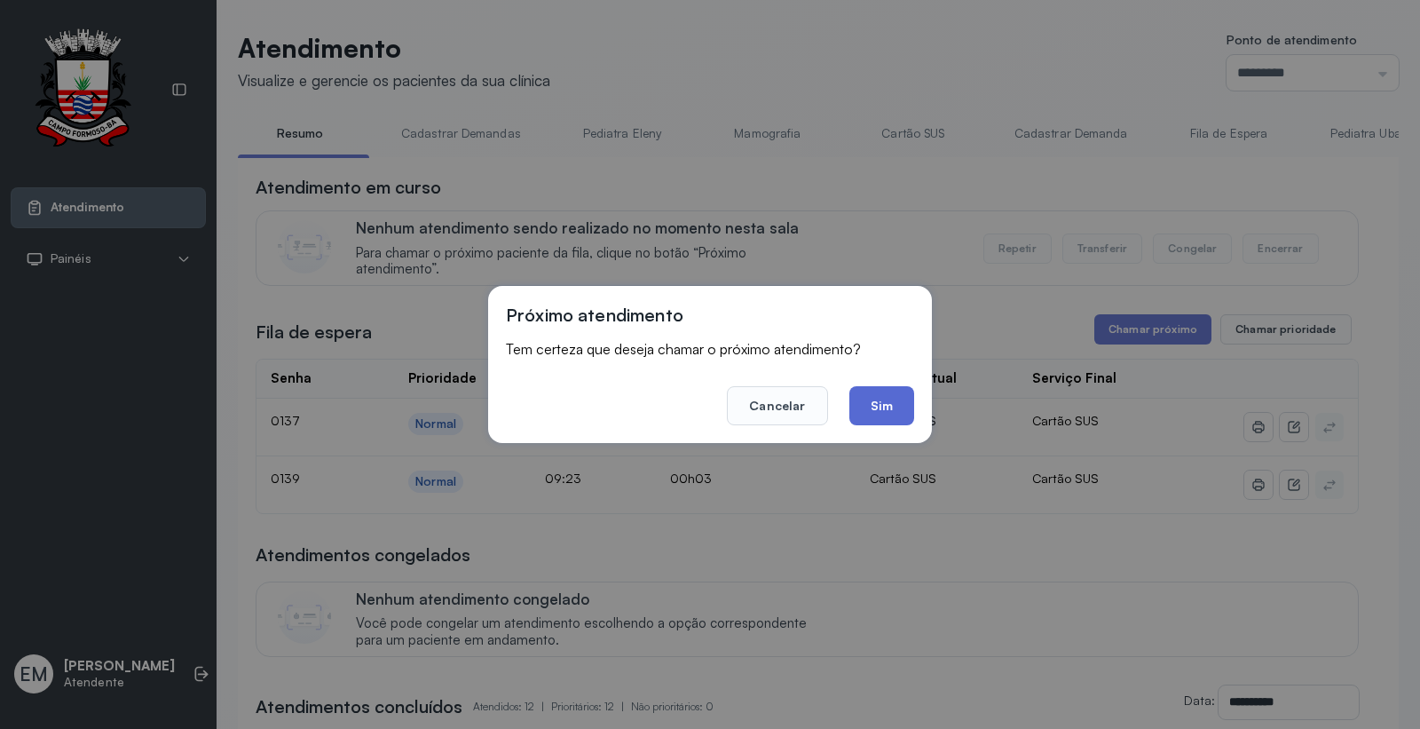
click at [866, 412] on button "Sim" at bounding box center [882, 405] width 65 height 39
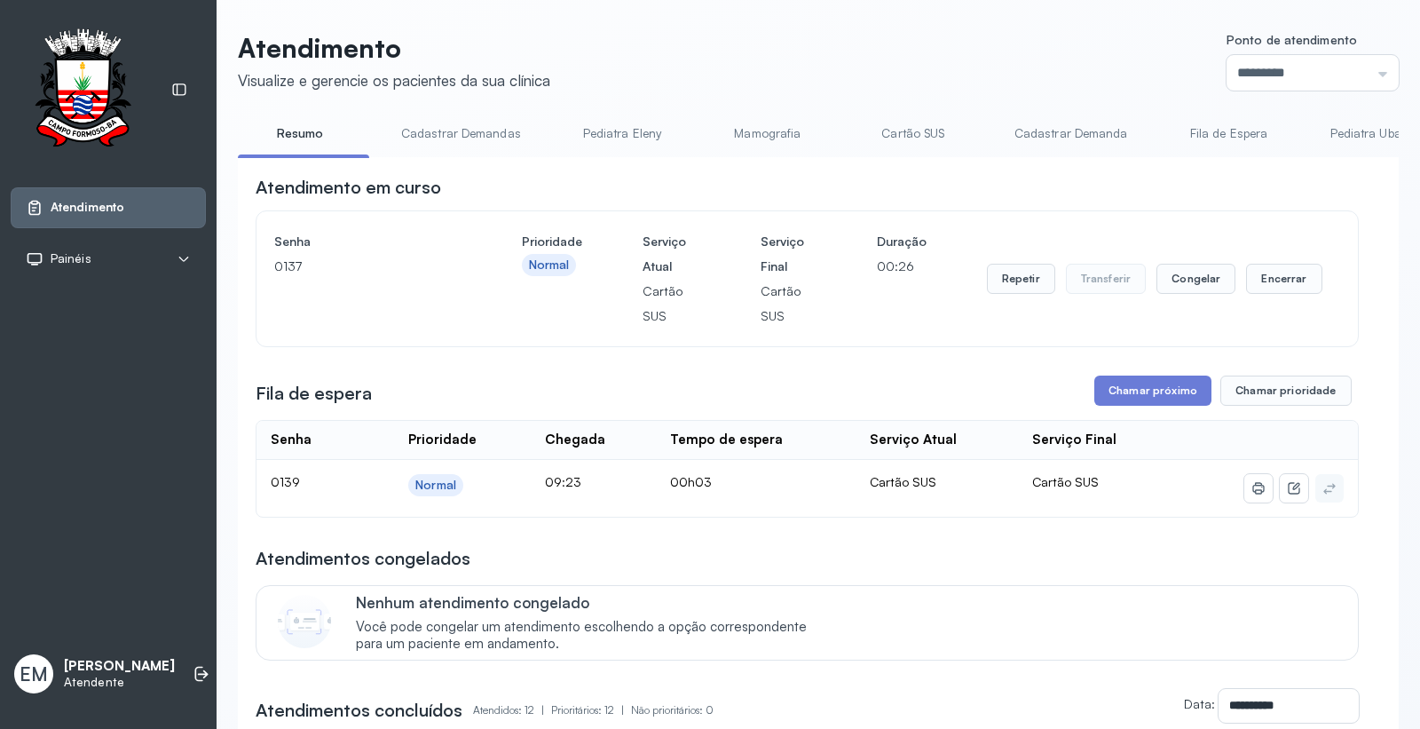
click at [1252, 266] on div "Repetir Transferir Congelar Encerrar" at bounding box center [1155, 278] width 336 height 99
click at [1256, 284] on button "Encerrar" at bounding box center [1283, 279] width 75 height 30
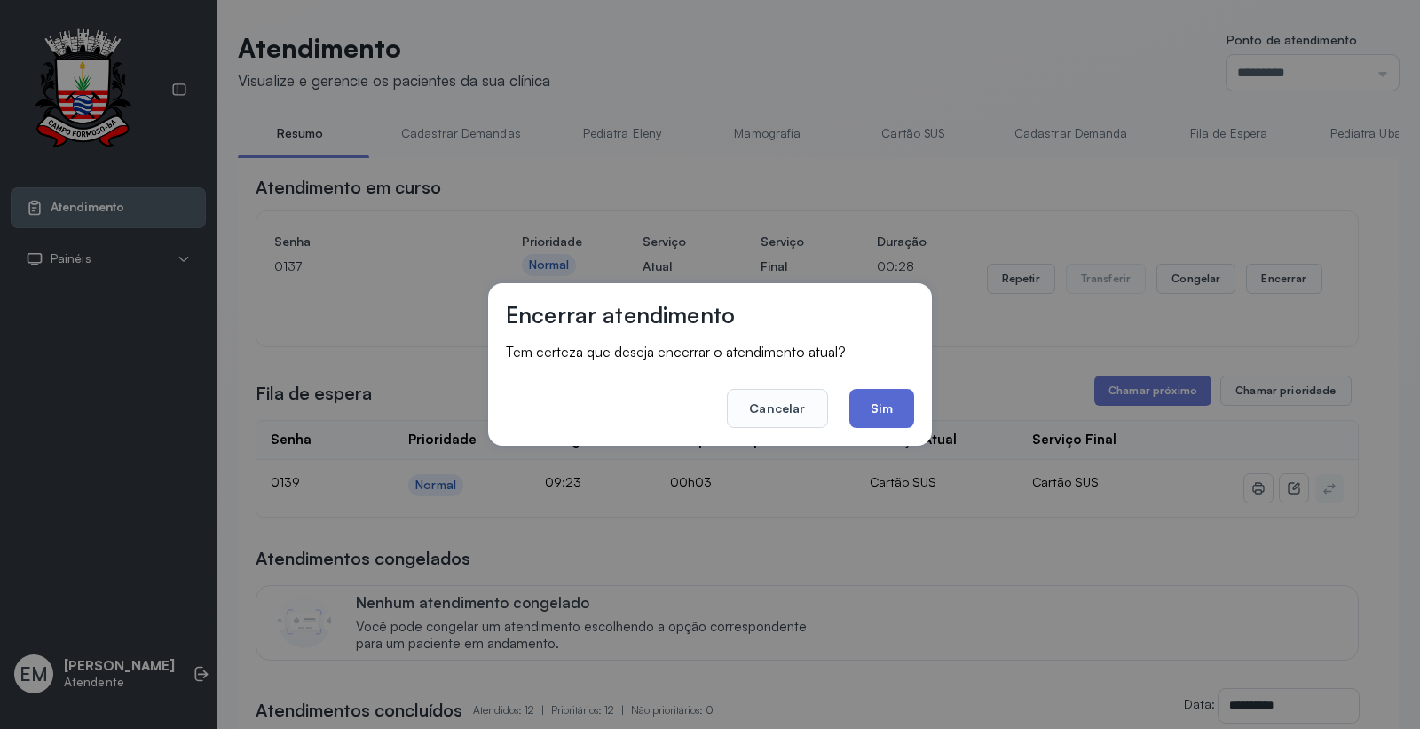
click at [898, 403] on button "Sim" at bounding box center [882, 408] width 65 height 39
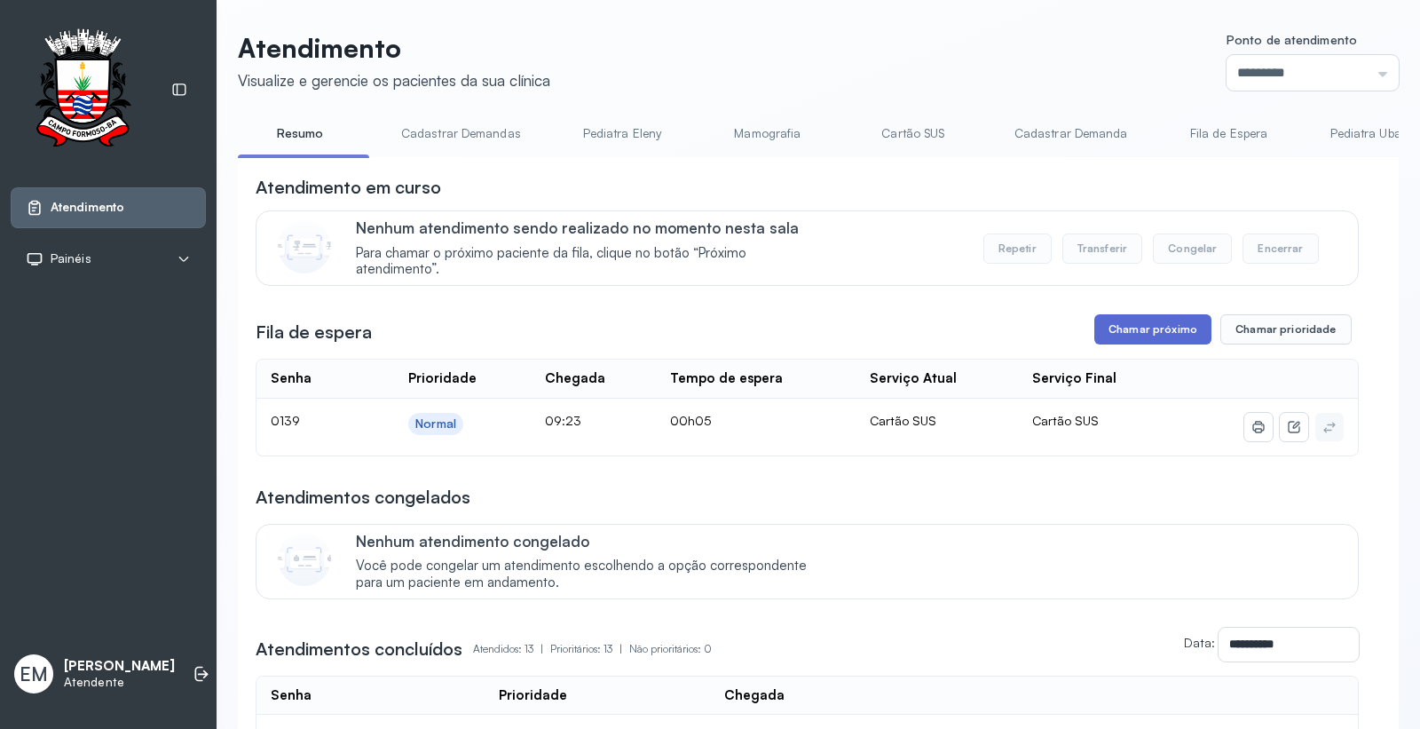
click at [1168, 327] on button "Chamar próximo" at bounding box center [1153, 329] width 117 height 30
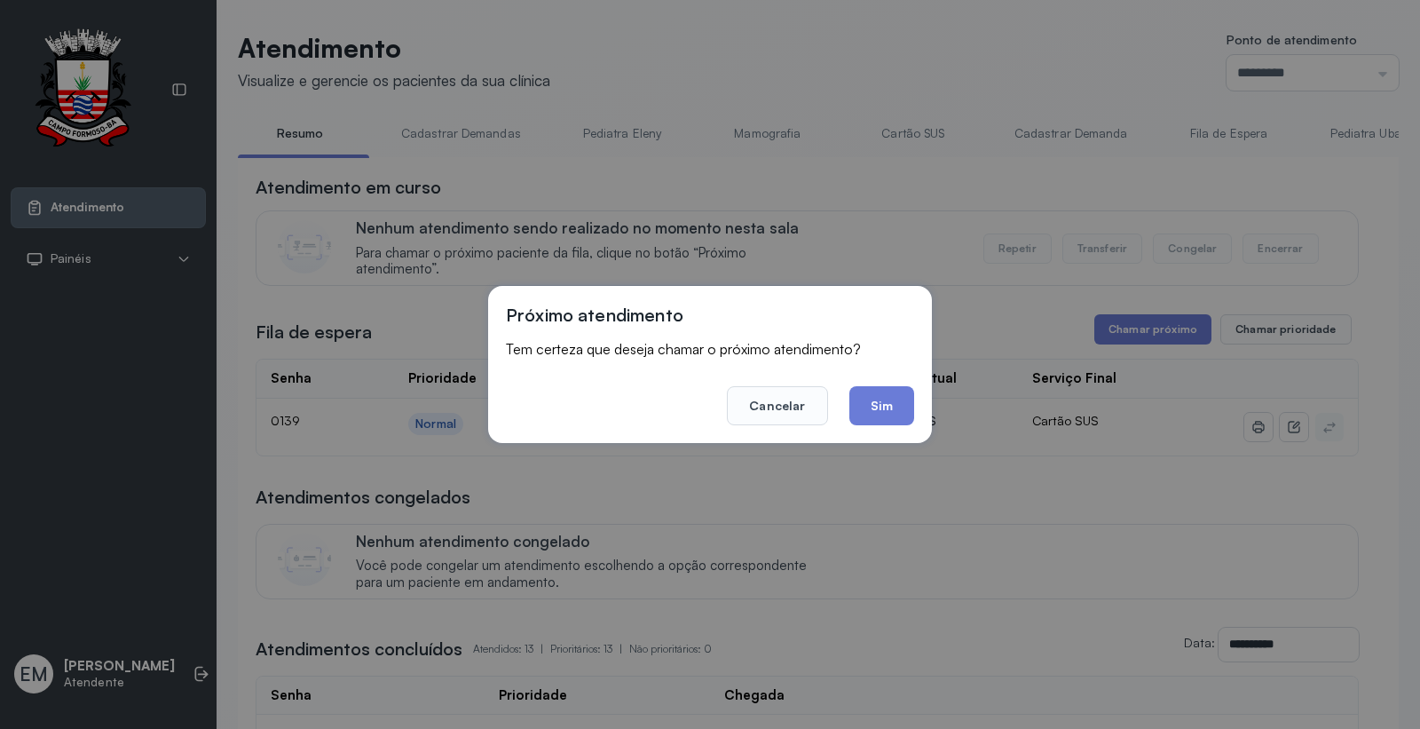
click at [879, 415] on button "Sim" at bounding box center [882, 405] width 65 height 39
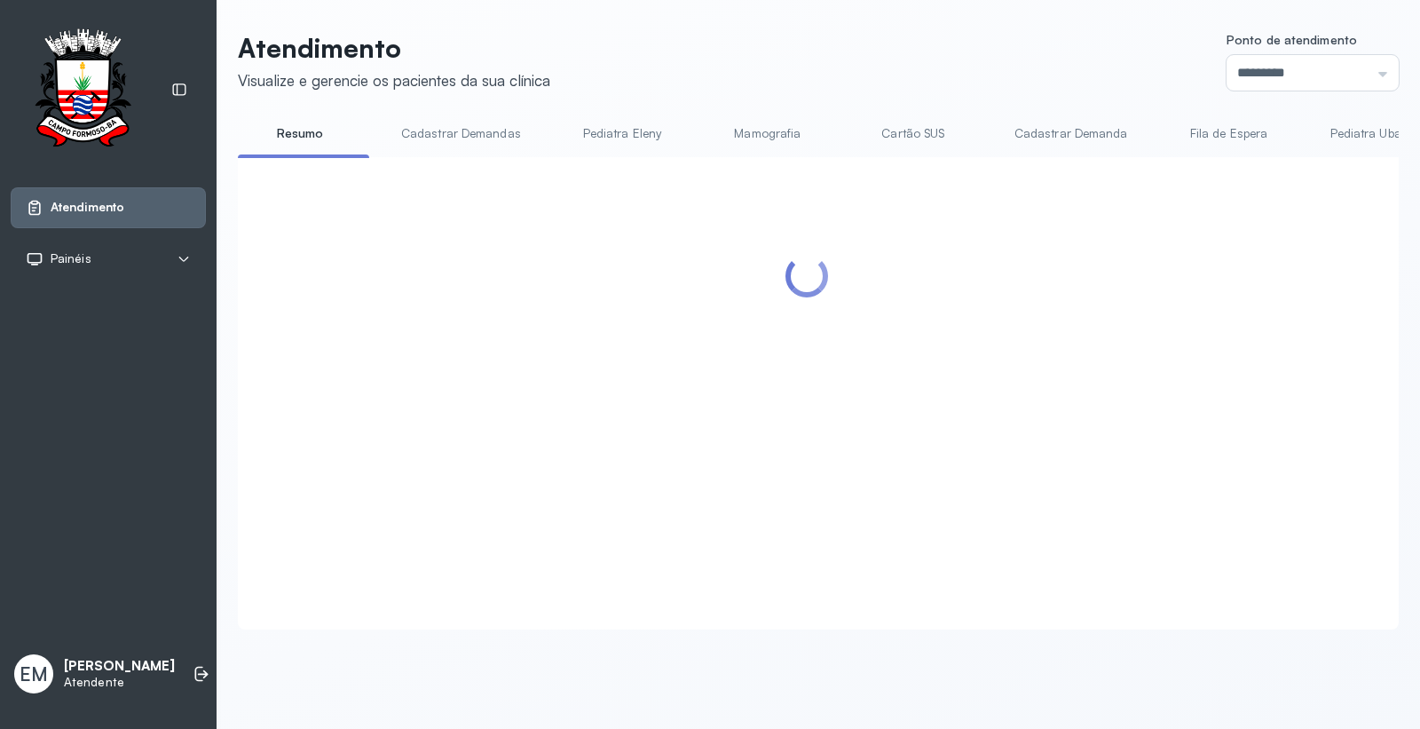
click at [962, 59] on header "Atendimento Visualize e gerencie os pacientes da sua clínica Ponto de atendimen…" at bounding box center [818, 61] width 1161 height 59
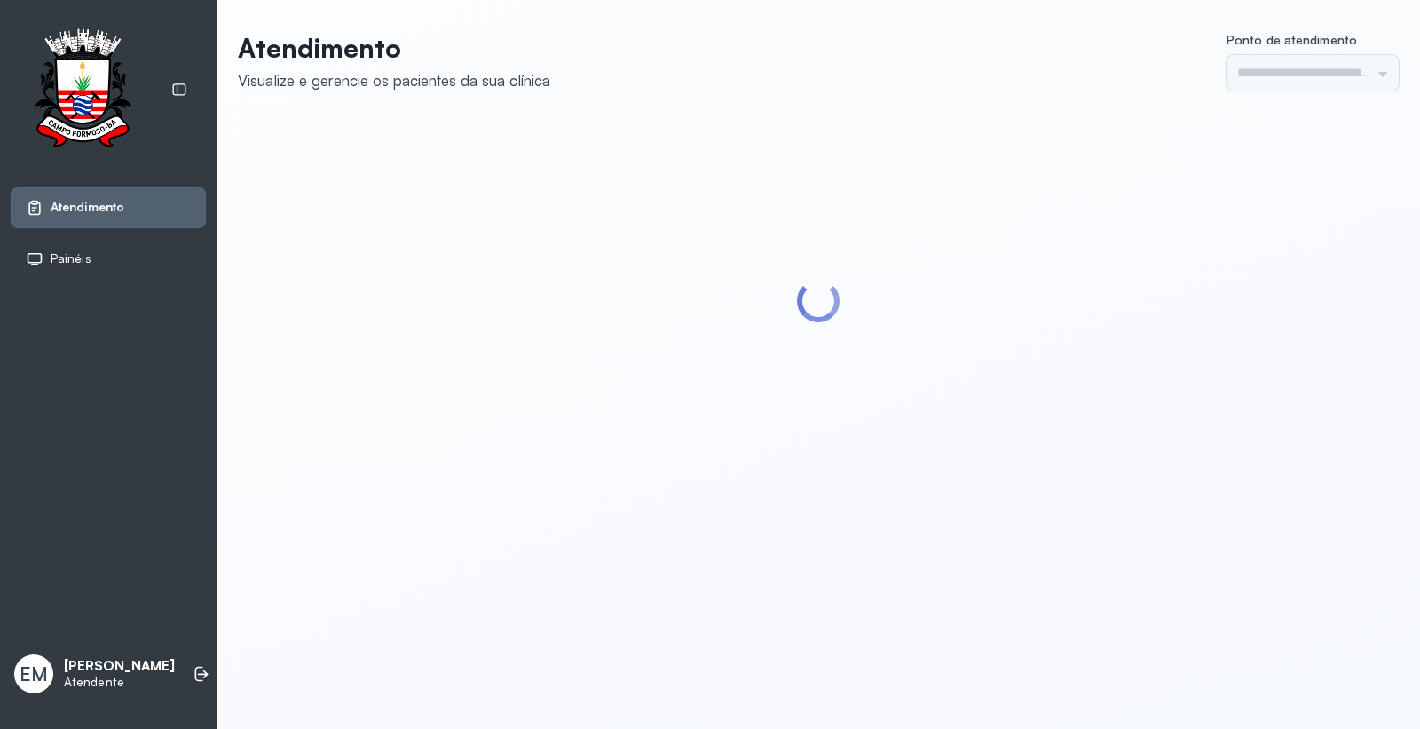
type input "*********"
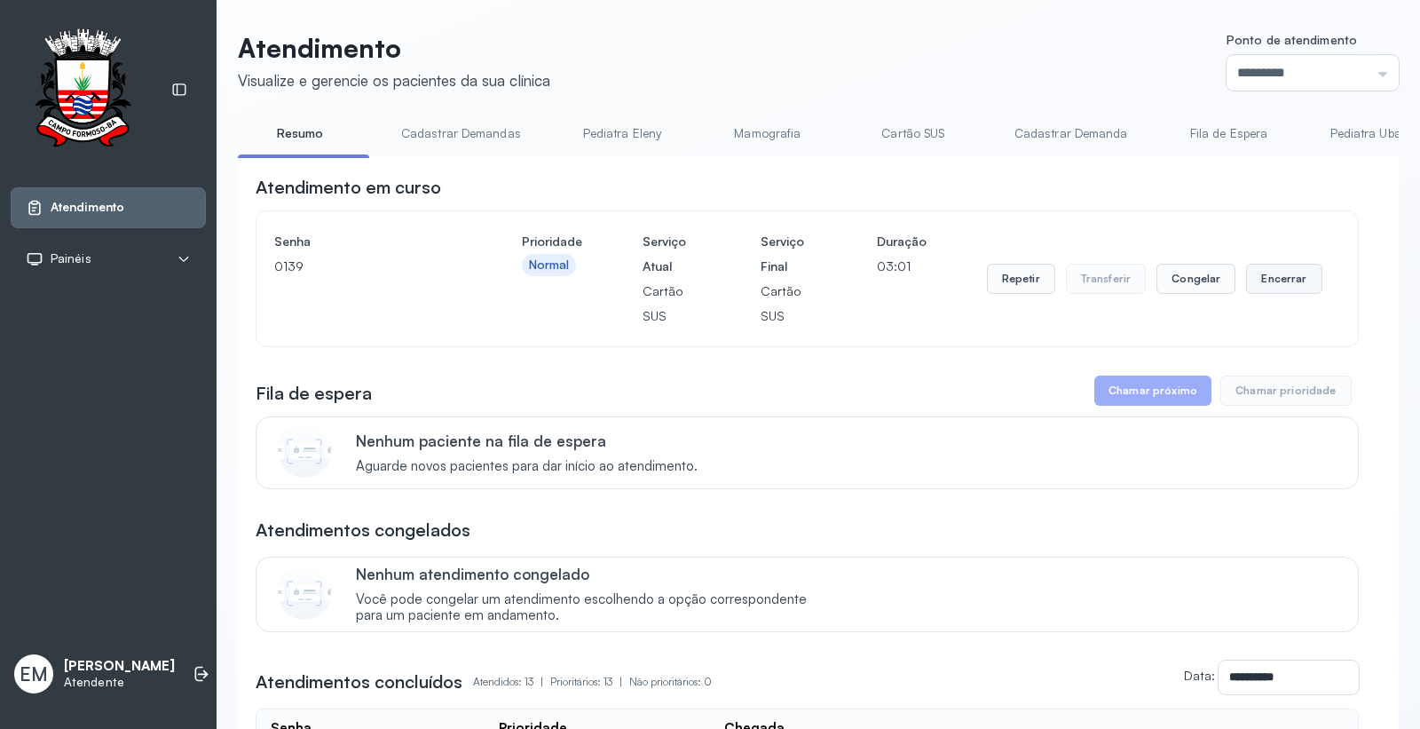
click at [1278, 280] on button "Encerrar" at bounding box center [1283, 279] width 75 height 30
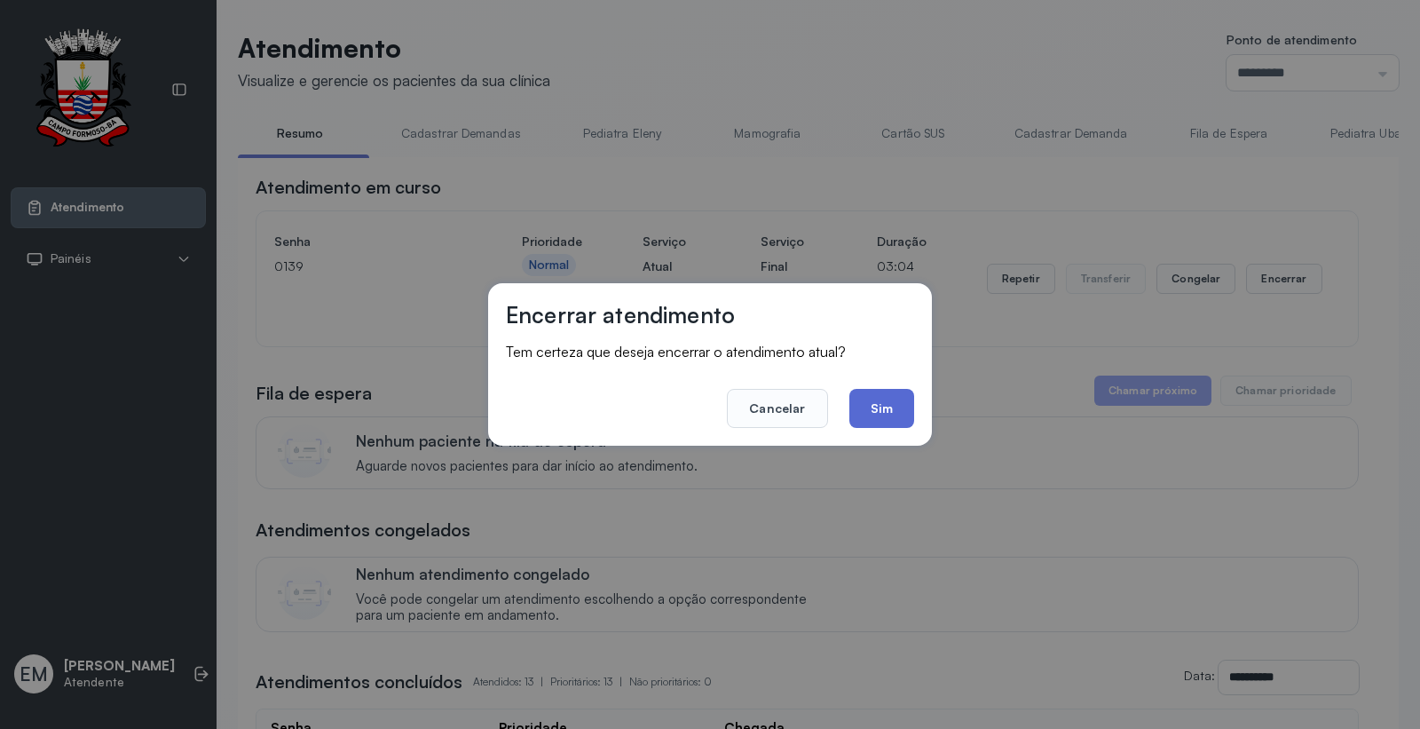
click at [900, 415] on button "Sim" at bounding box center [882, 408] width 65 height 39
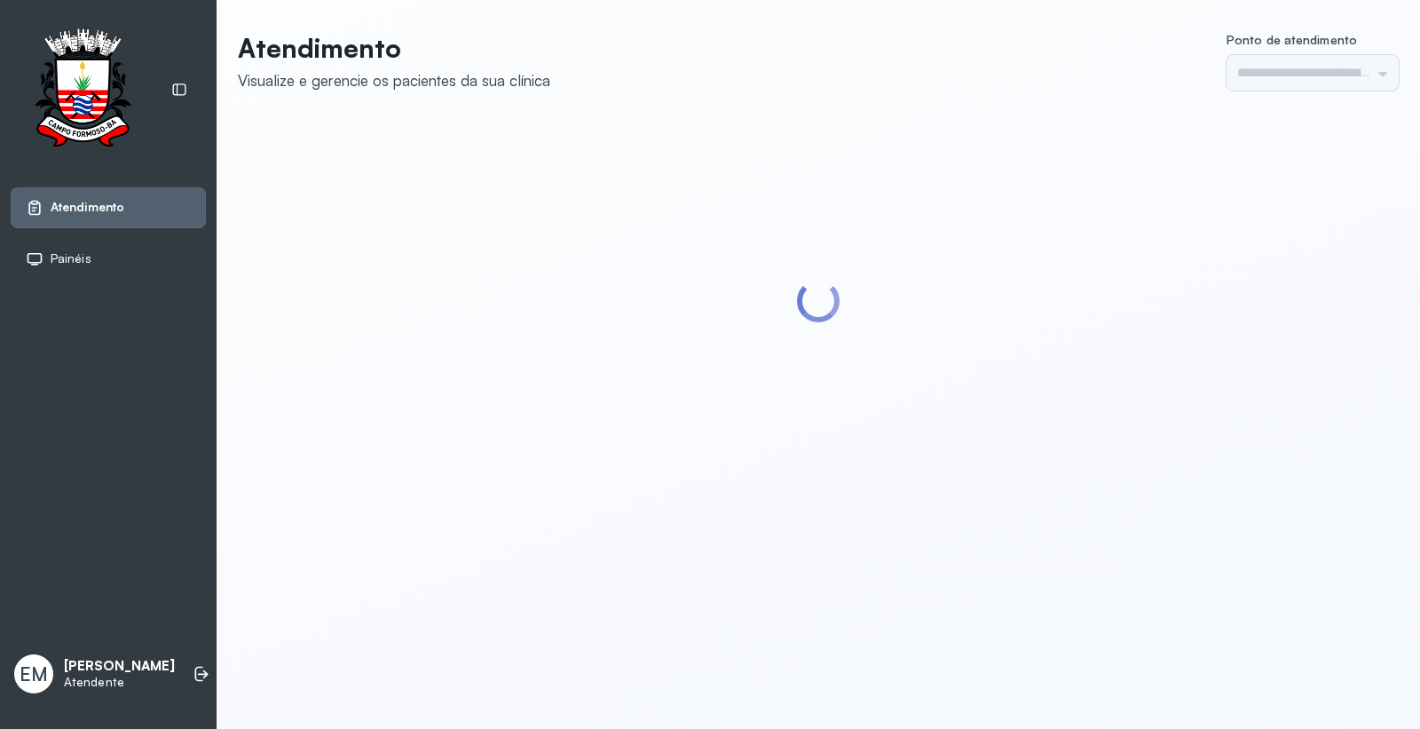
type input "*********"
click at [916, 33] on header "Atendimento Visualize e gerencie os pacientes da sua clínica Ponto de atendimen…" at bounding box center [818, 61] width 1161 height 59
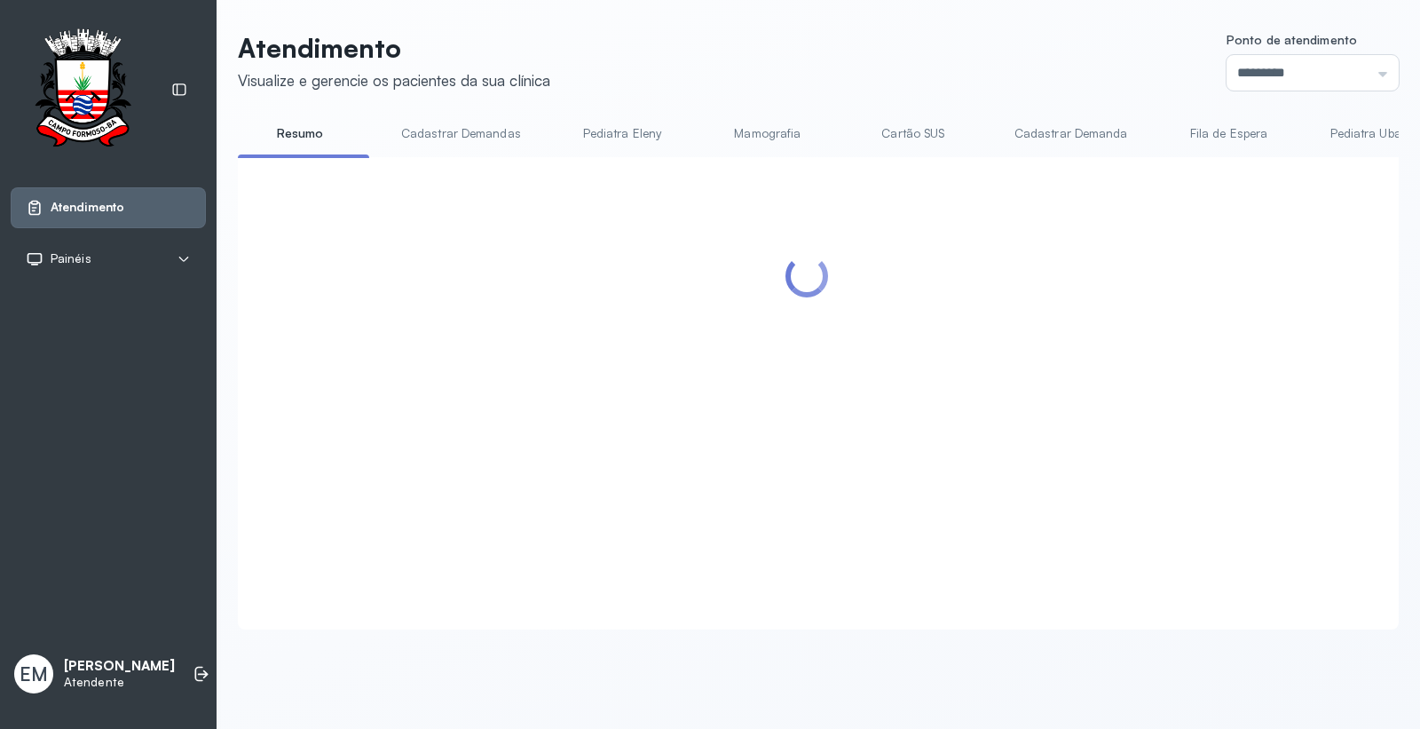
click at [929, 30] on div "Atendimento Visualize e gerencie os pacientes da sua clínica Ponto de atendimen…" at bounding box center [819, 339] width 1204 height 679
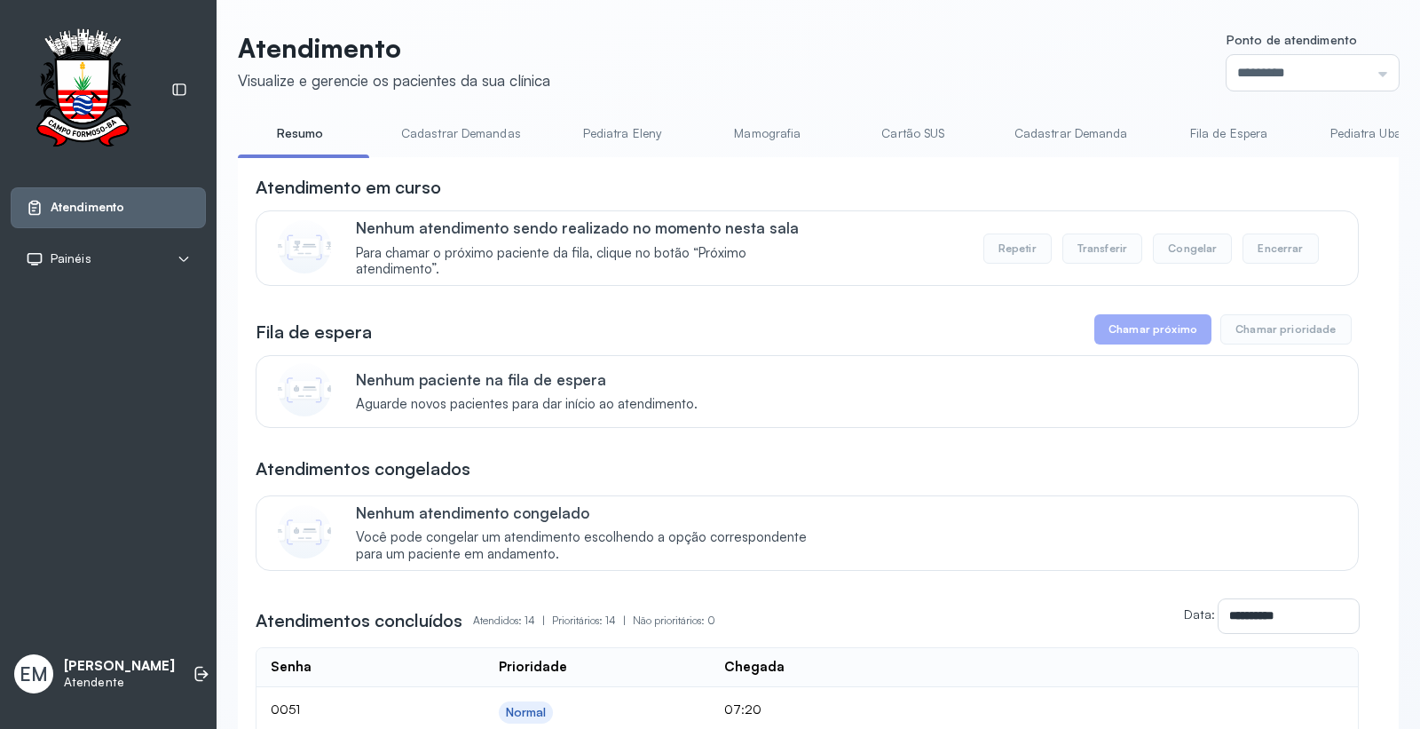
click at [909, 138] on link "Cartão SUS" at bounding box center [913, 133] width 124 height 29
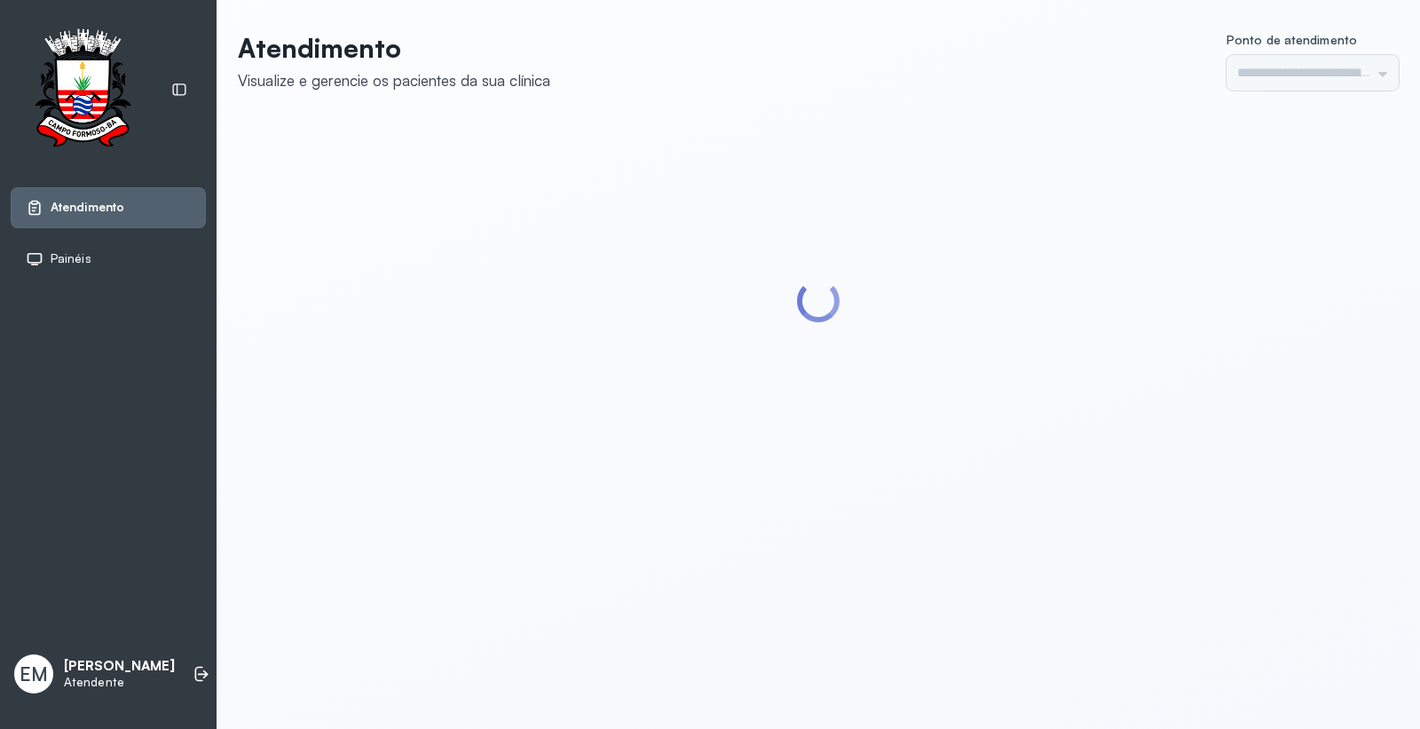
type input "*********"
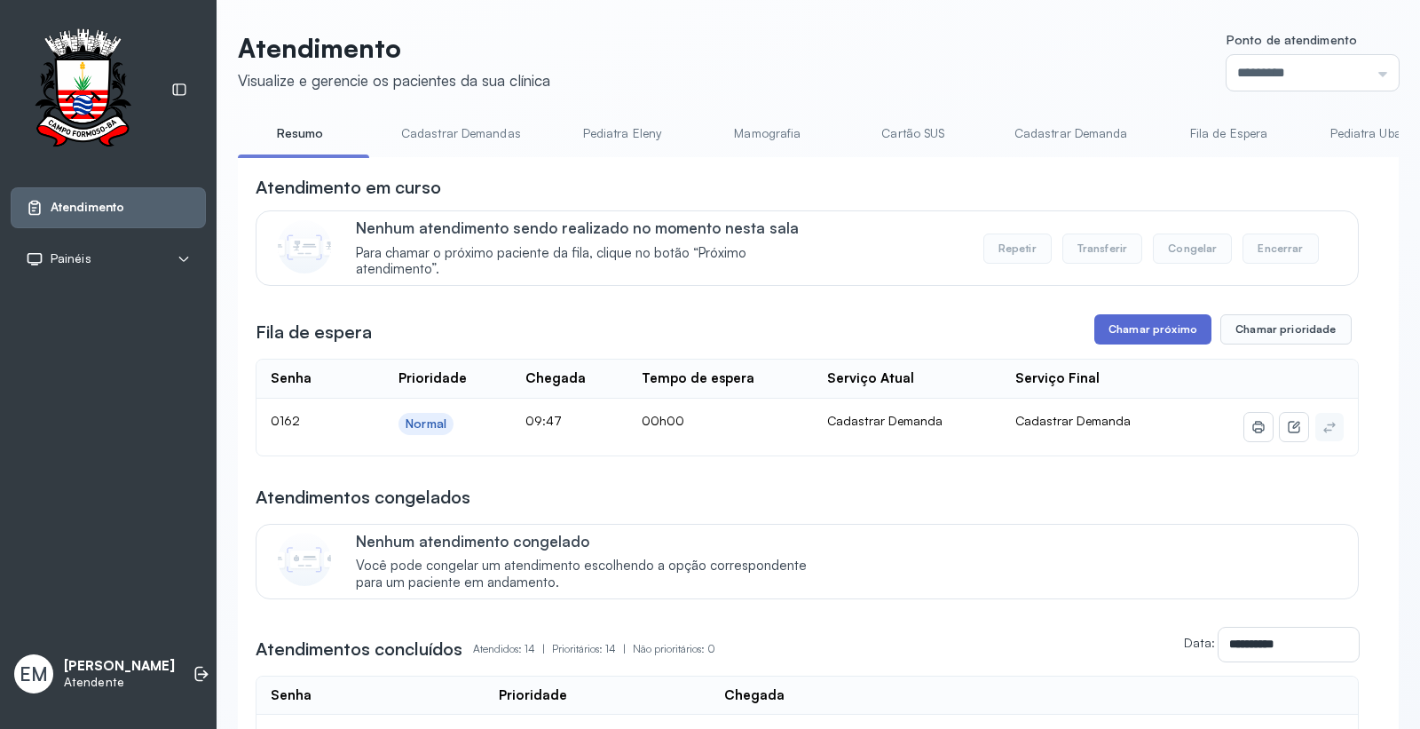
click at [1129, 326] on button "Chamar próximo" at bounding box center [1153, 329] width 117 height 30
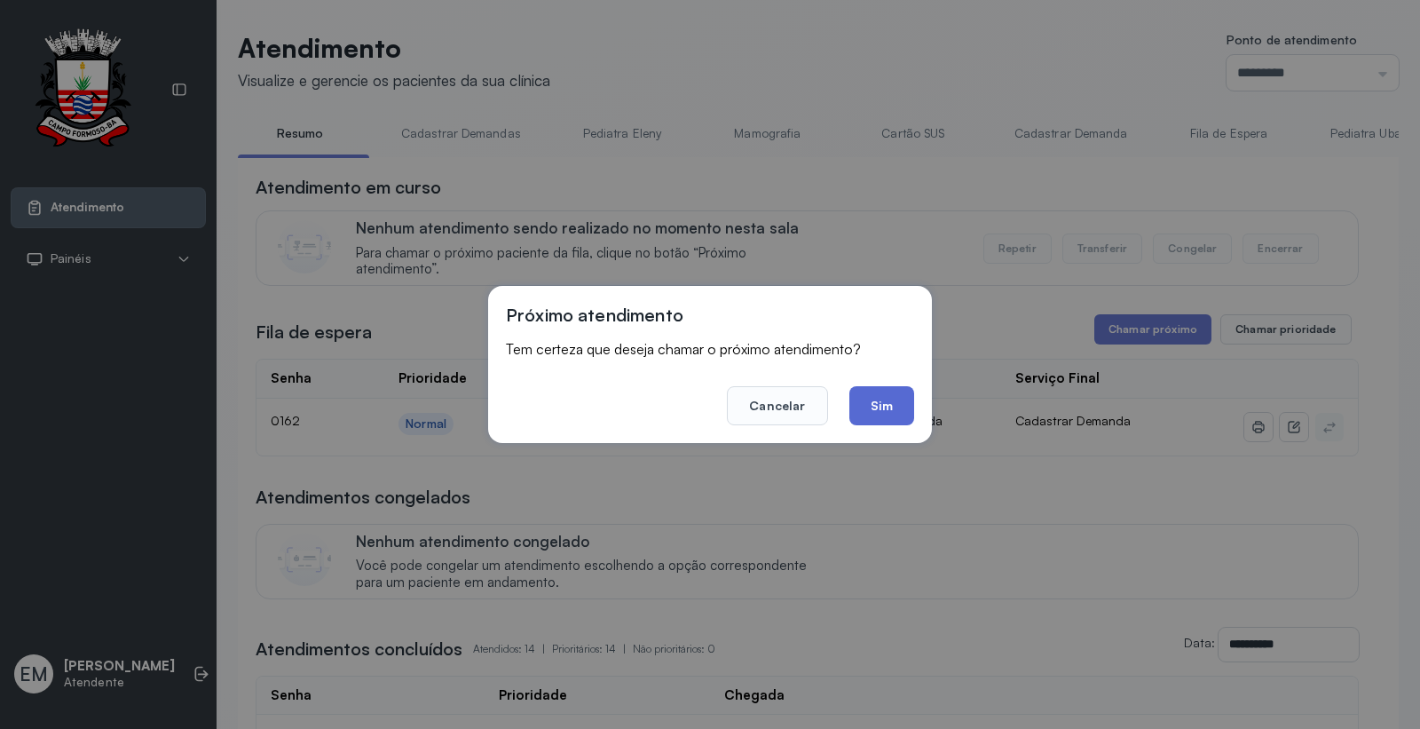
click at [894, 413] on button "Sim" at bounding box center [882, 405] width 65 height 39
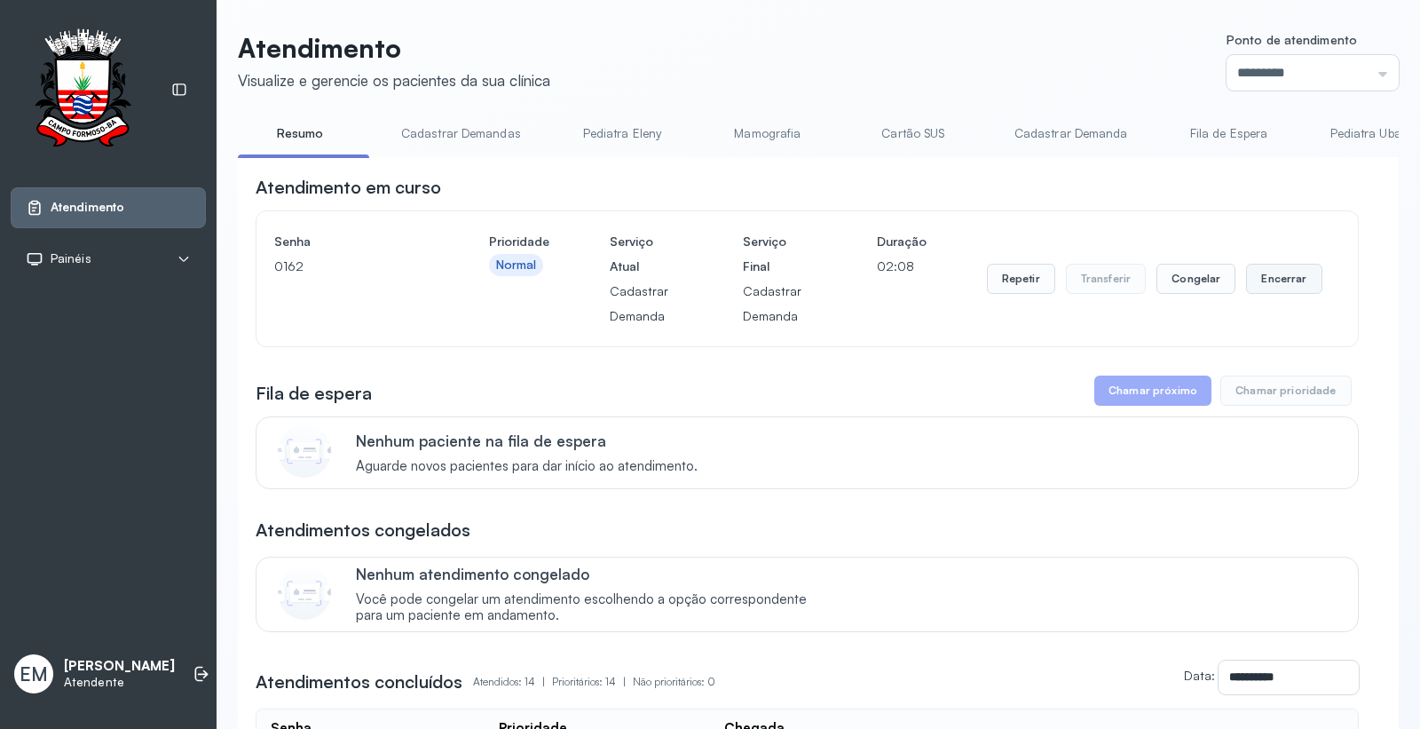
click at [1264, 278] on button "Encerrar" at bounding box center [1283, 279] width 75 height 30
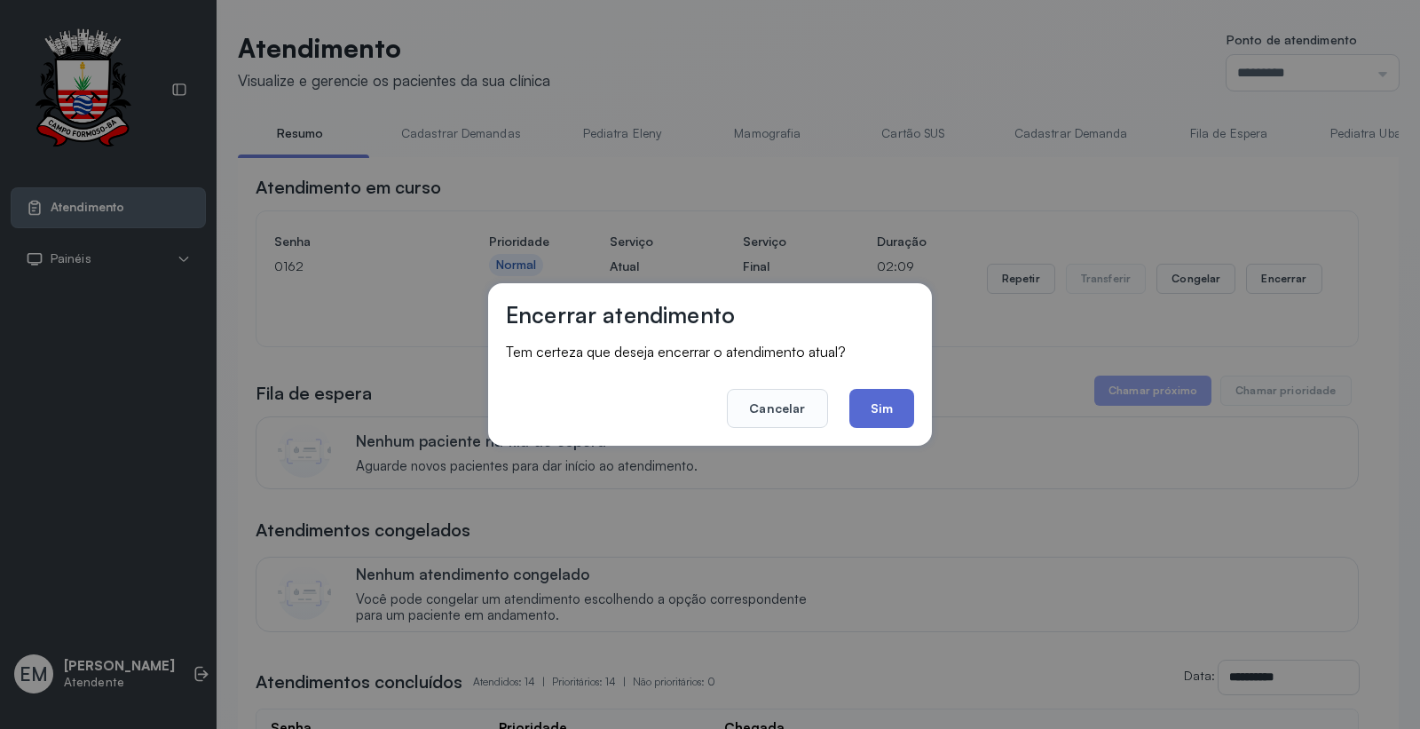
click at [884, 403] on button "Sim" at bounding box center [882, 408] width 65 height 39
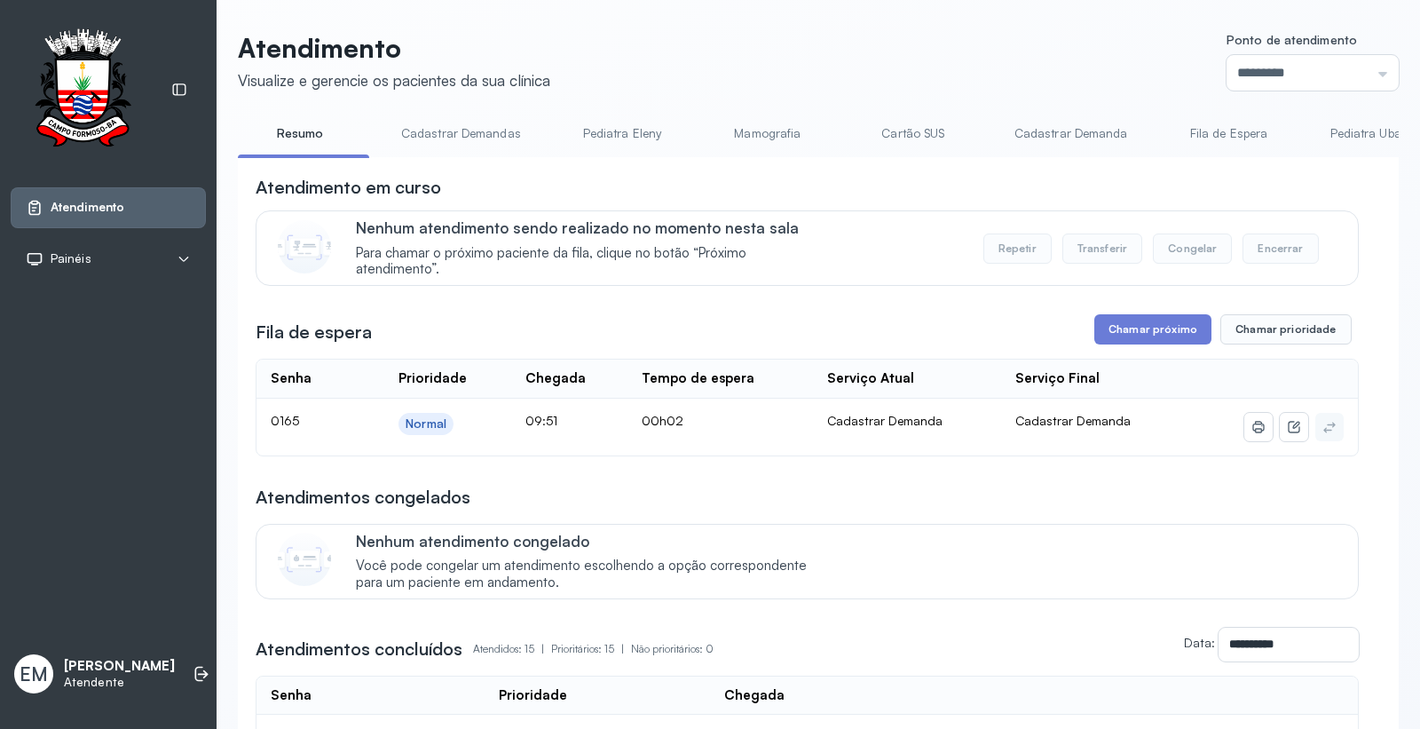
drag, startPoint x: 1170, startPoint y: 316, endPoint x: 1121, endPoint y: 352, distance: 60.4
click at [1117, 343] on button "Chamar próximo" at bounding box center [1153, 329] width 117 height 30
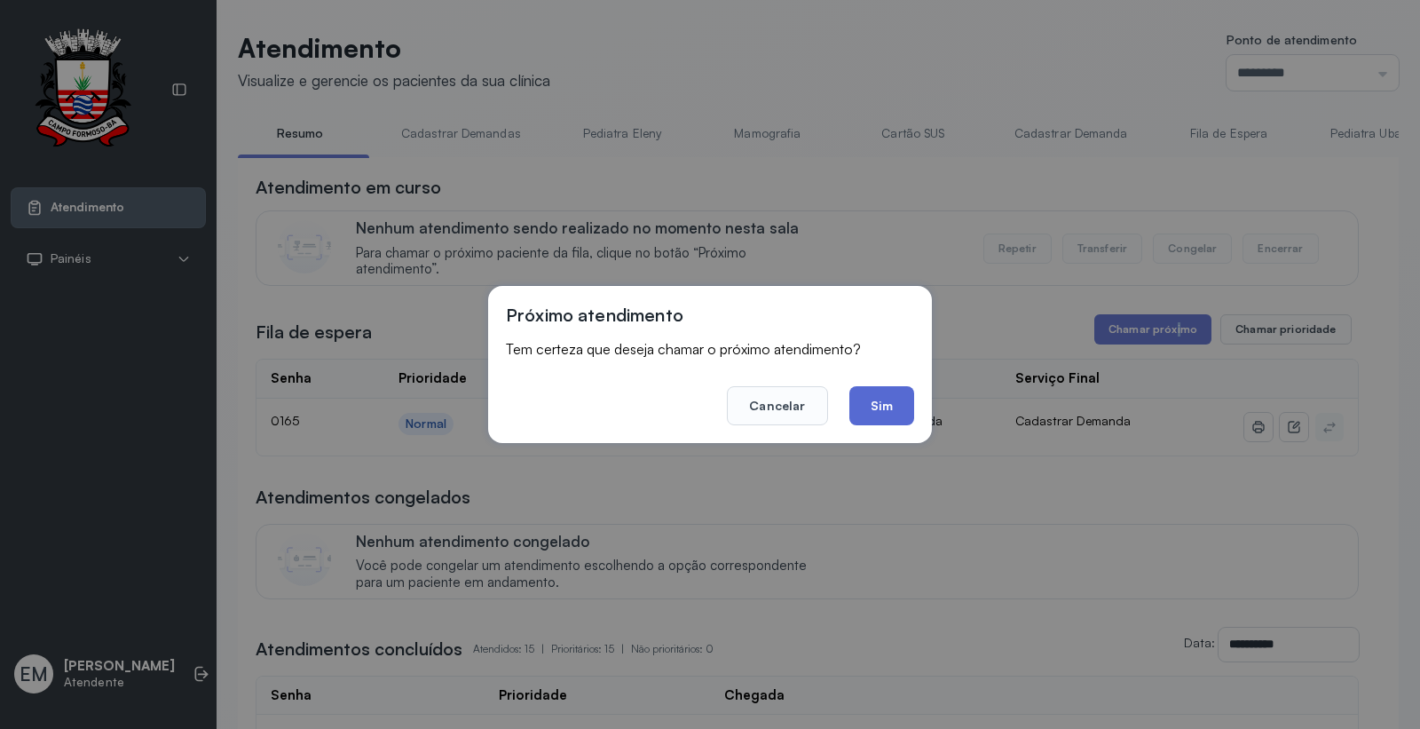
click at [882, 412] on button "Sim" at bounding box center [882, 405] width 65 height 39
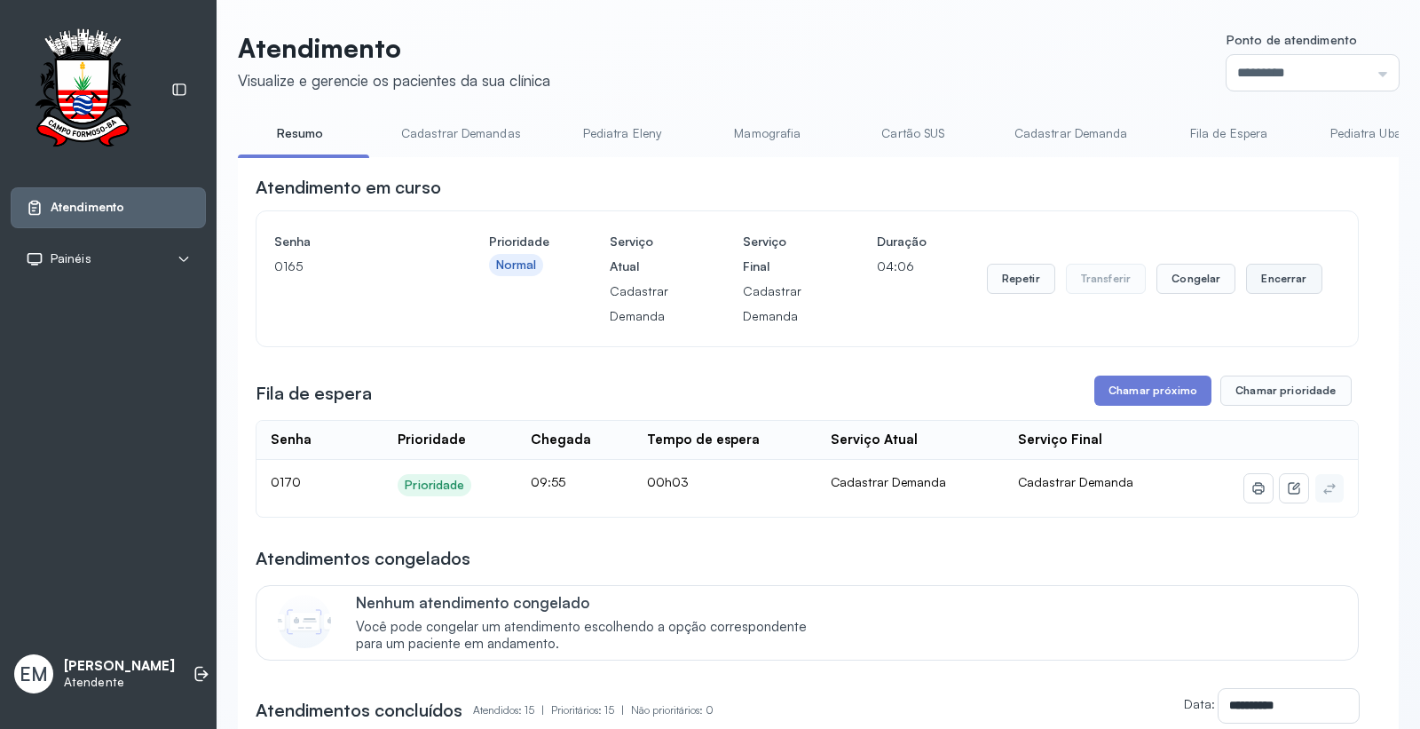
click at [1247, 297] on div "Repetir Transferir Congelar Encerrar" at bounding box center [1155, 278] width 336 height 99
click at [1247, 294] on button "Encerrar" at bounding box center [1283, 279] width 75 height 30
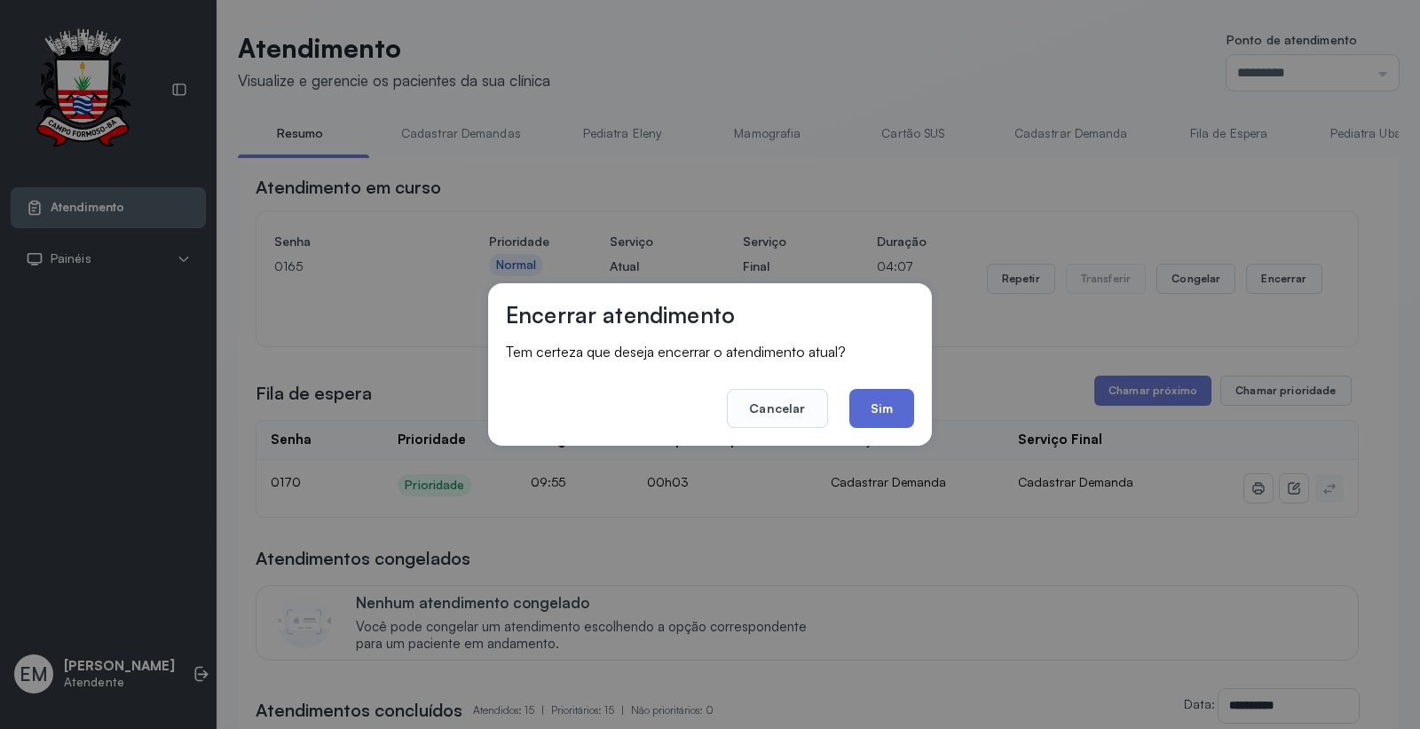
click at [874, 408] on button "Sim" at bounding box center [882, 408] width 65 height 39
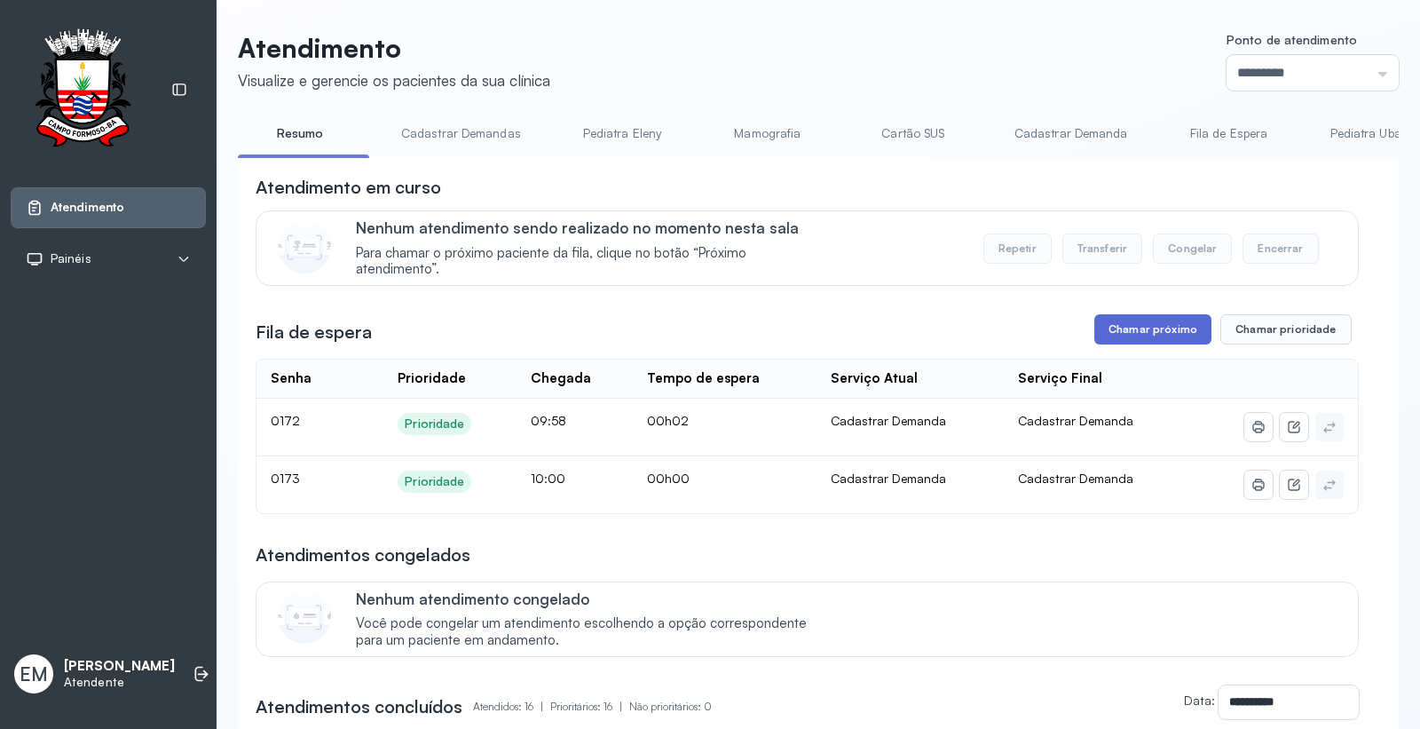
click at [1131, 336] on button "Chamar próximo" at bounding box center [1153, 329] width 117 height 30
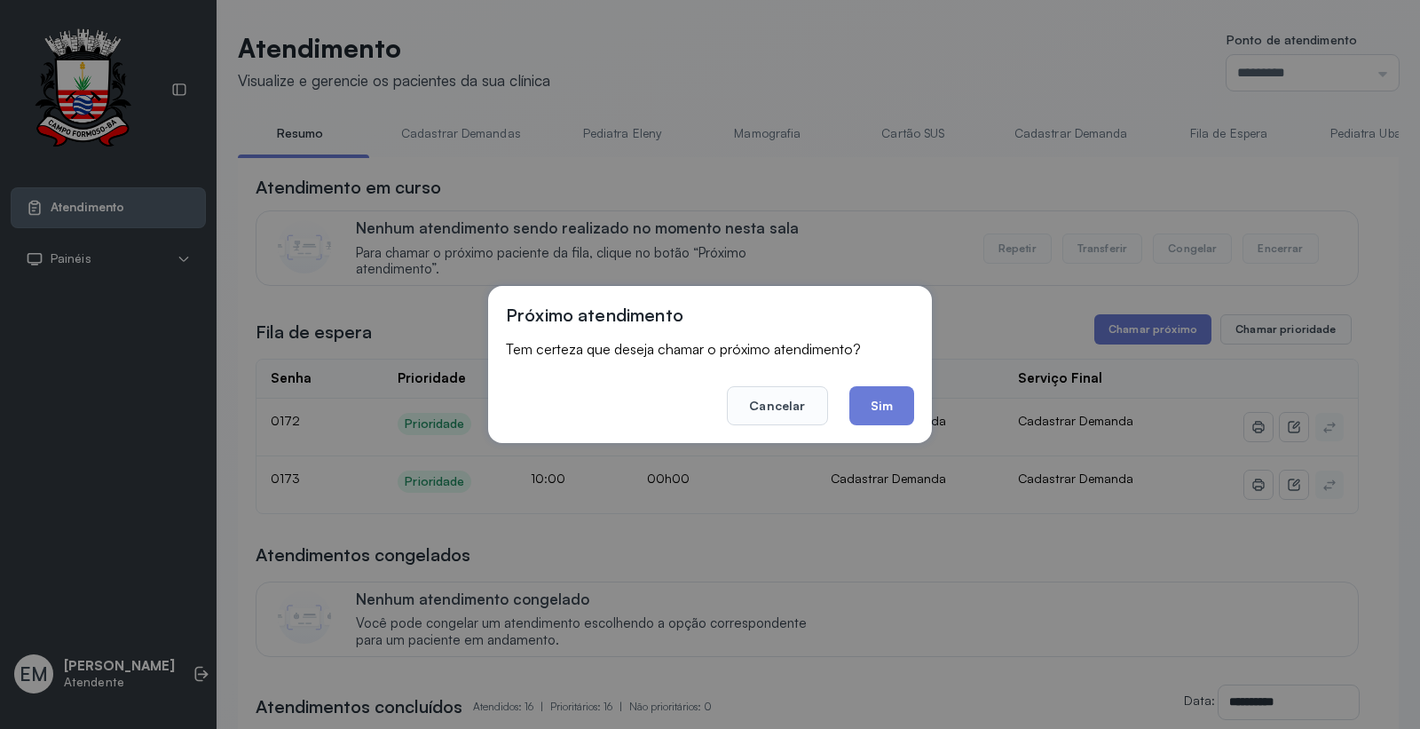
drag, startPoint x: 903, startPoint y: 403, endPoint x: 895, endPoint y: 385, distance: 19.5
click at [900, 403] on button "Sim" at bounding box center [882, 405] width 65 height 39
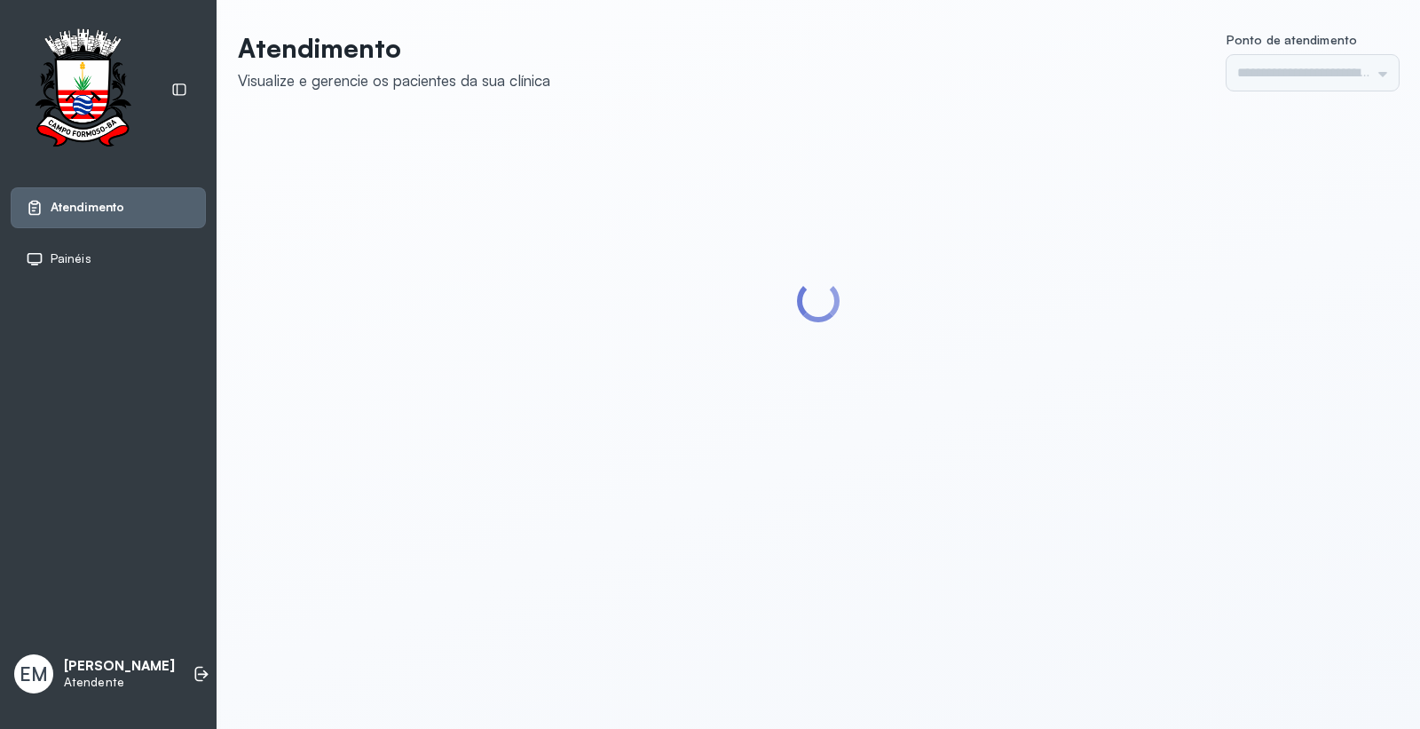
type input "*********"
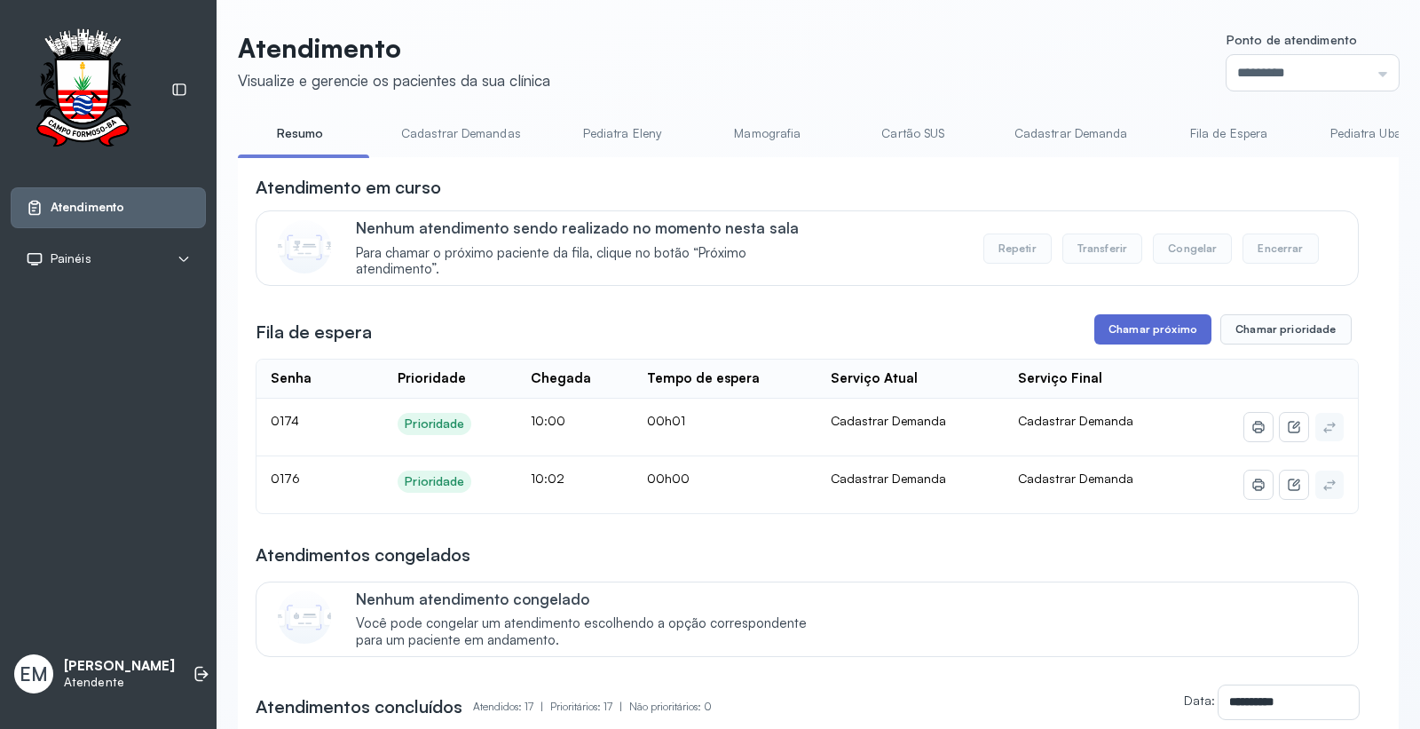
click at [1151, 339] on button "Chamar próximo" at bounding box center [1153, 329] width 117 height 30
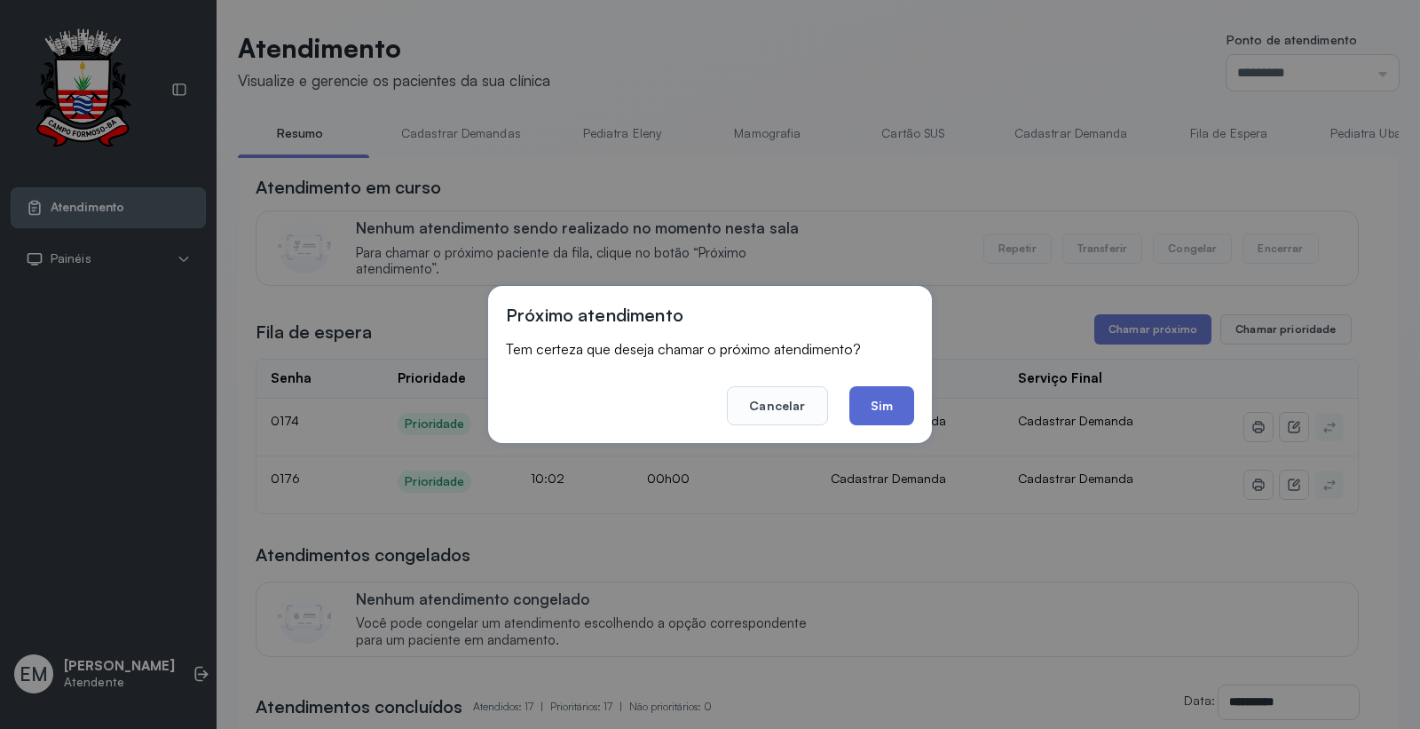
click at [893, 409] on button "Sim" at bounding box center [882, 405] width 65 height 39
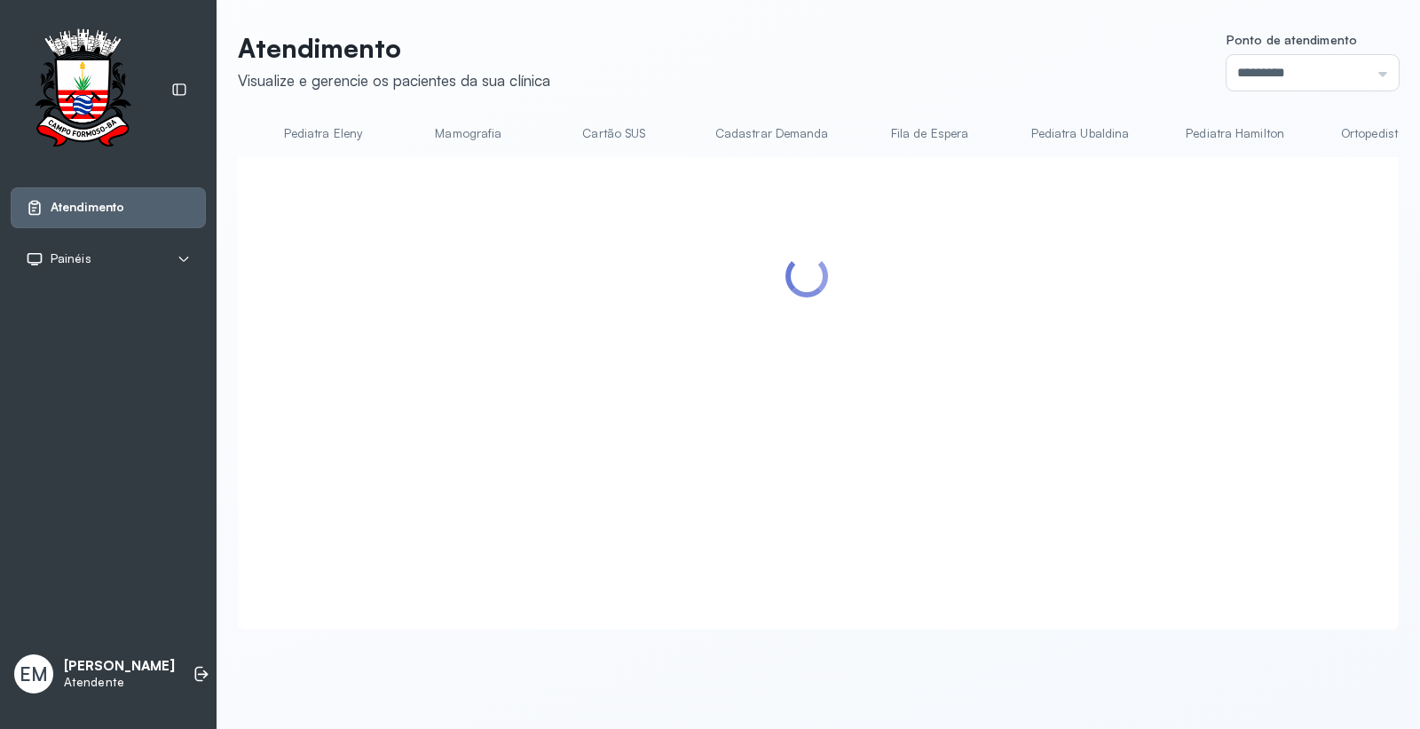
scroll to position [0, 295]
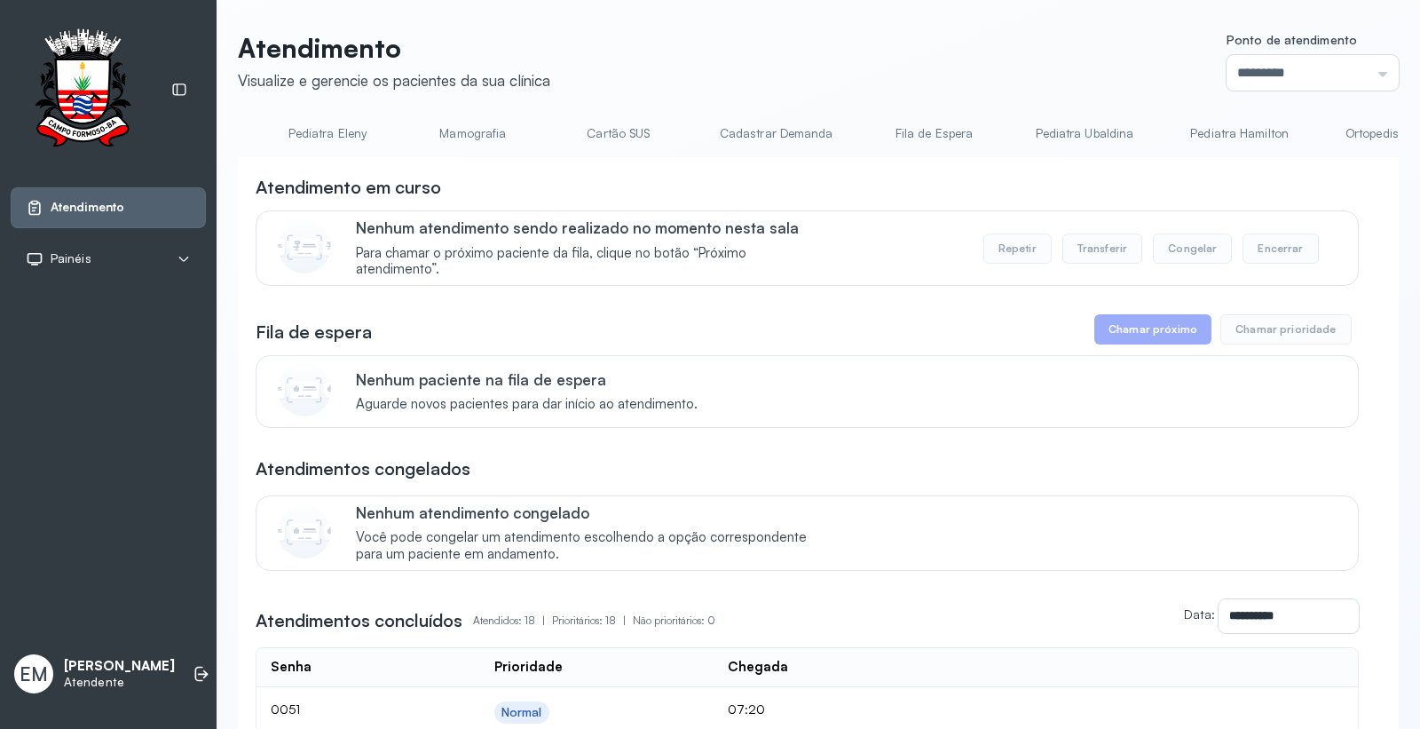
click at [583, 137] on link "Cartão SUS" at bounding box center [619, 133] width 124 height 29
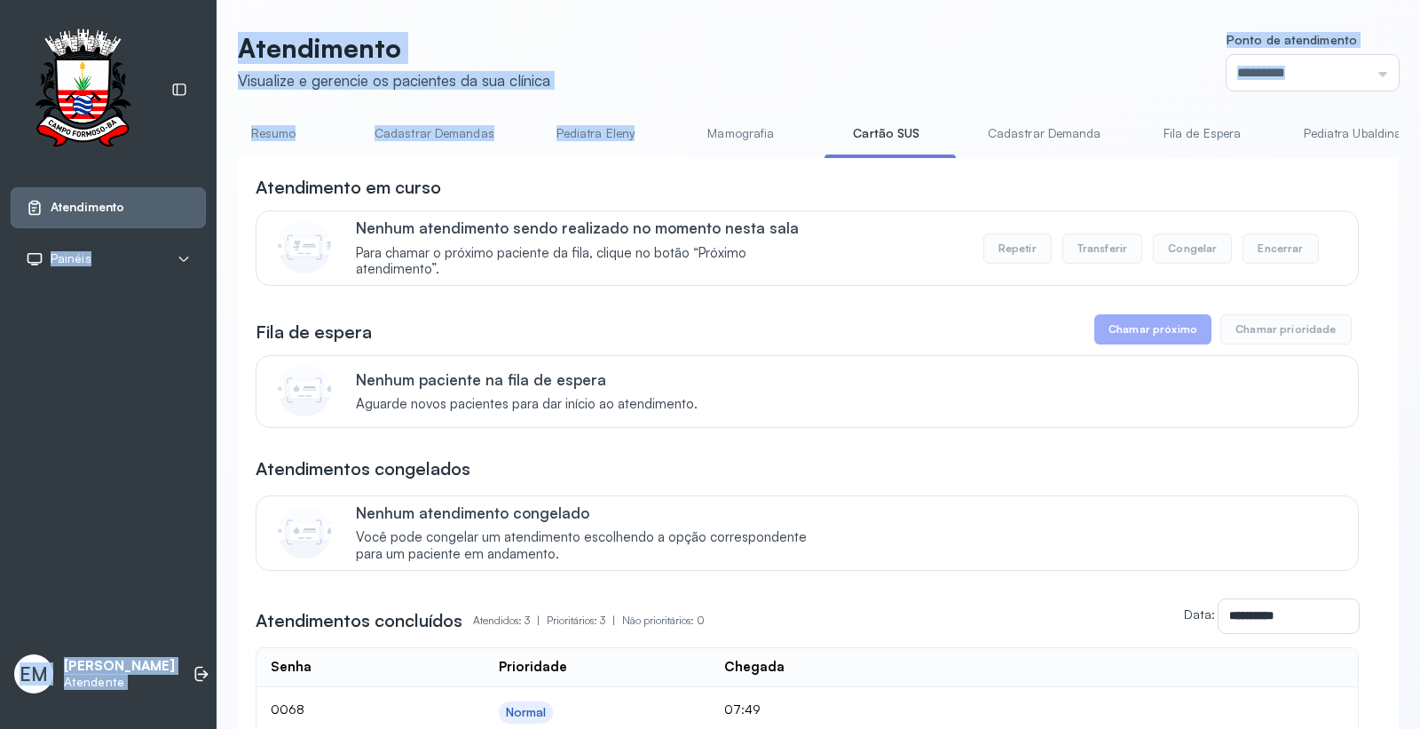
scroll to position [0, 0]
drag, startPoint x: 364, startPoint y: 155, endPoint x: 146, endPoint y: 170, distance: 218.9
click at [146, 170] on div "Atendimento Painéis Tv EM [PERSON_NAME] Atendente Atendimento Visualize e geren…" at bounding box center [710, 364] width 1420 height 729
click at [304, 123] on link "Resumo" at bounding box center [300, 133] width 124 height 29
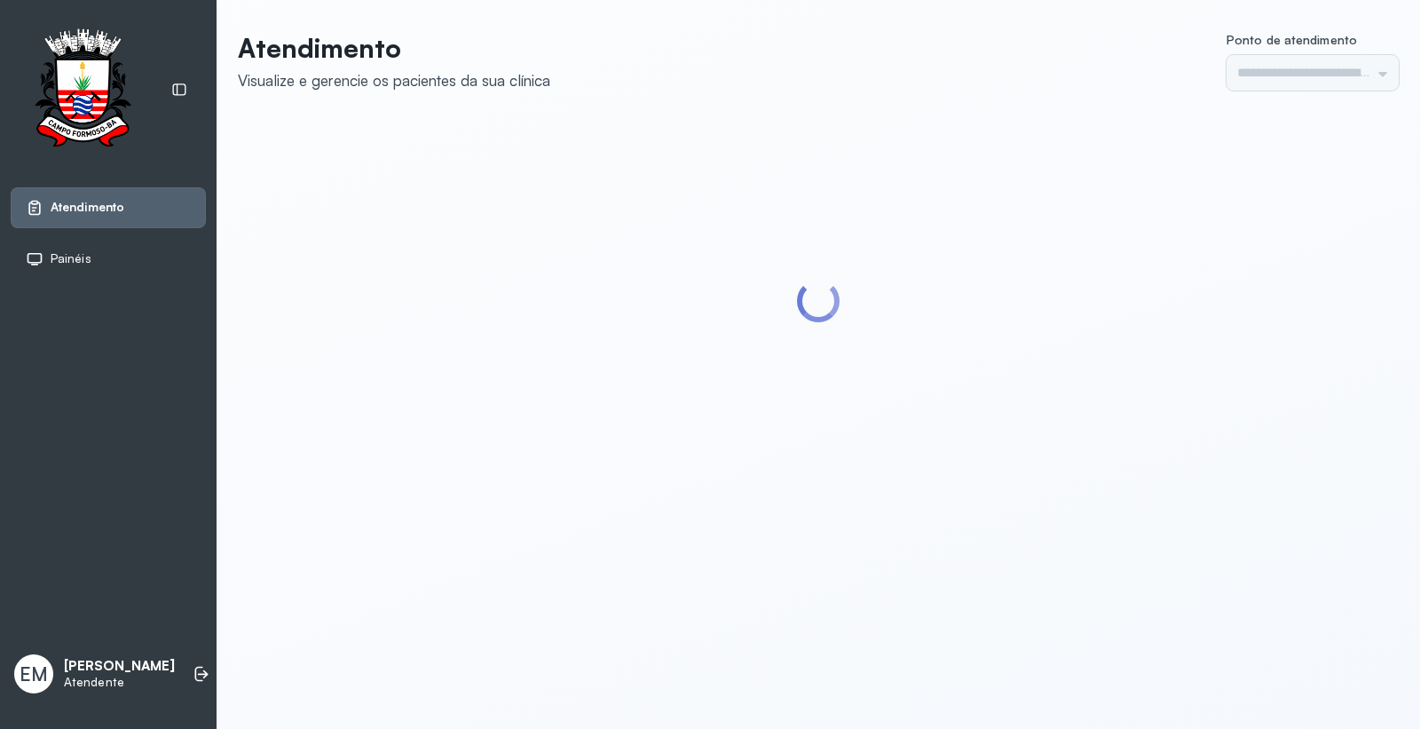
type input "*********"
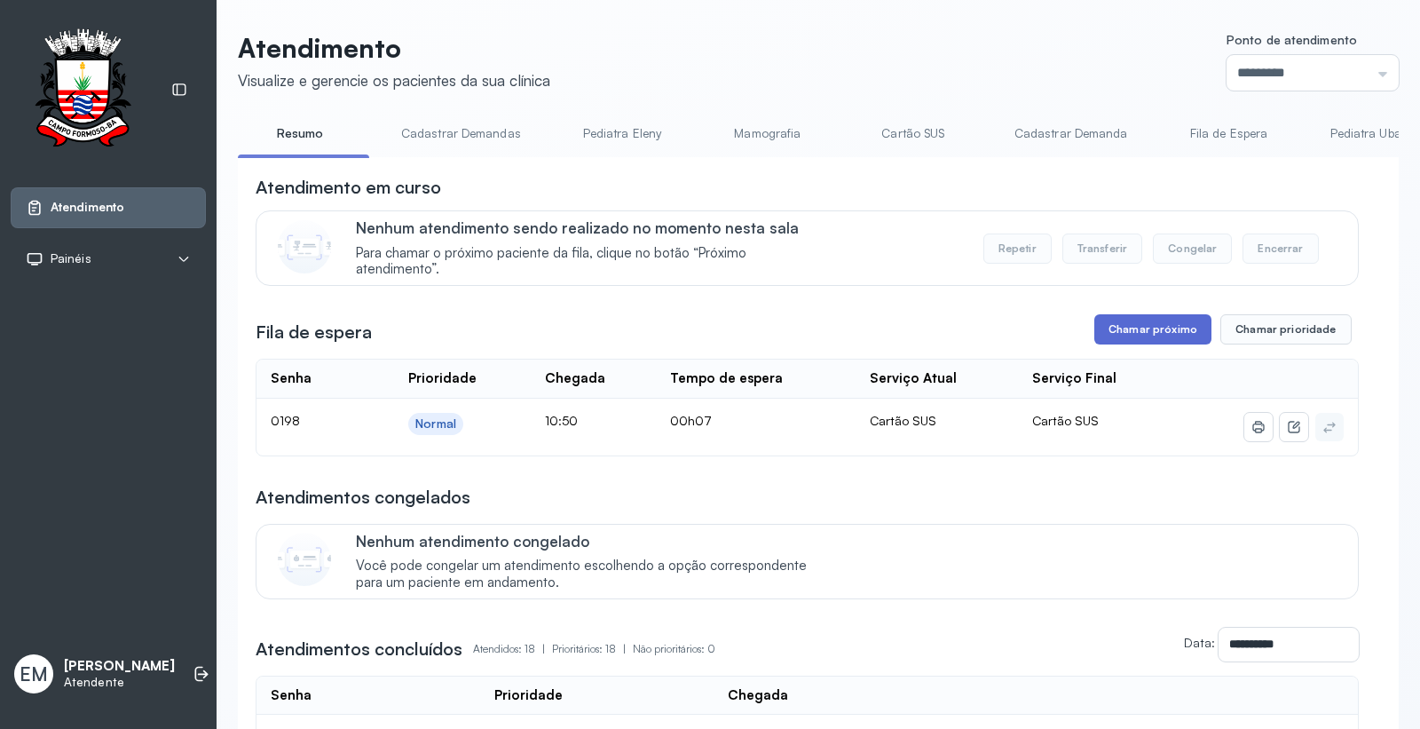
click at [1169, 331] on button "Chamar próximo" at bounding box center [1153, 329] width 117 height 30
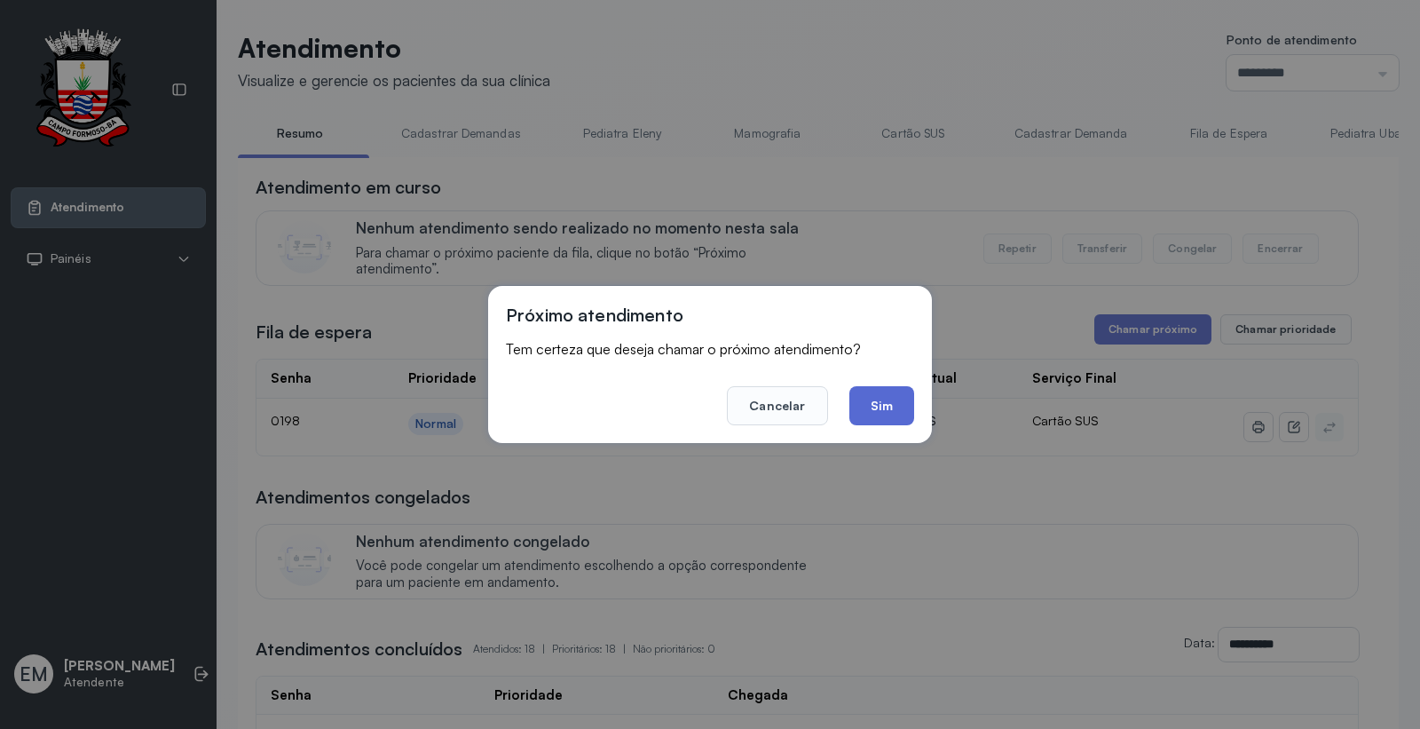
click at [875, 424] on button "Sim" at bounding box center [882, 405] width 65 height 39
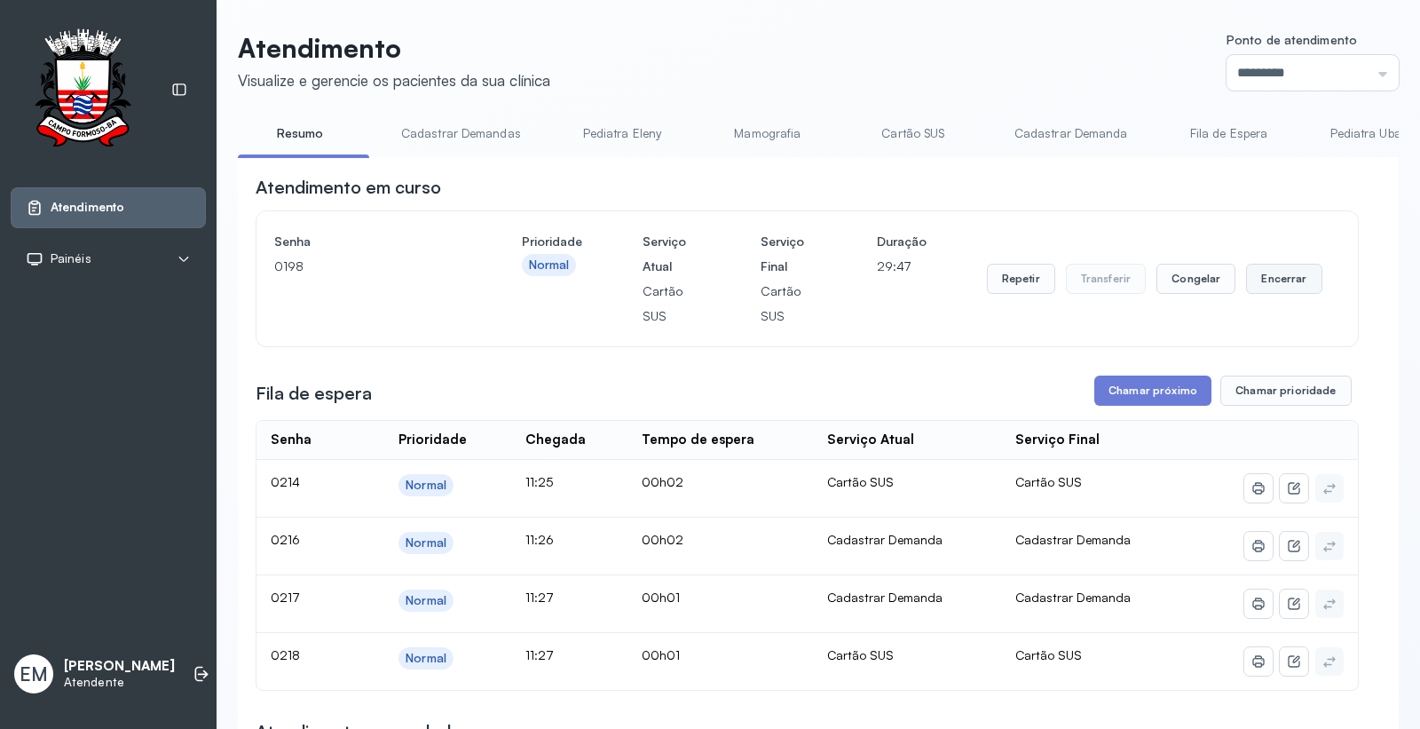
click at [1289, 272] on button "Encerrar" at bounding box center [1283, 279] width 75 height 30
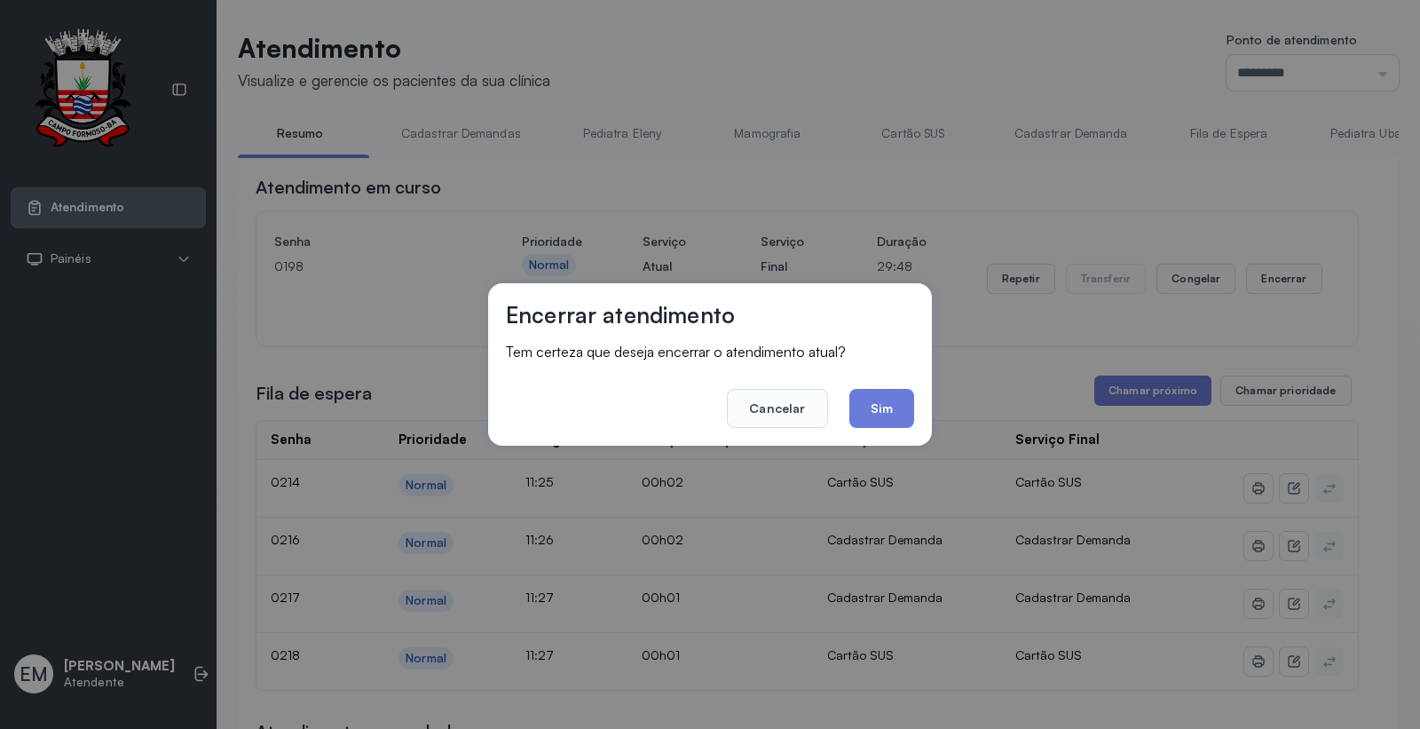
click at [890, 414] on button "Sim" at bounding box center [882, 408] width 65 height 39
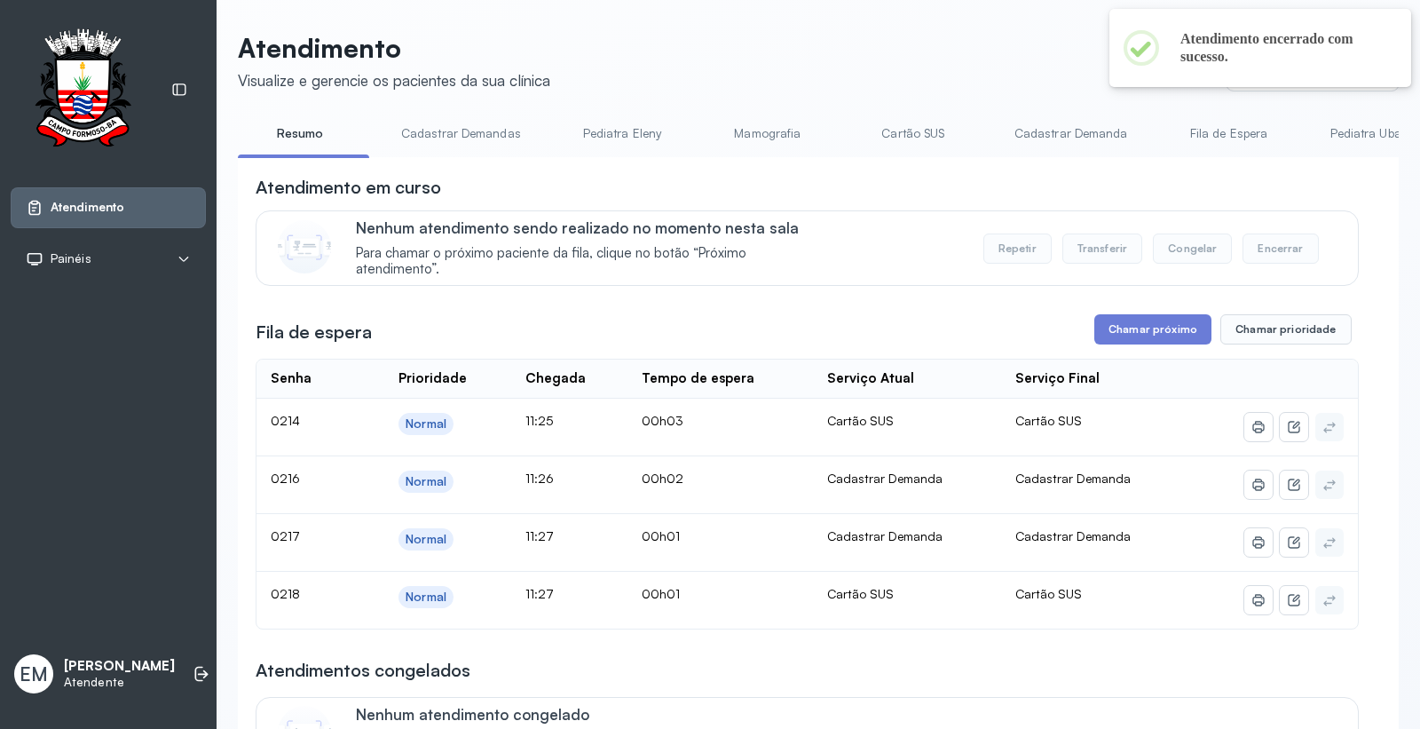
click at [901, 135] on link "Cartão SUS" at bounding box center [913, 133] width 124 height 29
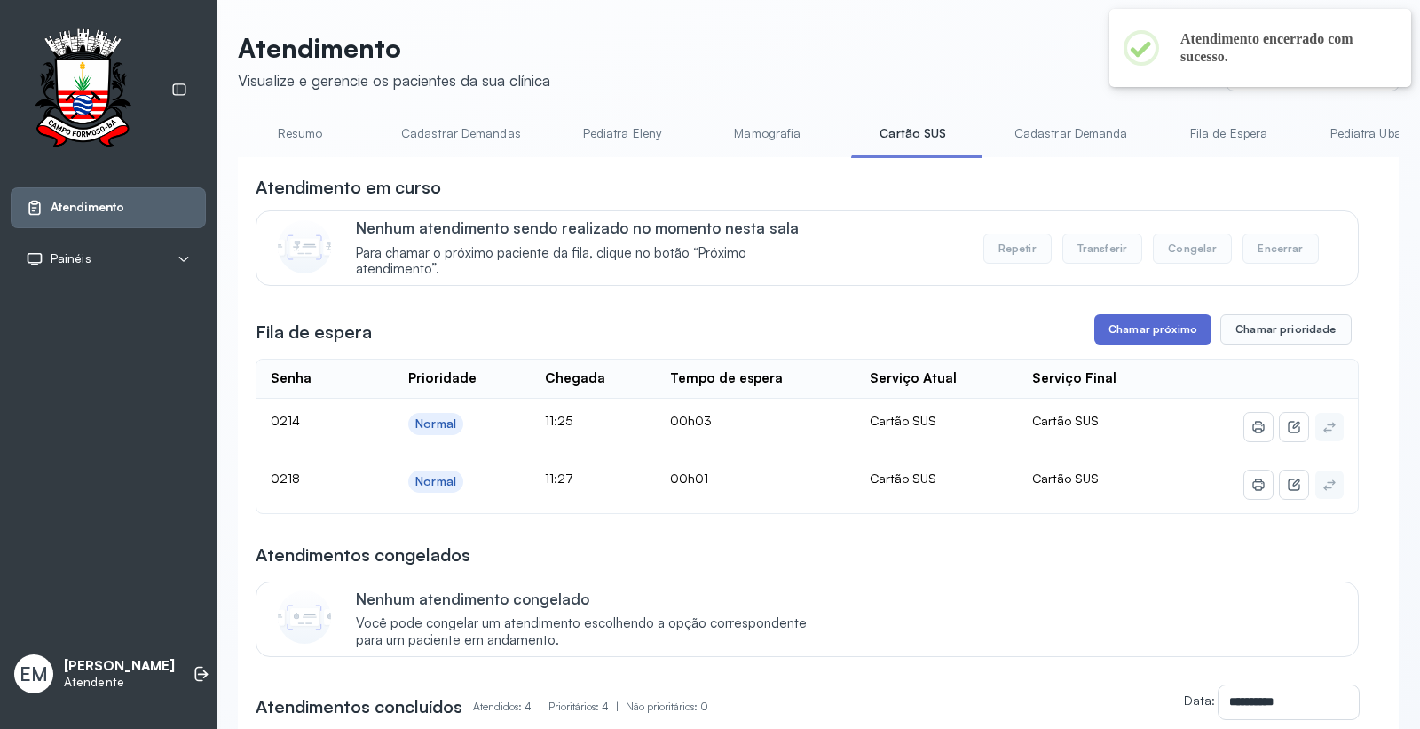
click at [1154, 318] on button "Chamar próximo" at bounding box center [1153, 329] width 117 height 30
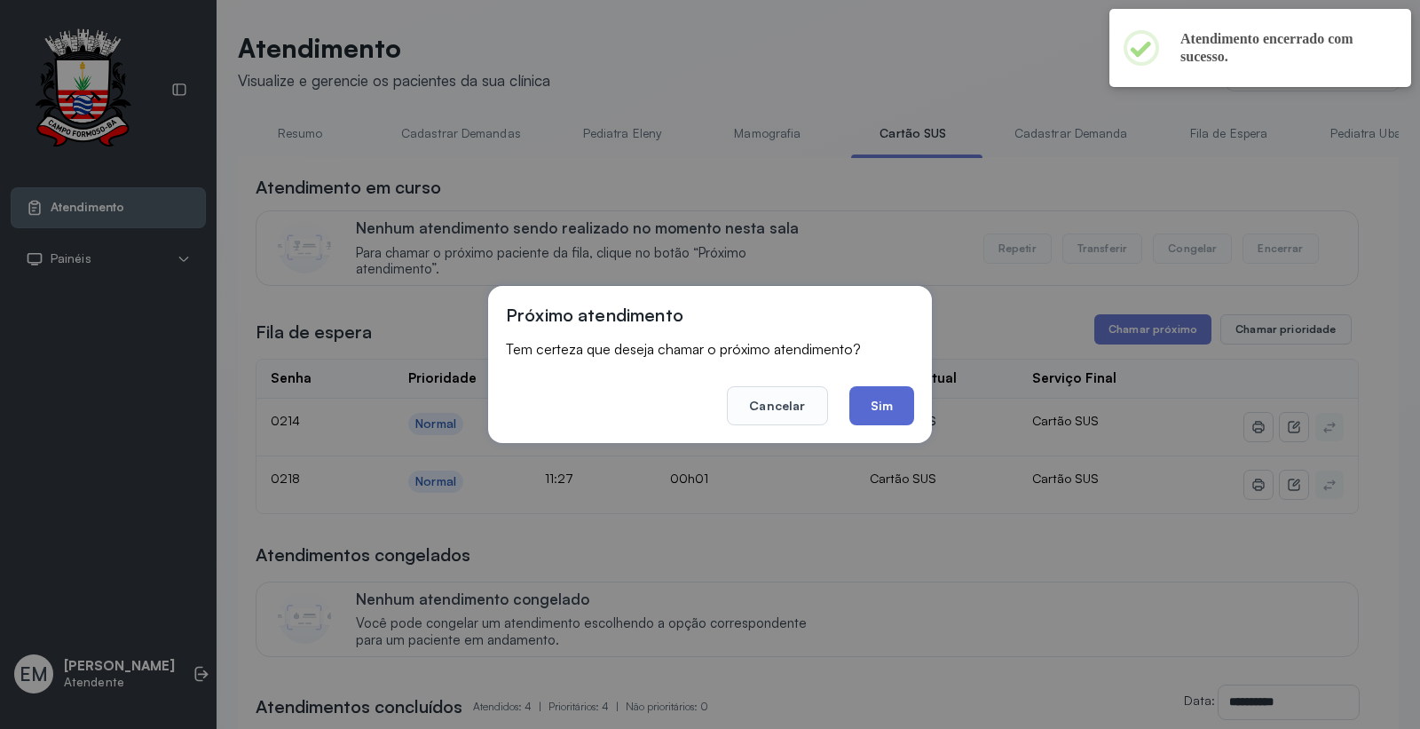
click at [882, 407] on button "Sim" at bounding box center [882, 405] width 65 height 39
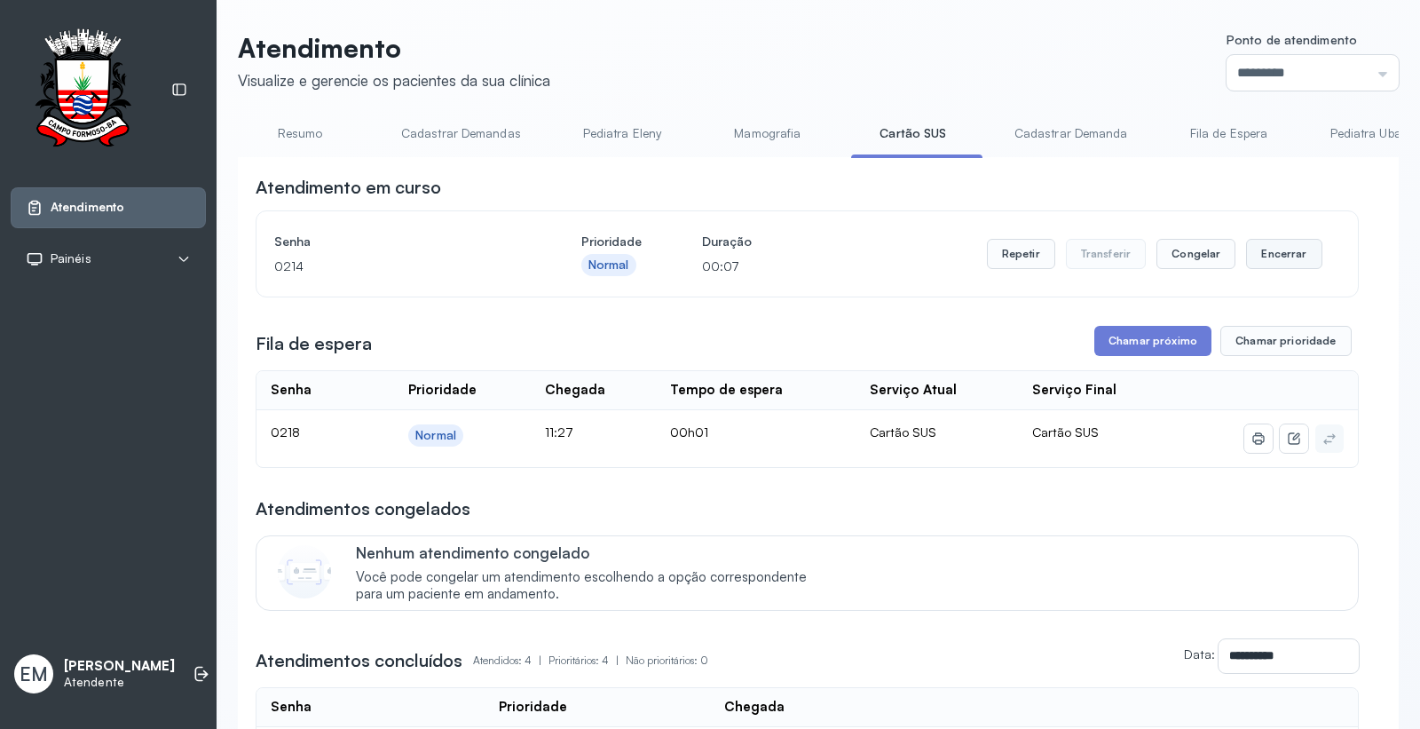
click at [1278, 268] on button "Encerrar" at bounding box center [1283, 254] width 75 height 30
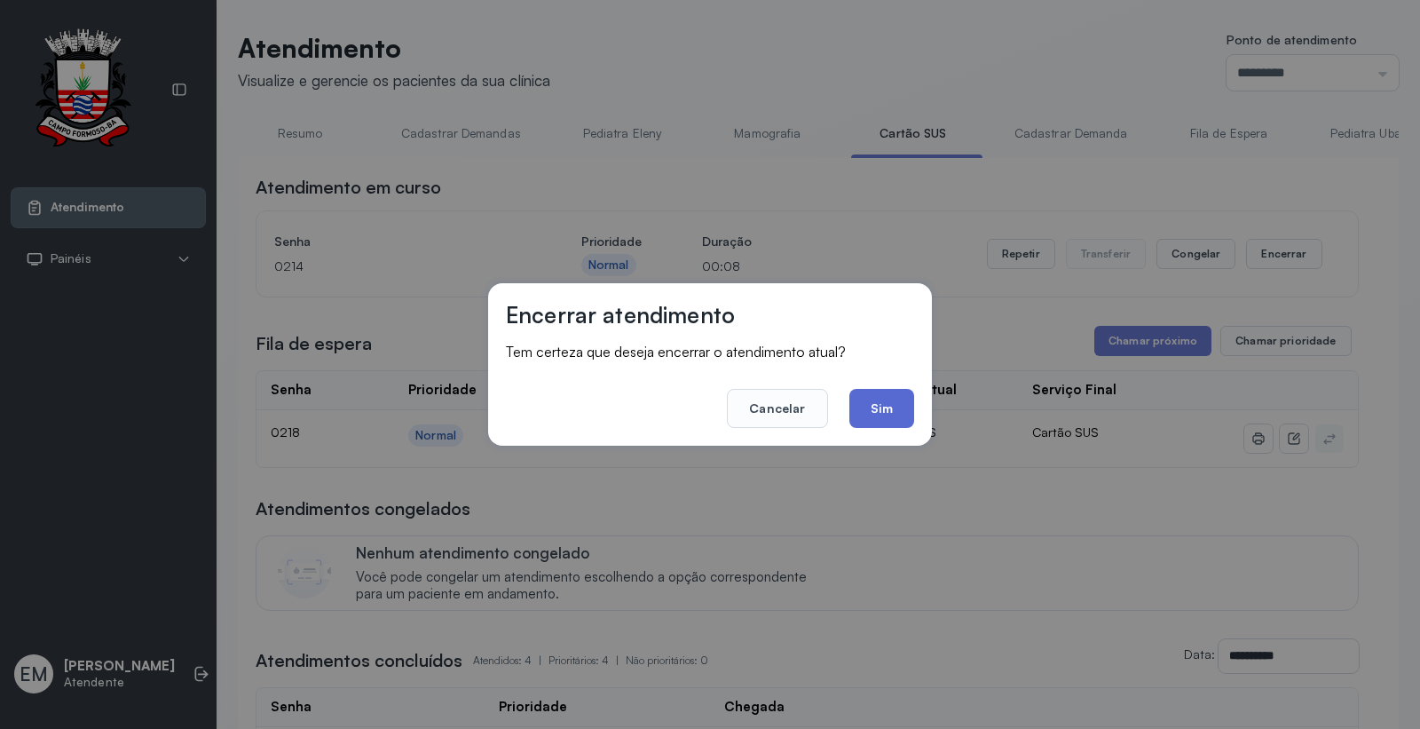
click at [886, 415] on button "Sim" at bounding box center [882, 408] width 65 height 39
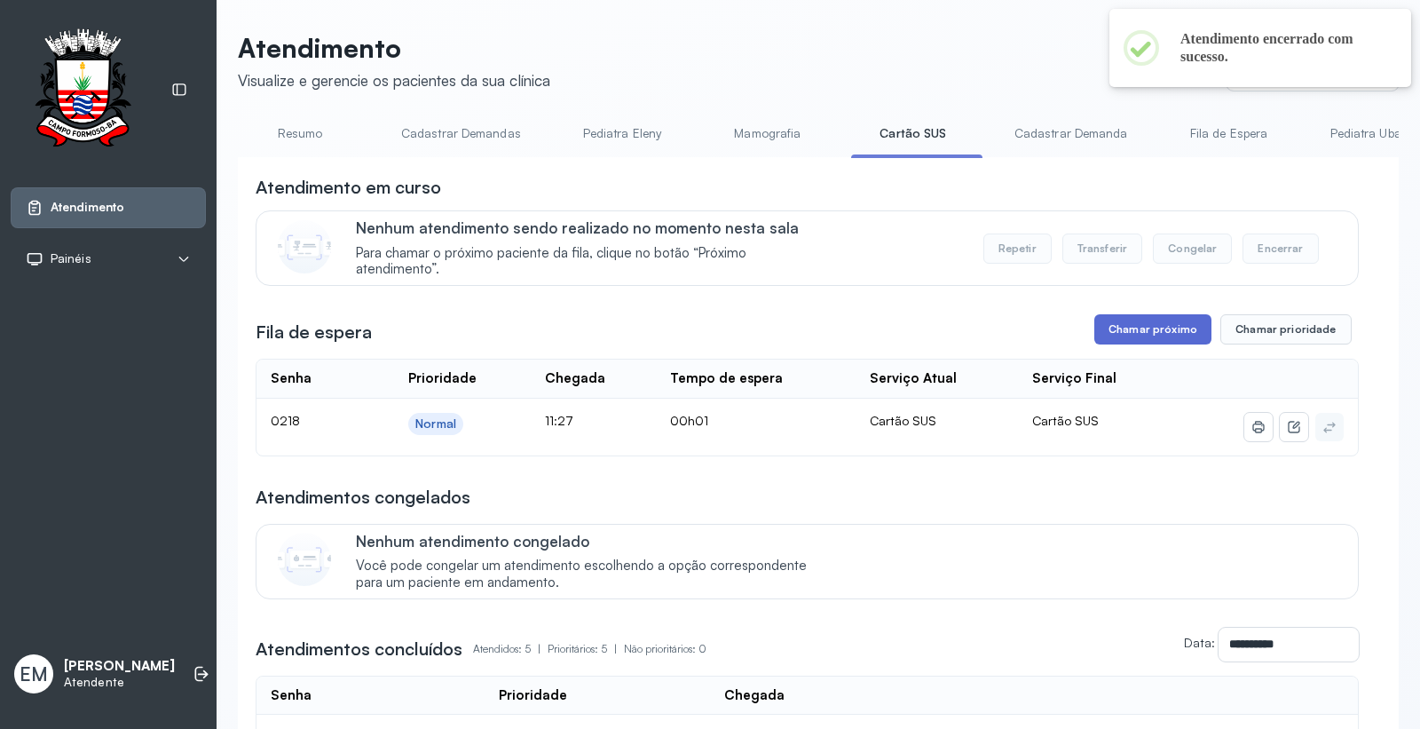
click at [1120, 329] on button "Chamar próximo" at bounding box center [1153, 329] width 117 height 30
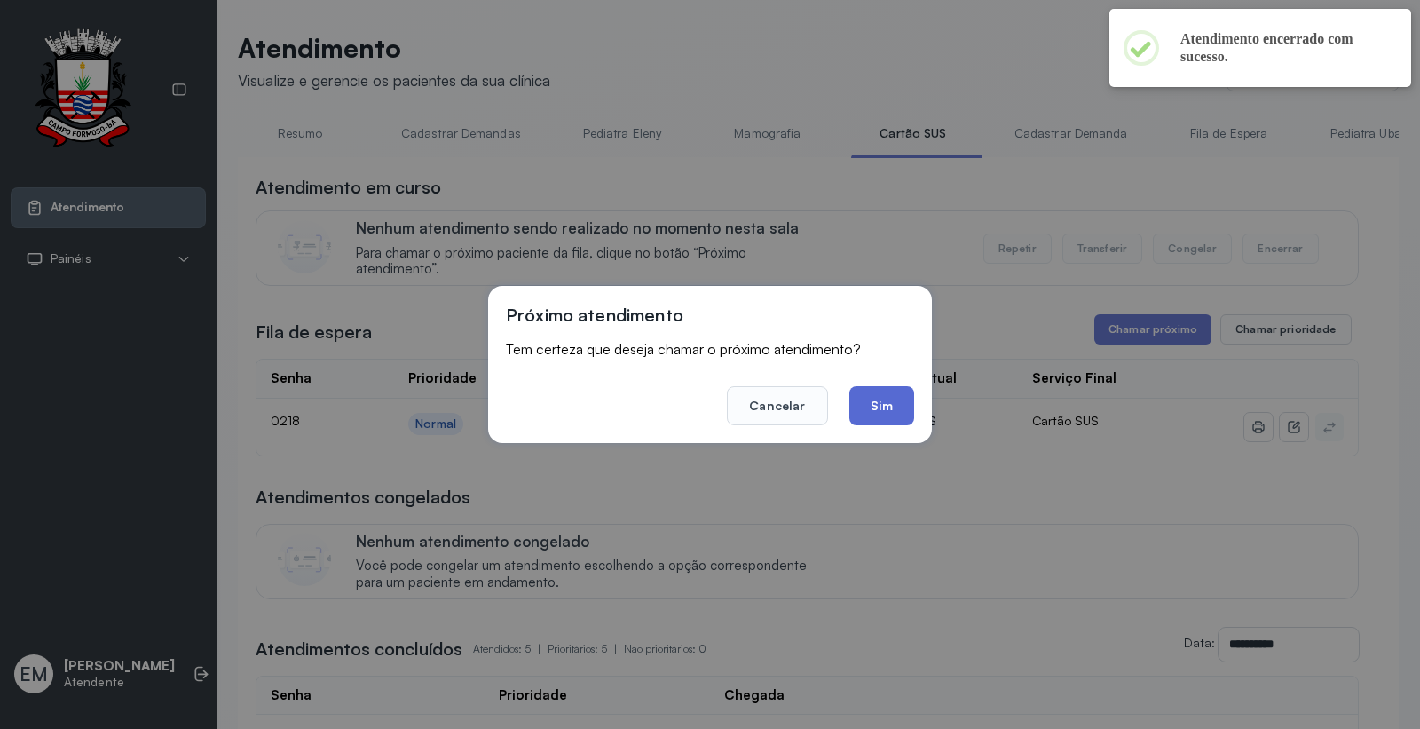
click at [898, 400] on button "Sim" at bounding box center [882, 405] width 65 height 39
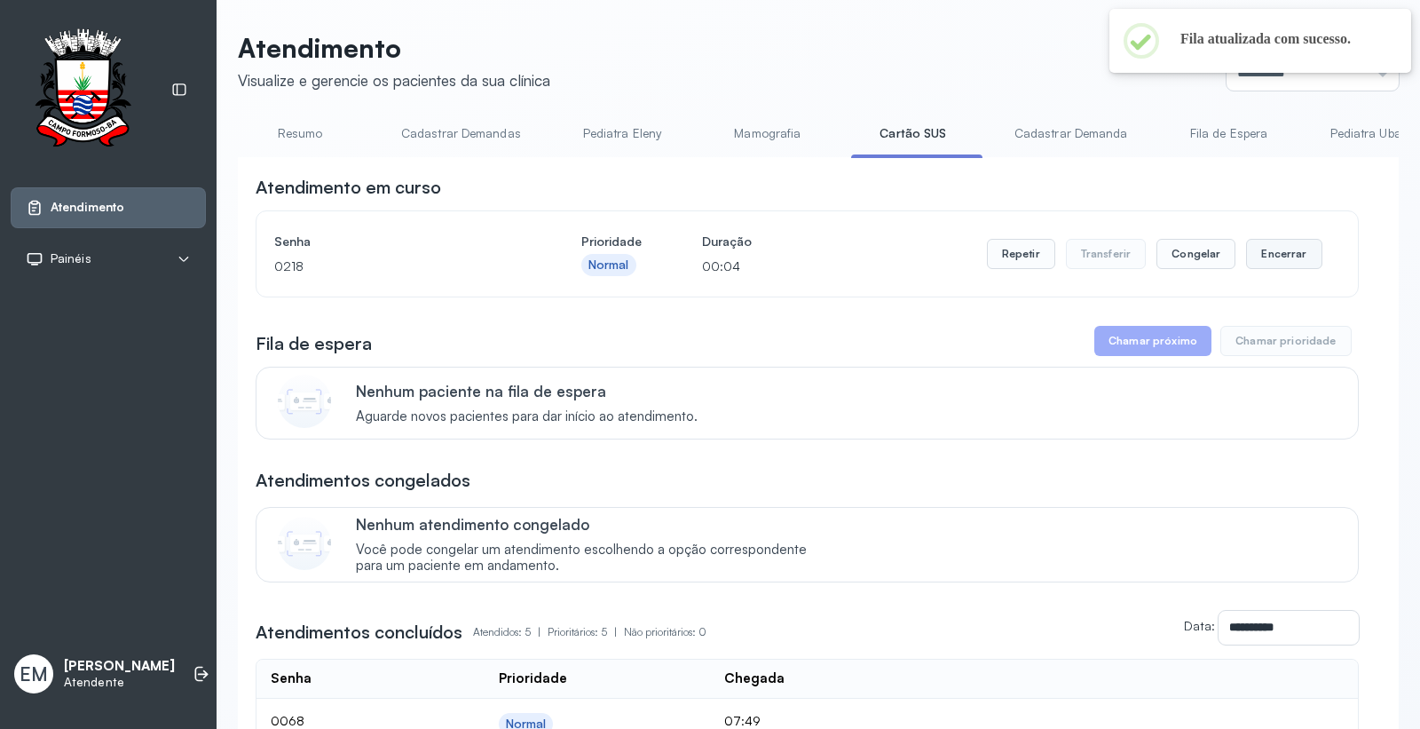
click at [1276, 254] on button "Encerrar" at bounding box center [1283, 254] width 75 height 30
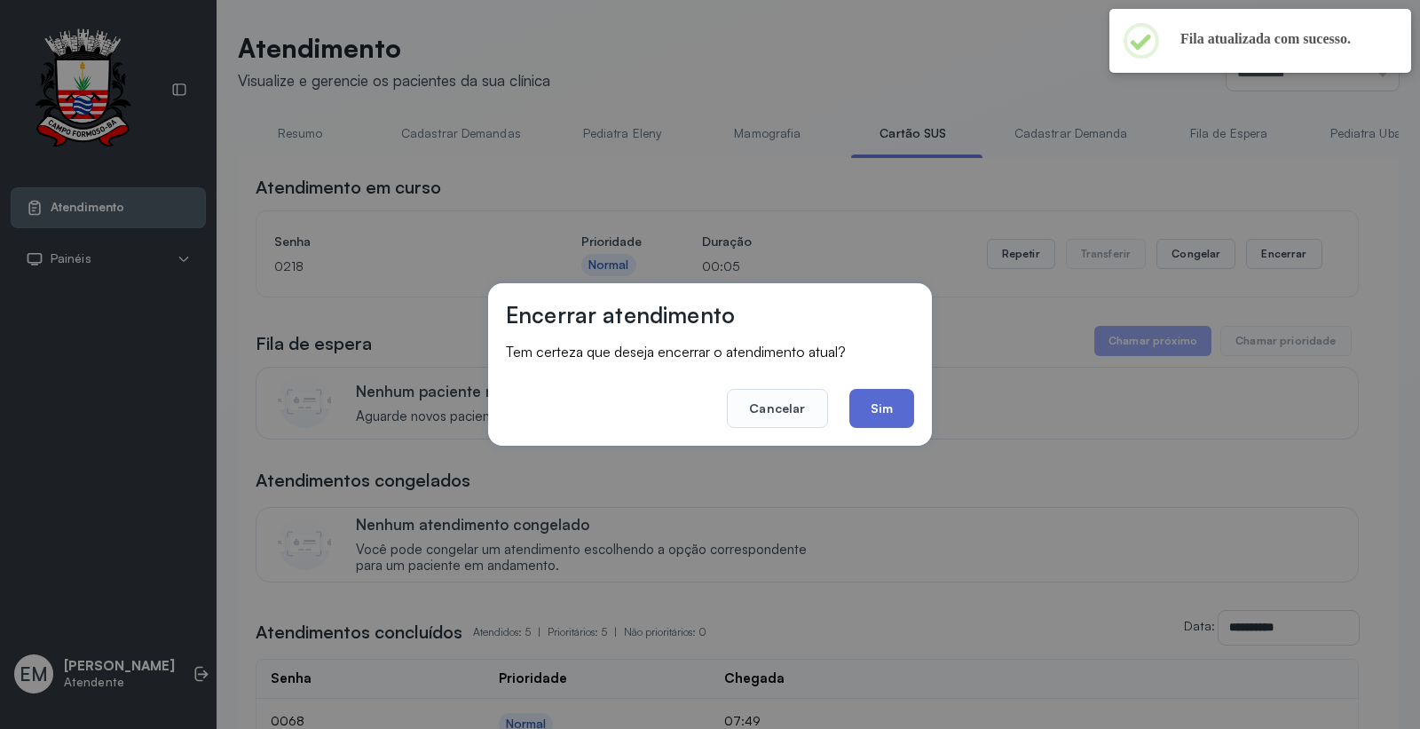
click at [890, 411] on button "Sim" at bounding box center [882, 408] width 65 height 39
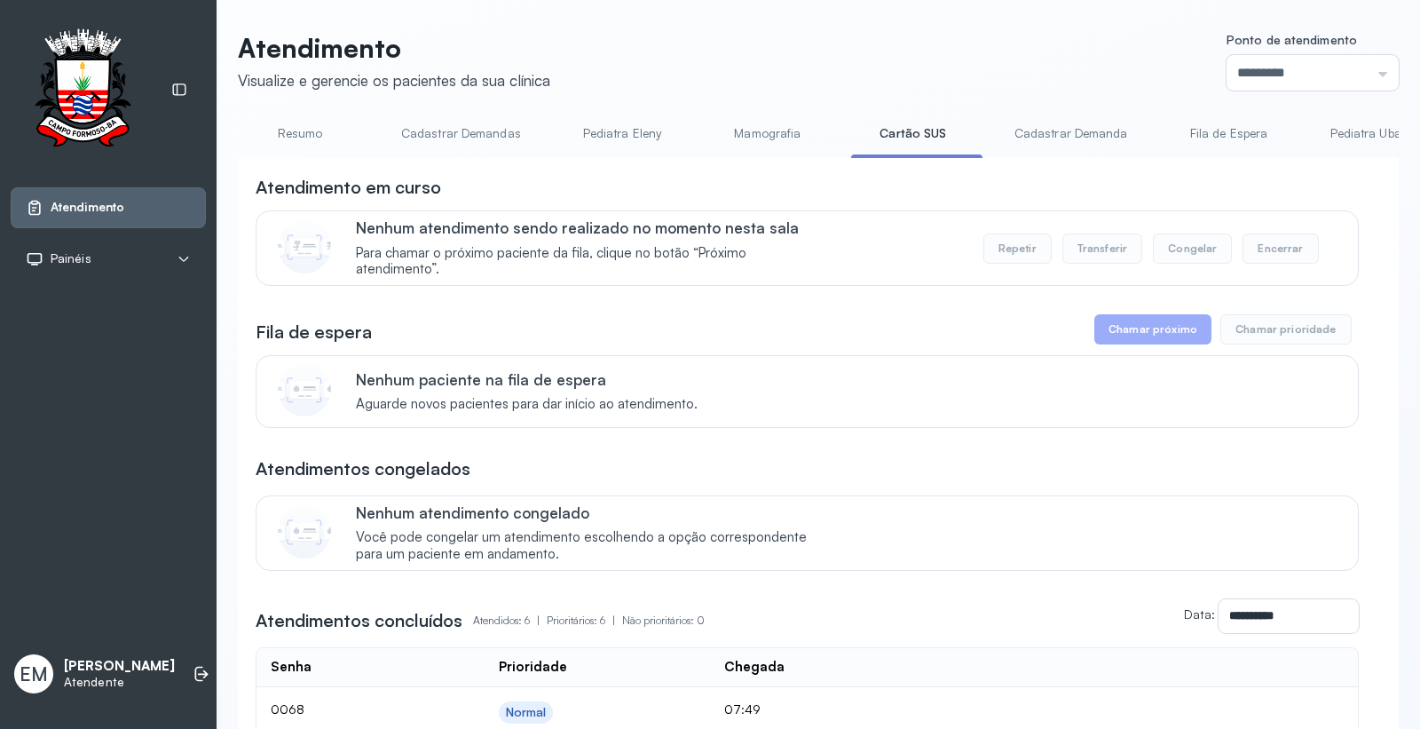
click at [289, 131] on link "Resumo" at bounding box center [300, 133] width 124 height 29
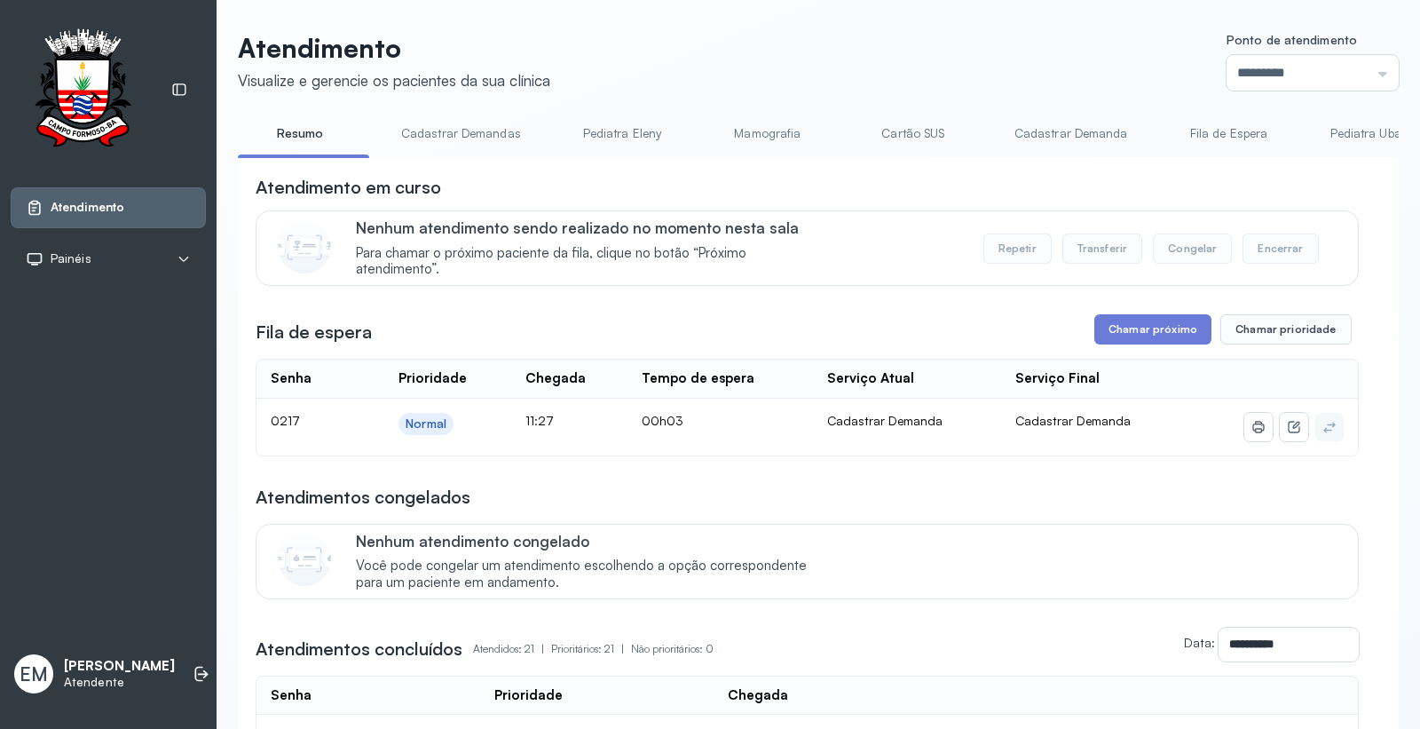
click at [986, 69] on header "Atendimento Visualize e gerencie os pacientes da sua clínica Ponto de atendimen…" at bounding box center [818, 61] width 1161 height 59
click at [907, 127] on link "Cartão SUS" at bounding box center [913, 133] width 124 height 29
